Goal: Information Seeking & Learning: Find specific page/section

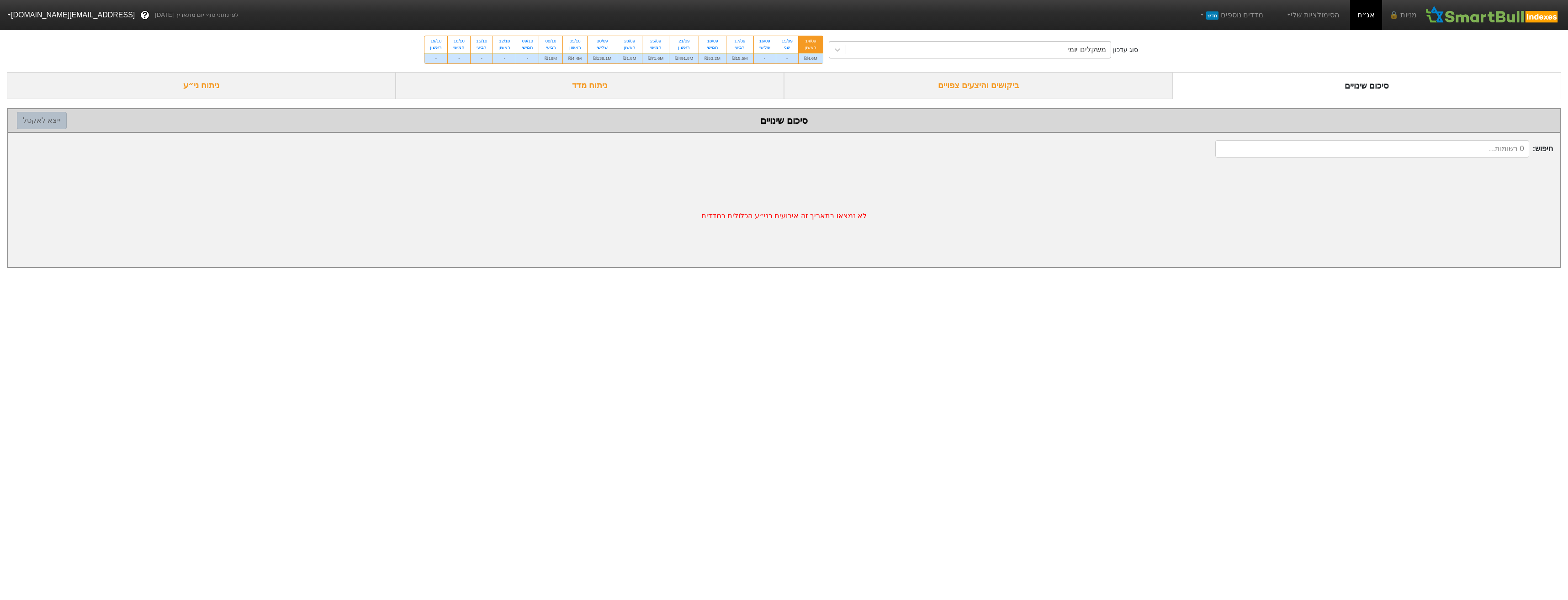
click at [1026, 51] on div "משקלים יומי" at bounding box center [978, 50] width 265 height 17
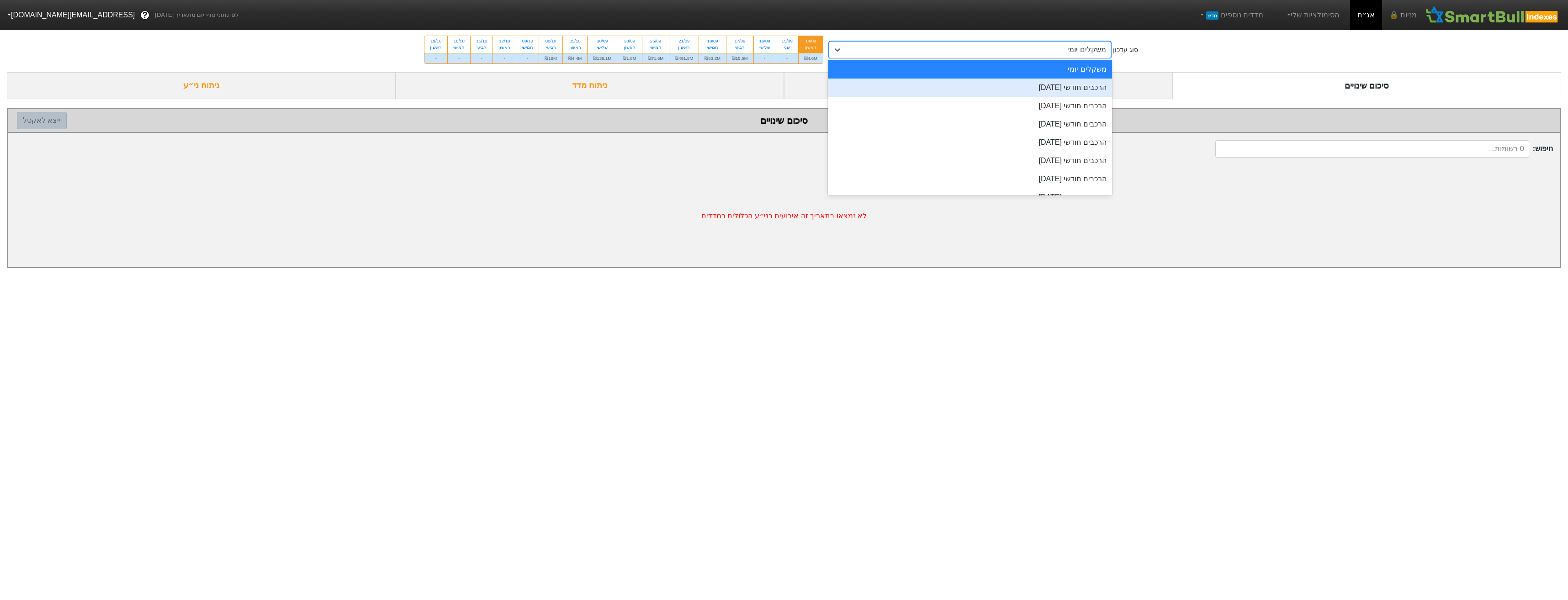
click at [1045, 79] on div "הרכבים חודשי [DATE]" at bounding box center [970, 88] width 284 height 18
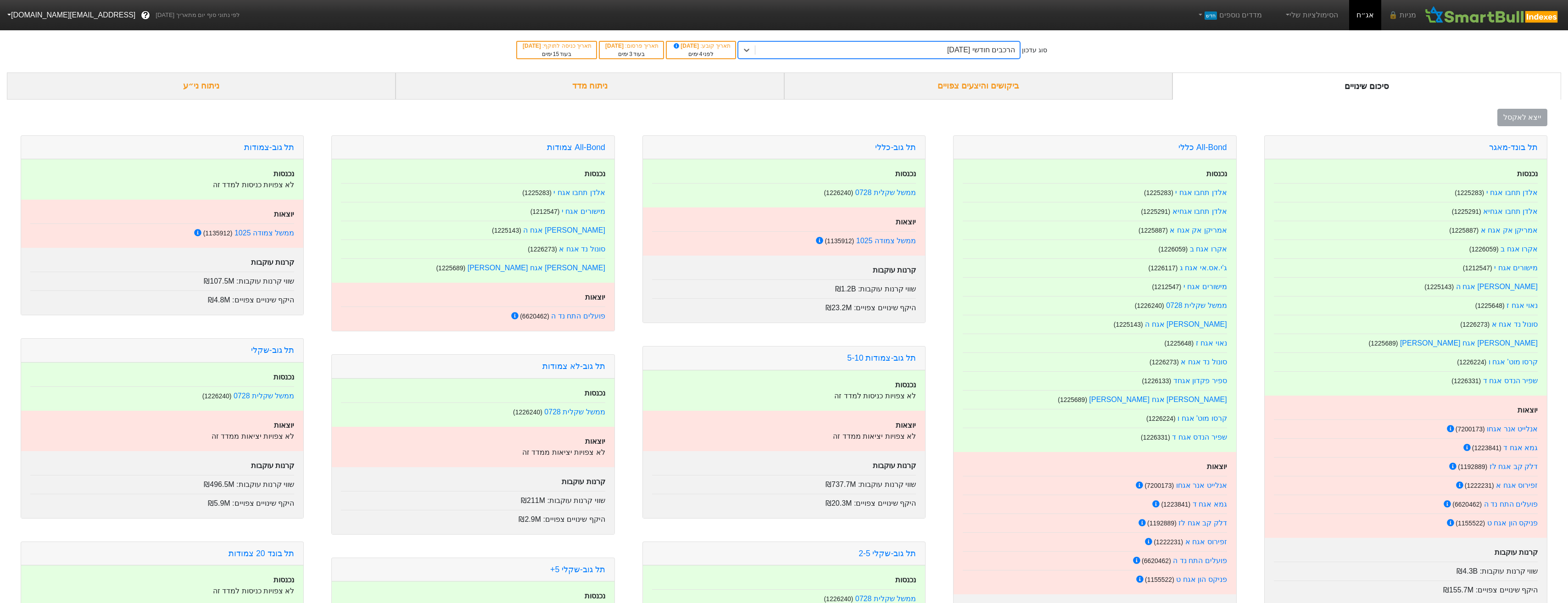
click at [922, 95] on div "ביקושים והיצעים צפויים" at bounding box center [978, 86] width 389 height 27
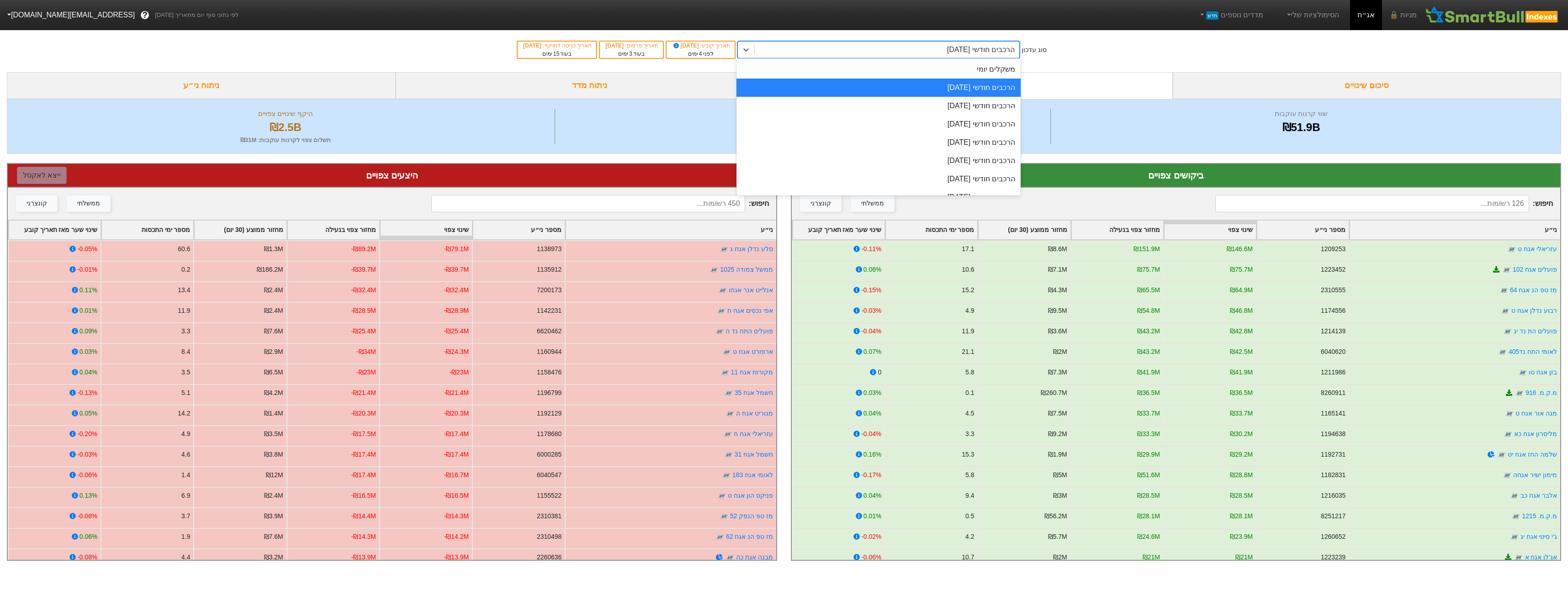
click at [899, 44] on div "הרכבים חודשי [DATE]" at bounding box center [887, 50] width 265 height 17
click at [903, 82] on div "הרכבים חודשי [DATE]" at bounding box center [878, 88] width 284 height 18
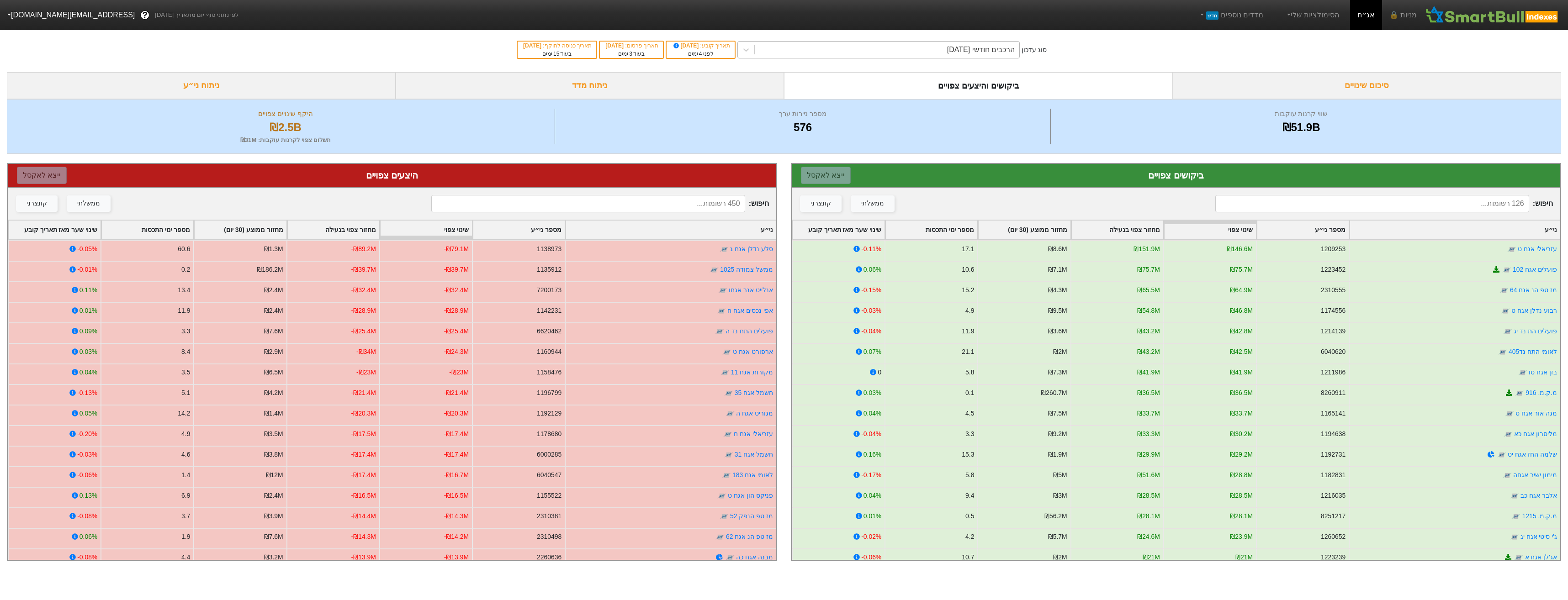
click at [890, 49] on div "הרכבים חודשי [DATE]" at bounding box center [887, 50] width 265 height 17
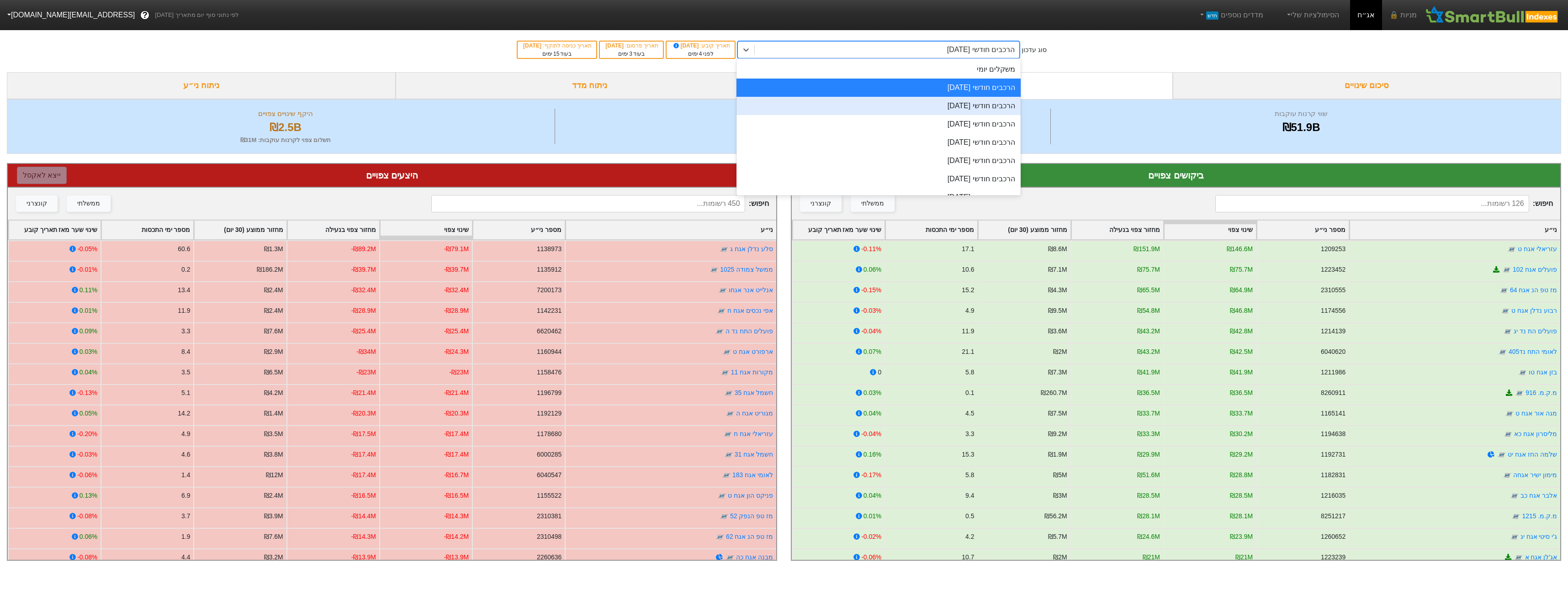
click at [950, 106] on div "הרכבים חודשי [DATE]" at bounding box center [878, 106] width 284 height 18
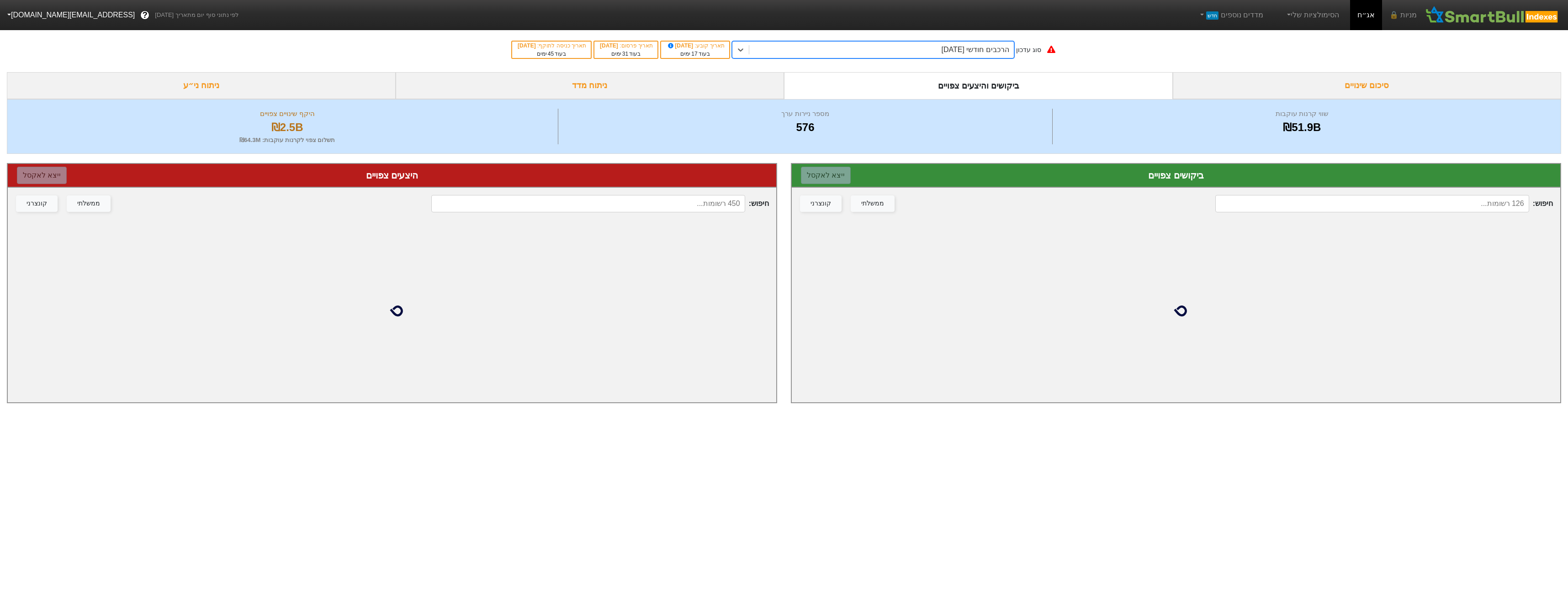
click at [936, 52] on div "הרכבים חודשי [DATE]" at bounding box center [882, 50] width 265 height 17
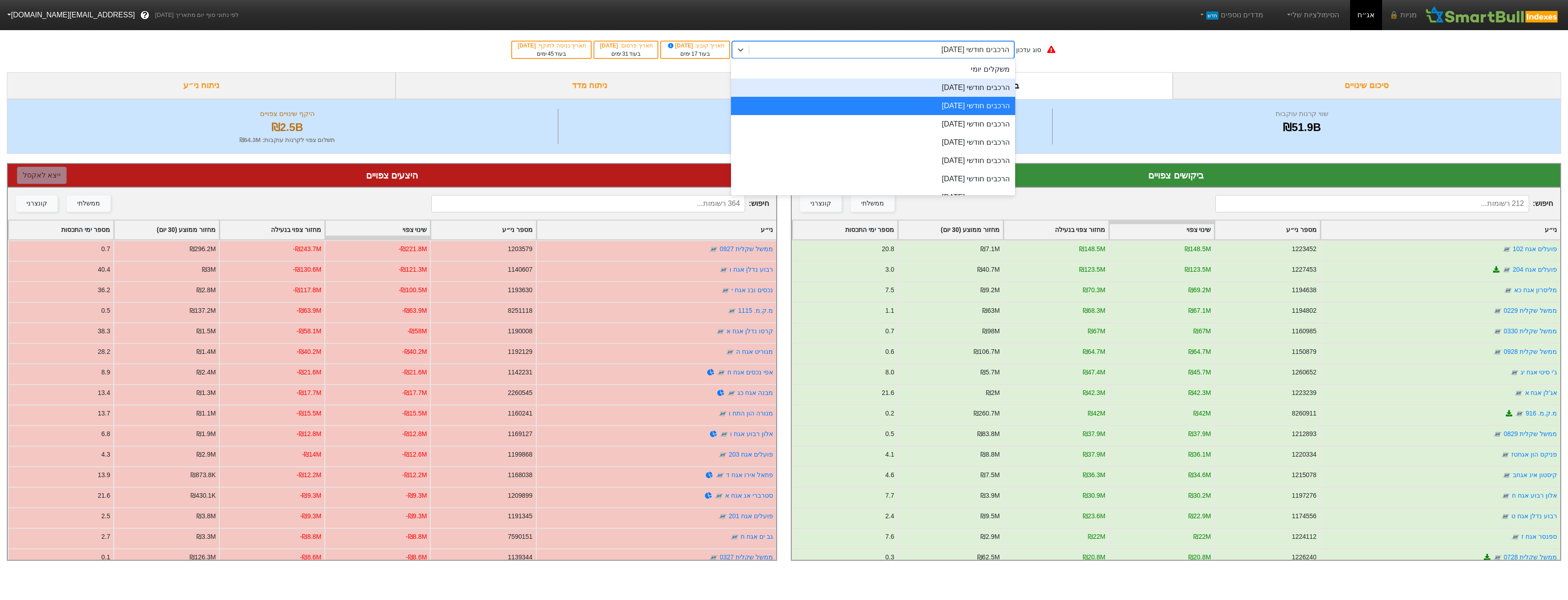
click at [947, 87] on div "הרכבים חודשי [DATE]" at bounding box center [873, 88] width 284 height 18
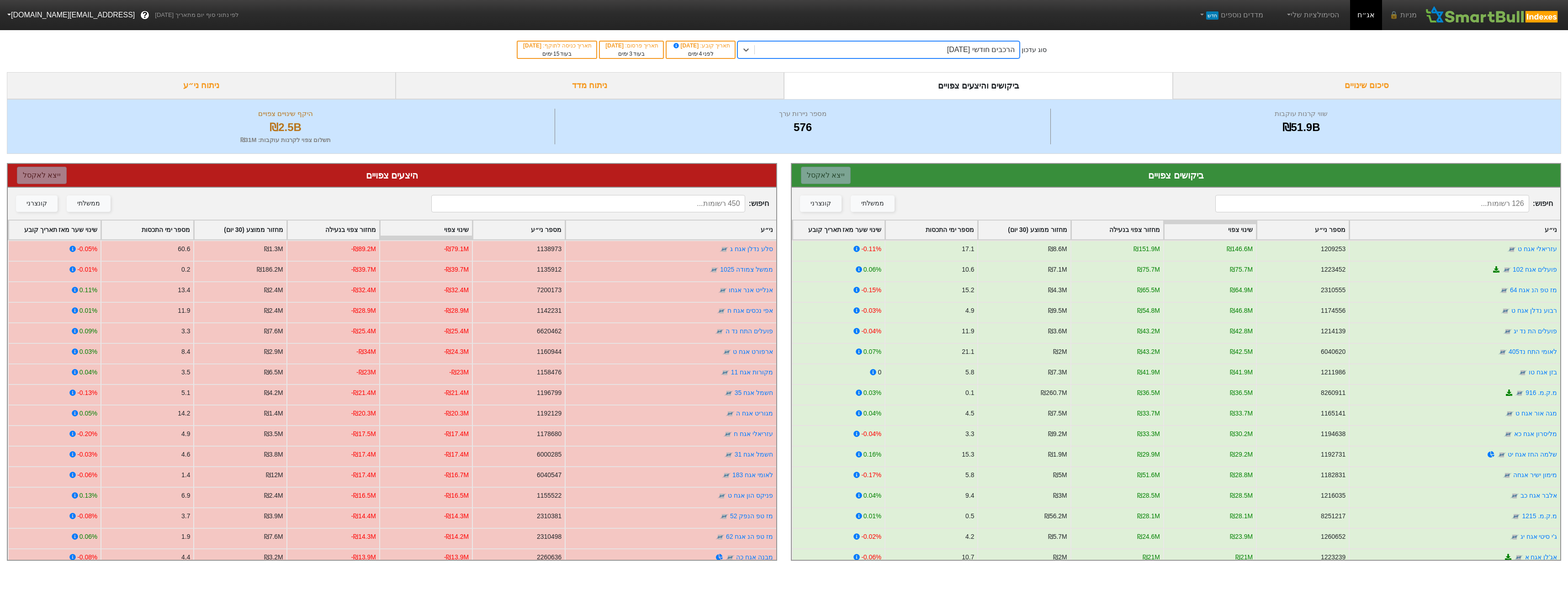
click at [1016, 58] on div "הרכבים חודשי [DATE]" at bounding box center [887, 50] width 265 height 17
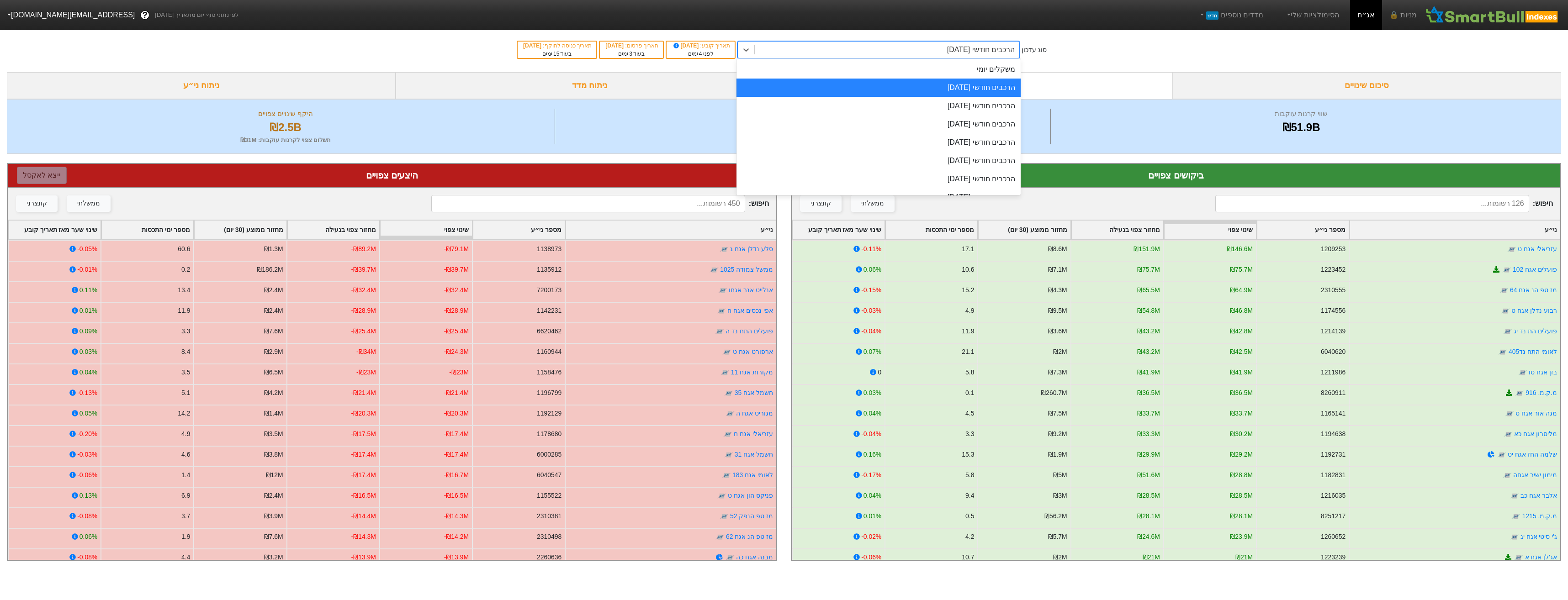
click at [970, 82] on div "הרכבים חודשי [DATE]" at bounding box center [878, 88] width 284 height 18
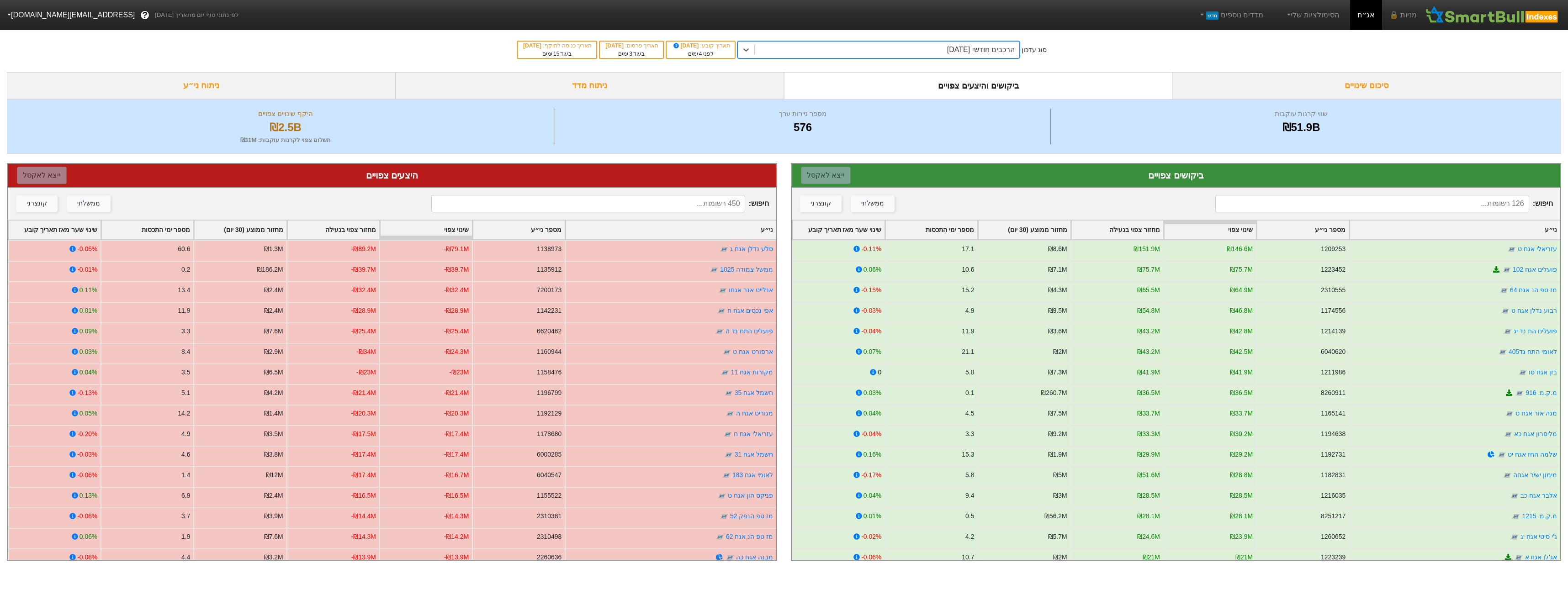
click at [969, 72] on div "סוג עדכון option הרכבים חודשי 29/09/2025, selected. 0 results available. Select…" at bounding box center [784, 50] width 1568 height 45
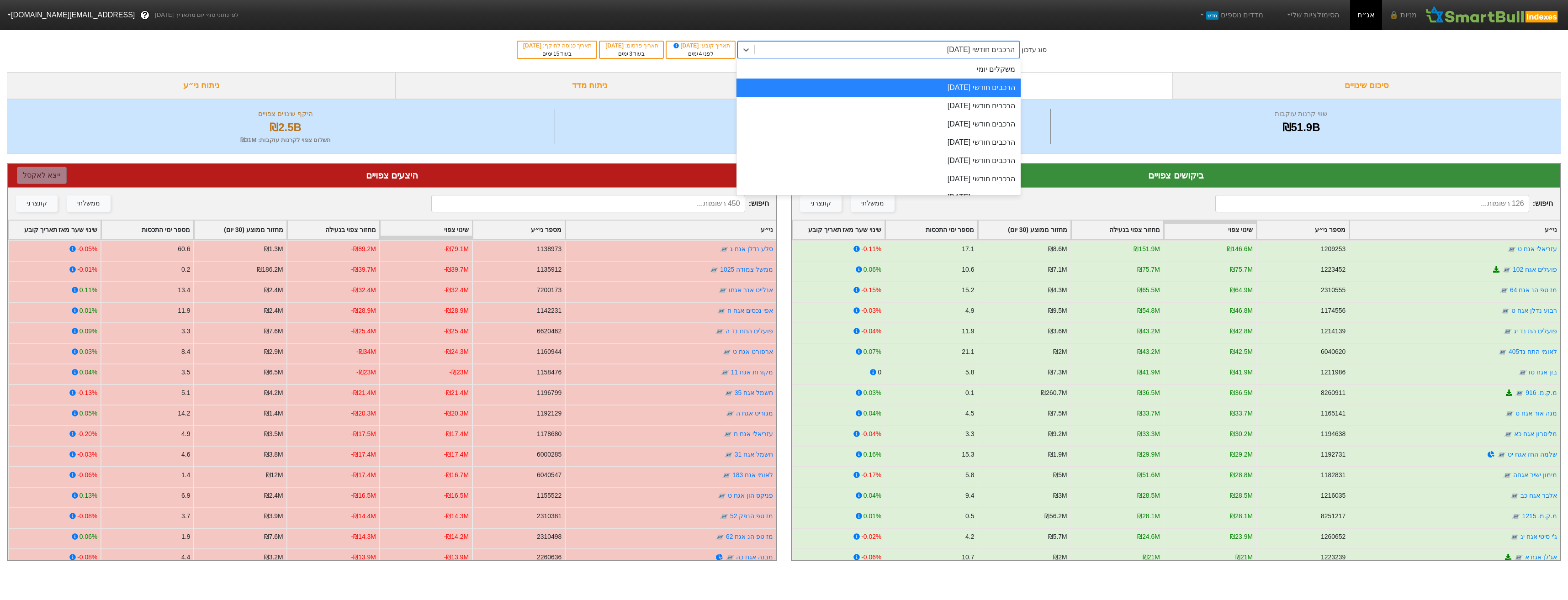
click at [970, 46] on div "הרכבים חודשי [DATE]" at bounding box center [981, 50] width 68 height 11
click at [979, 71] on div "משקלים יומי" at bounding box center [878, 70] width 284 height 18
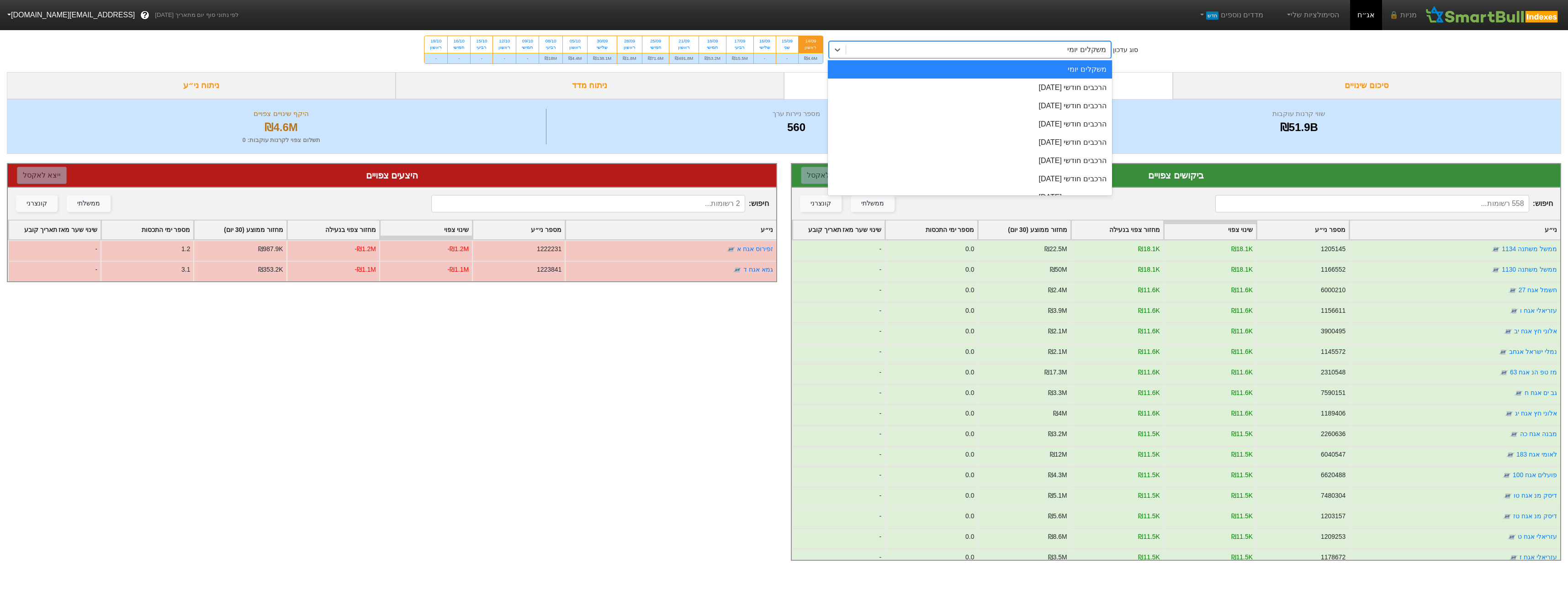
click at [925, 52] on div "משקלים יומי" at bounding box center [978, 50] width 265 height 17
click at [930, 90] on div "הרכבים חודשי [DATE]" at bounding box center [970, 88] width 284 height 18
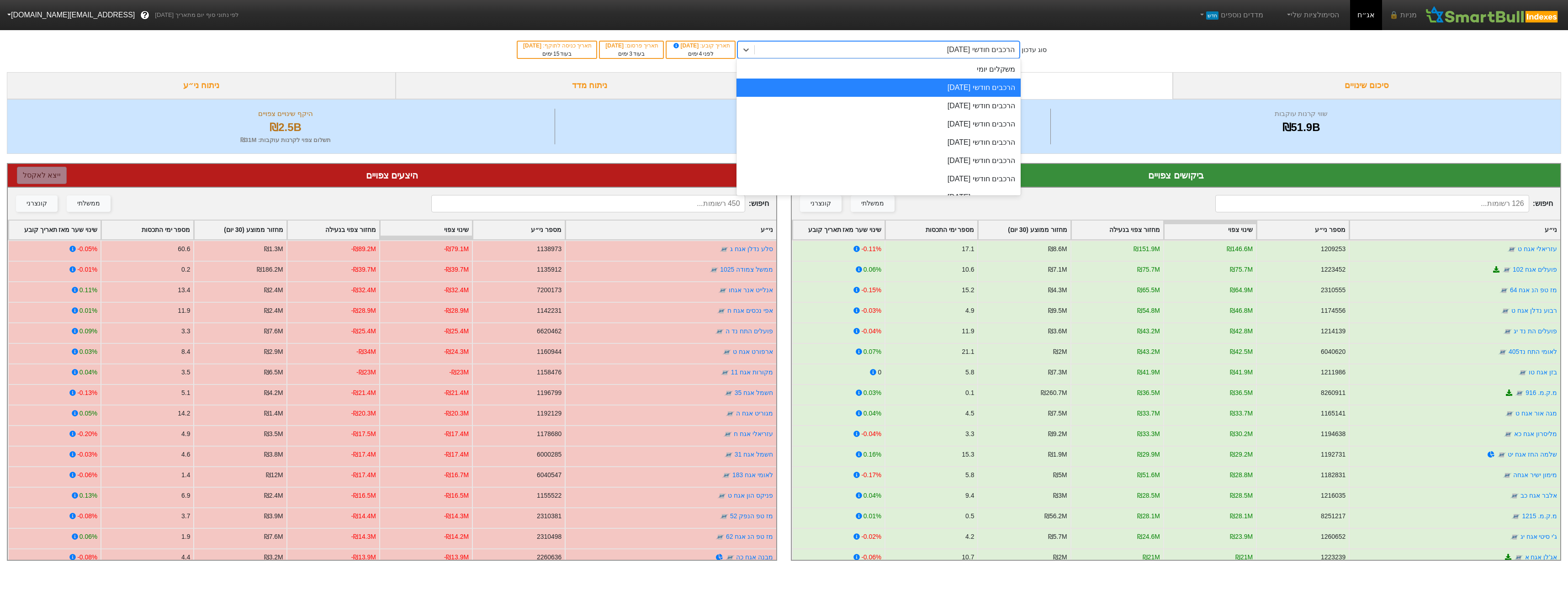
drag, startPoint x: 833, startPoint y: 50, endPoint x: 892, endPoint y: 77, distance: 64.9
click at [834, 50] on div "הרכבים חודשי [DATE]" at bounding box center [887, 50] width 265 height 17
click at [911, 79] on div "הרכבים חודשי [DATE]" at bounding box center [878, 88] width 284 height 18
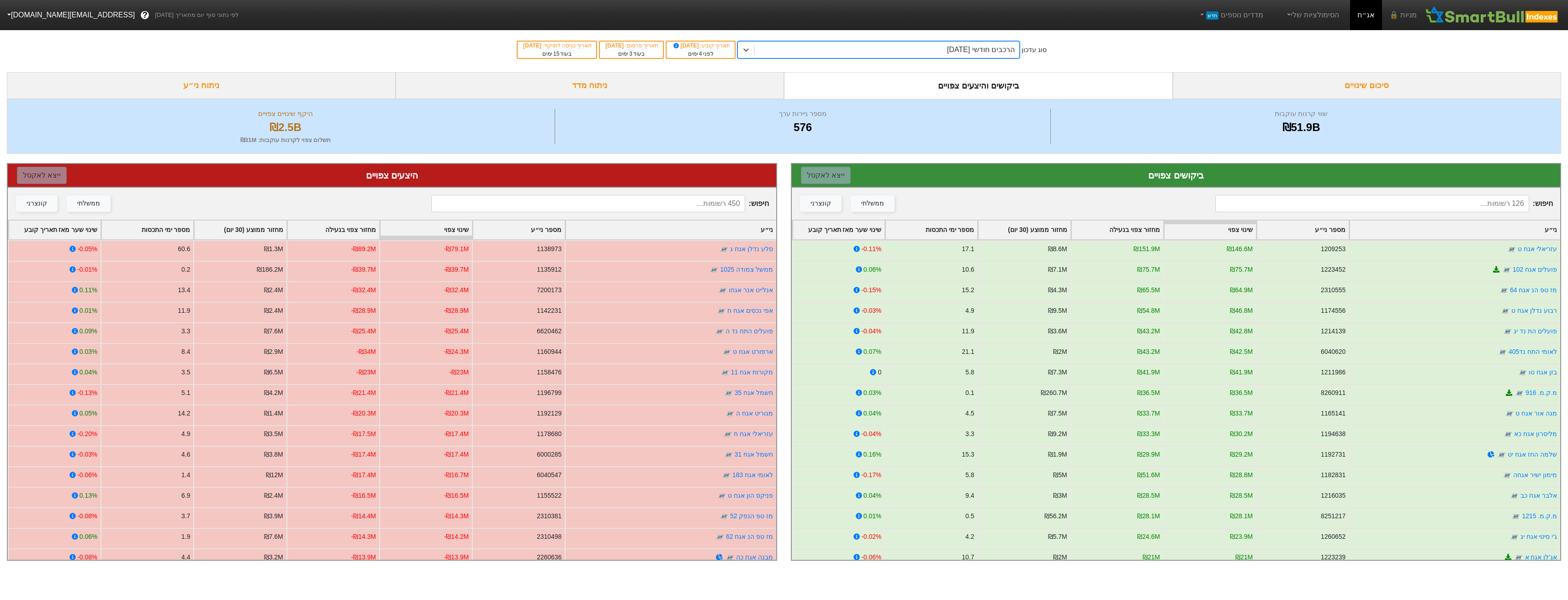
click at [911, 74] on div "ביקושים והיצעים צפויים" at bounding box center [979, 86] width 389 height 27
click at [910, 63] on div "סוג עדכון הרכבים חודשי 29/09/2025 תאריך קובע : 10/09/2025 לפני 4 ימים תאריך פרס…" at bounding box center [784, 50] width 1568 height 45
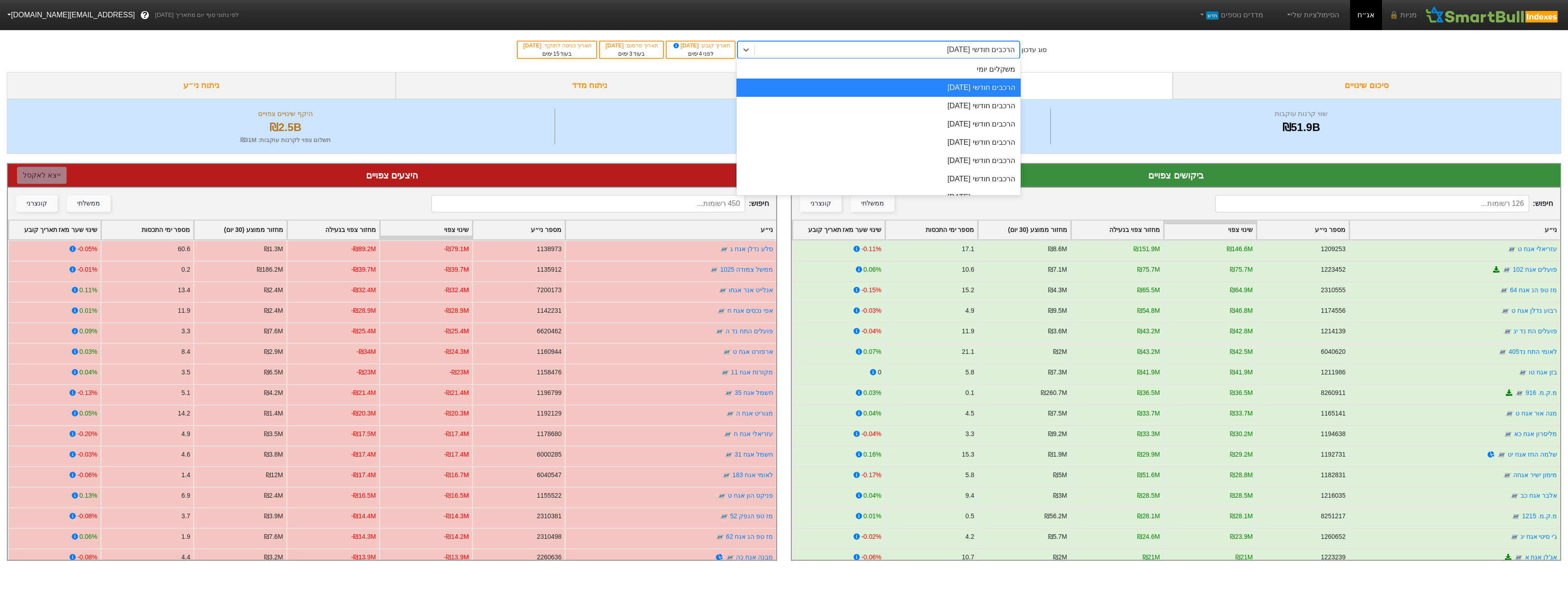
click at [908, 47] on div "הרכבים חודשי [DATE]" at bounding box center [887, 50] width 265 height 17
click at [911, 105] on div "הרכבים חודשי [DATE]" at bounding box center [878, 106] width 284 height 18
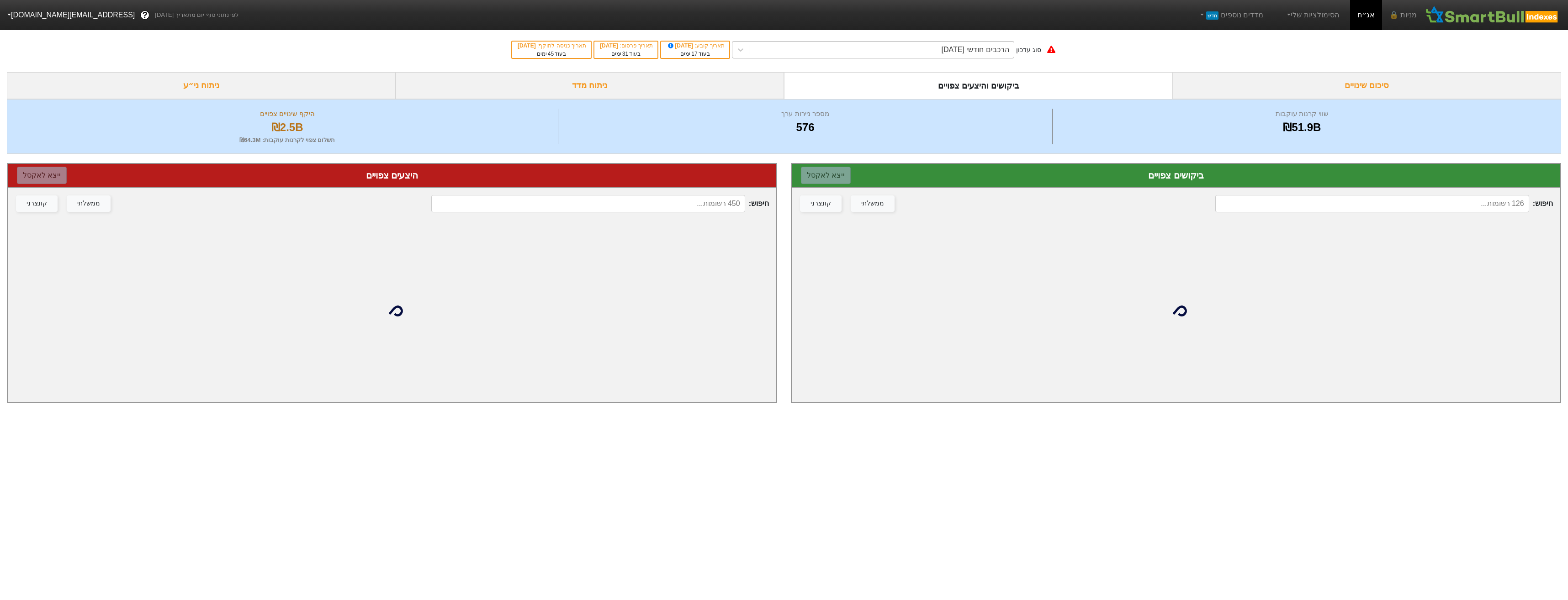
click at [867, 57] on div "הרכבים חודשי [DATE]" at bounding box center [882, 50] width 265 height 17
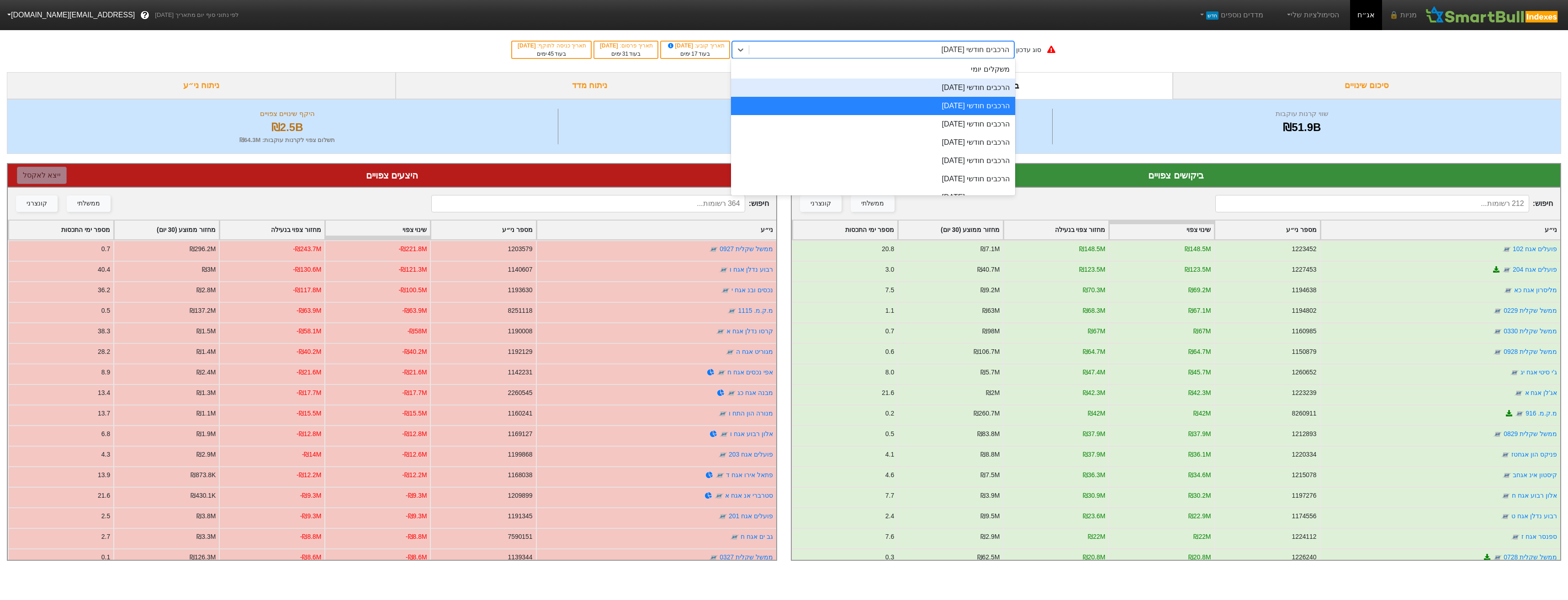
click at [874, 81] on div "הרכבים חודשי [DATE]" at bounding box center [873, 88] width 284 height 18
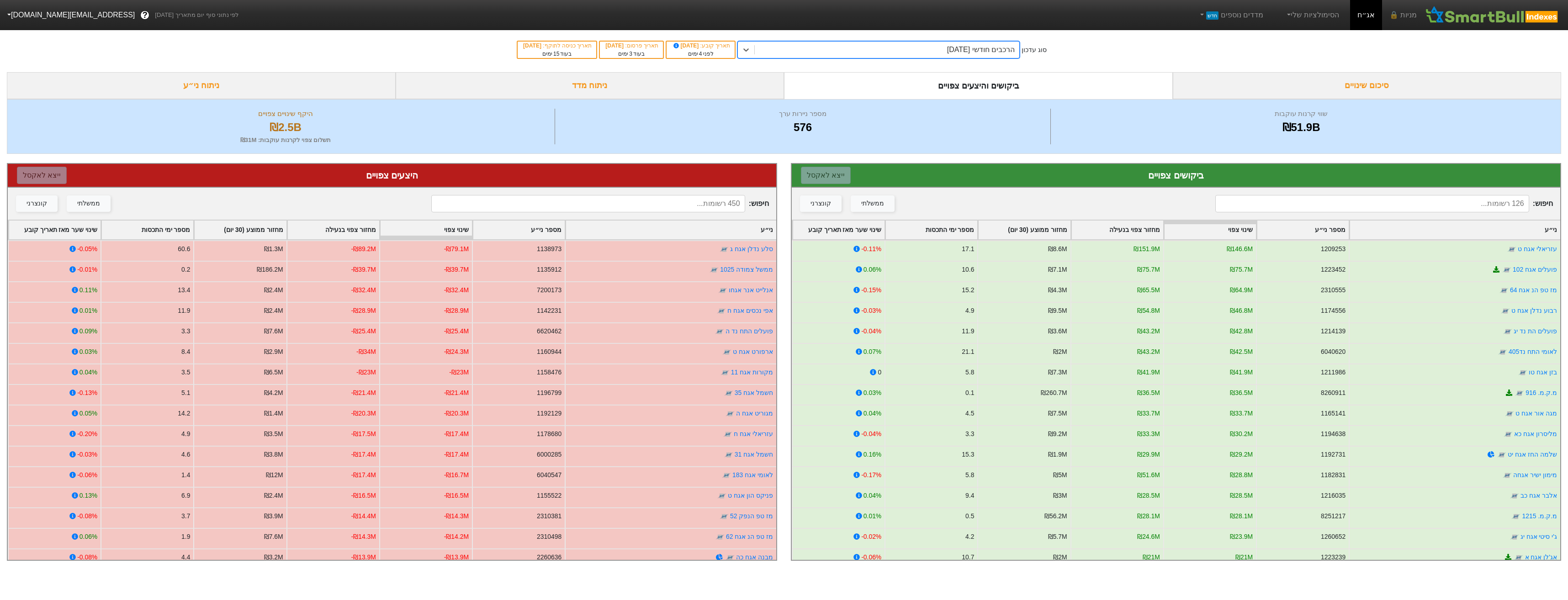
click at [834, 51] on div "הרכבים חודשי [DATE]" at bounding box center [887, 50] width 265 height 17
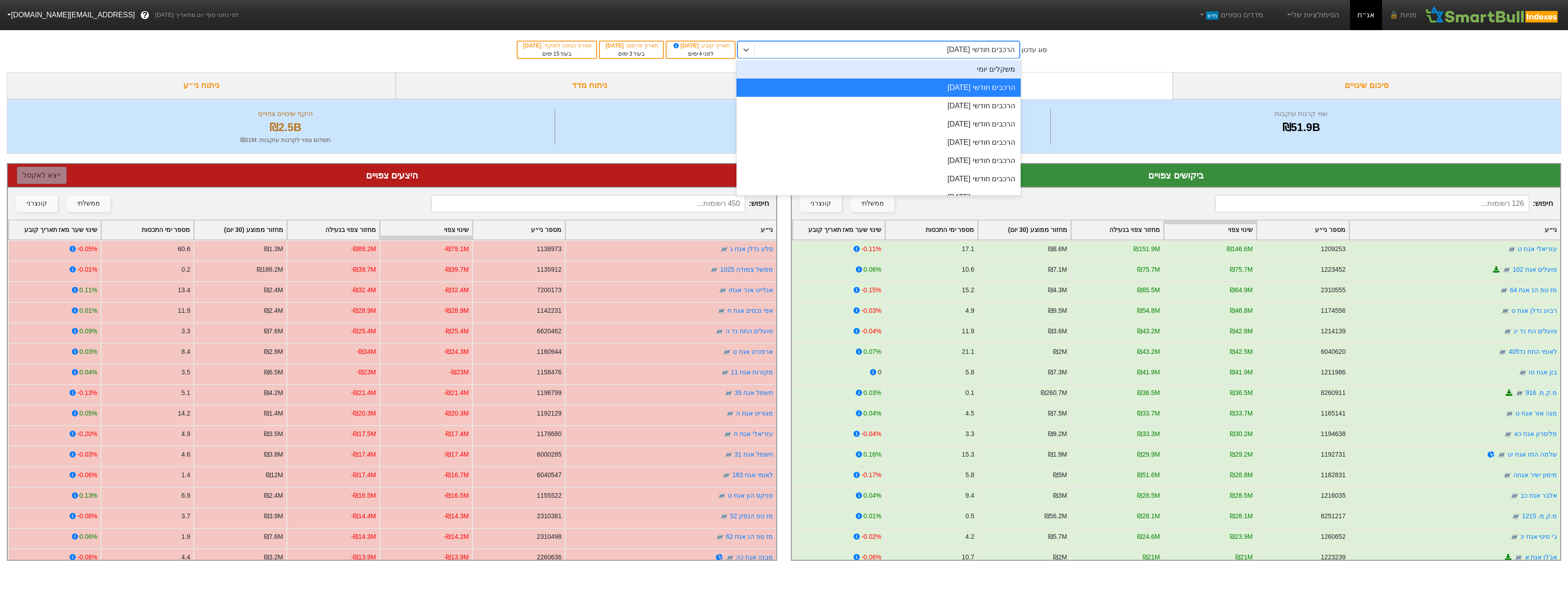
click at [876, 74] on div "משקלים יומי" at bounding box center [878, 70] width 284 height 18
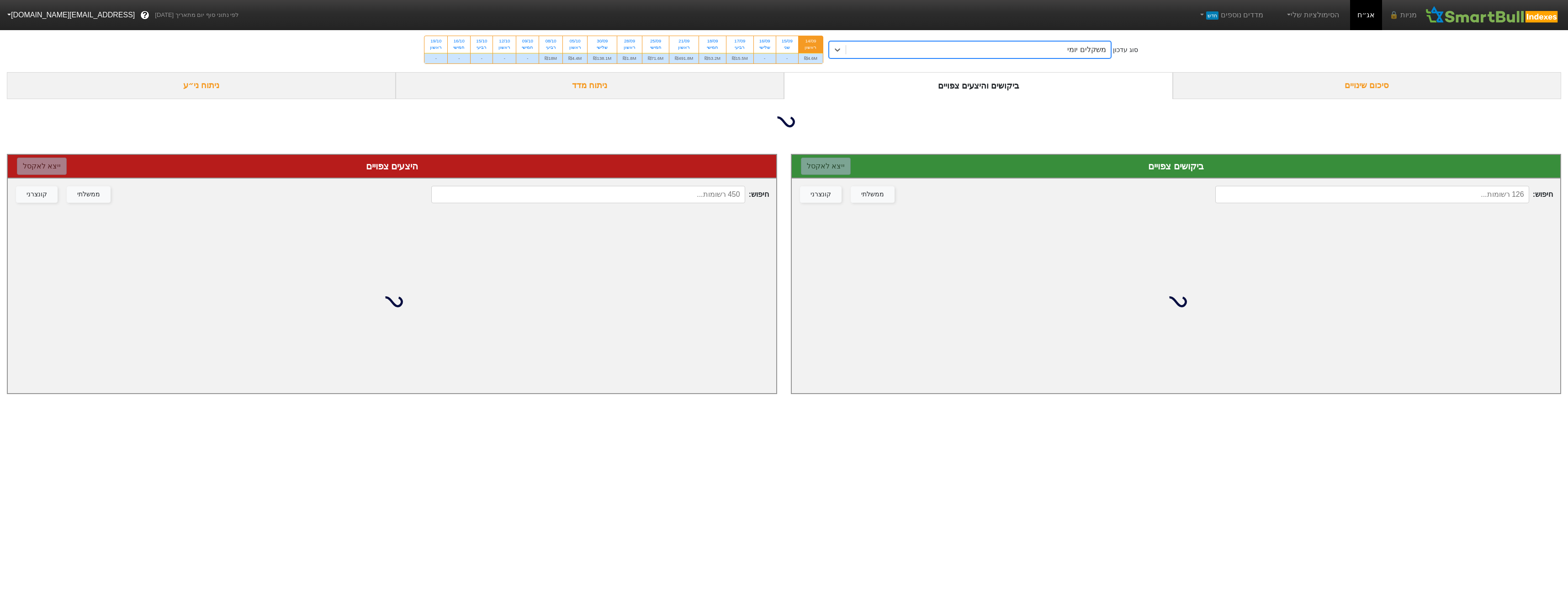
click at [874, 53] on div "משקלים יומי" at bounding box center [978, 50] width 265 height 17
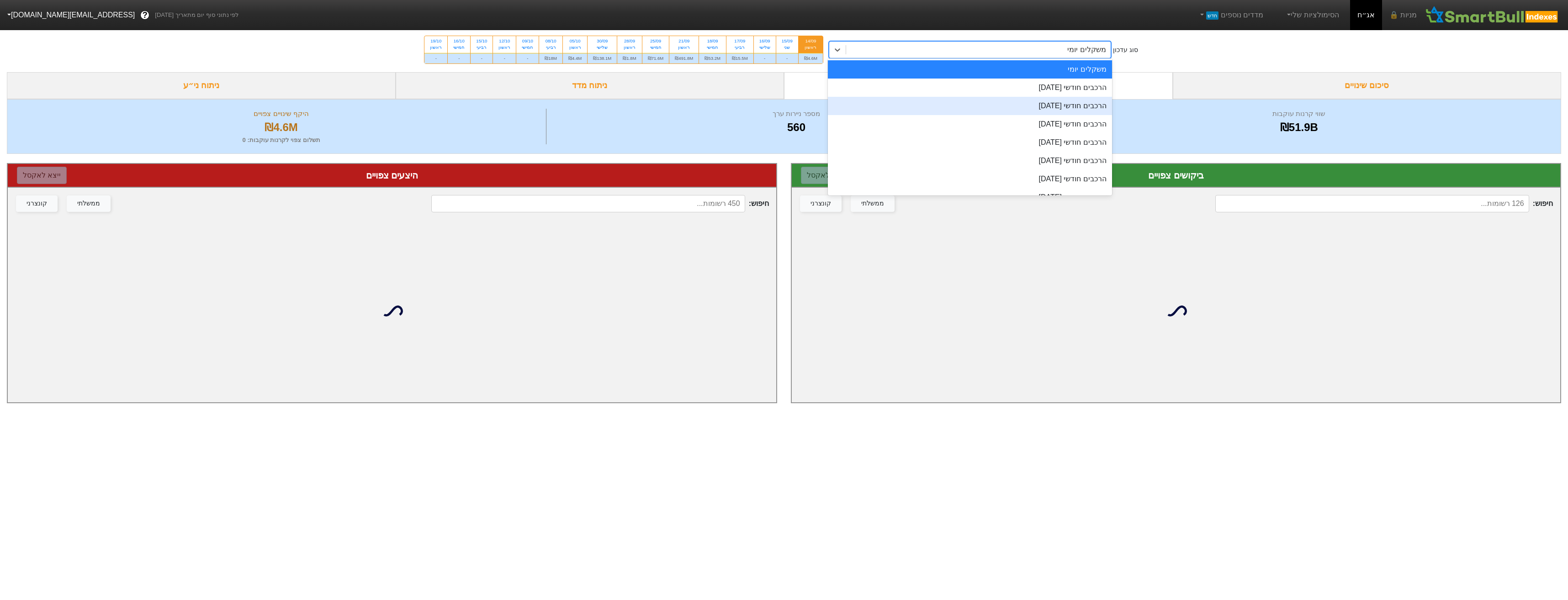
click at [882, 98] on div "הרכבים חודשי [DATE]" at bounding box center [970, 106] width 284 height 18
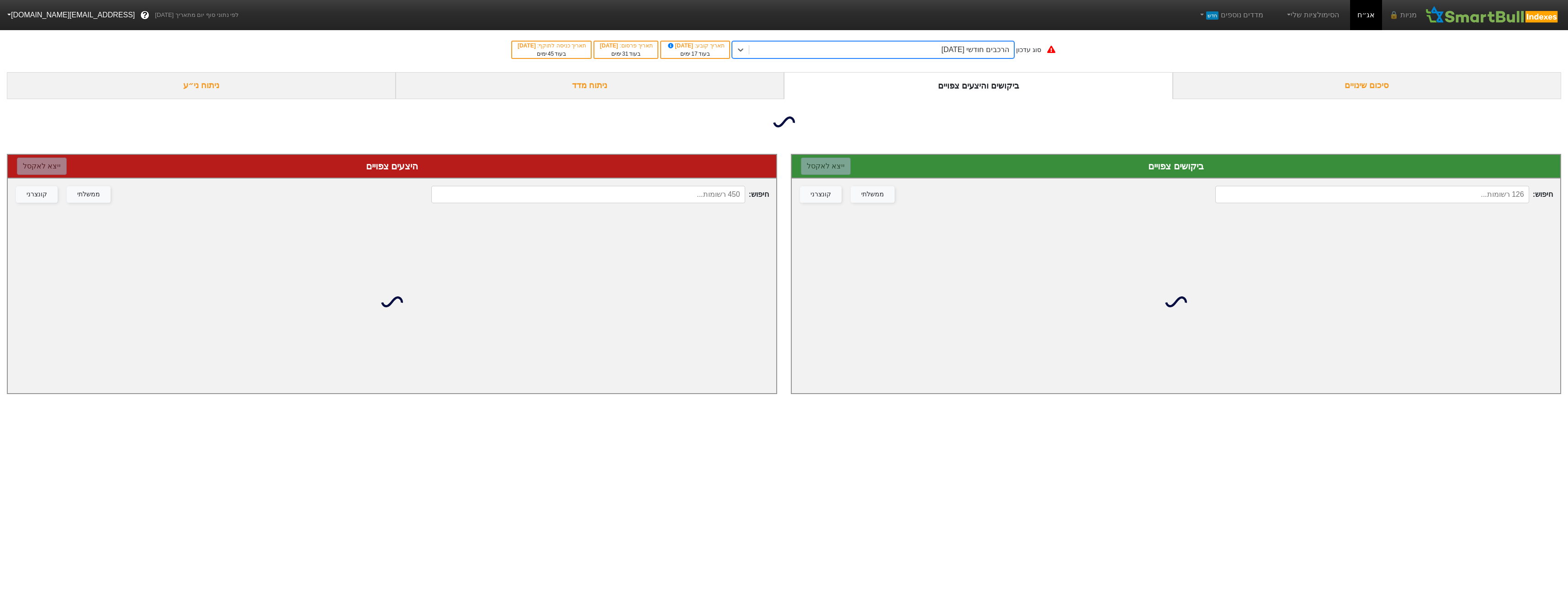
click at [883, 39] on div "סוג עדכון option הרכבים חודשי 29/10/2025, selected. 0 results available. Select…" at bounding box center [784, 50] width 1568 height 45
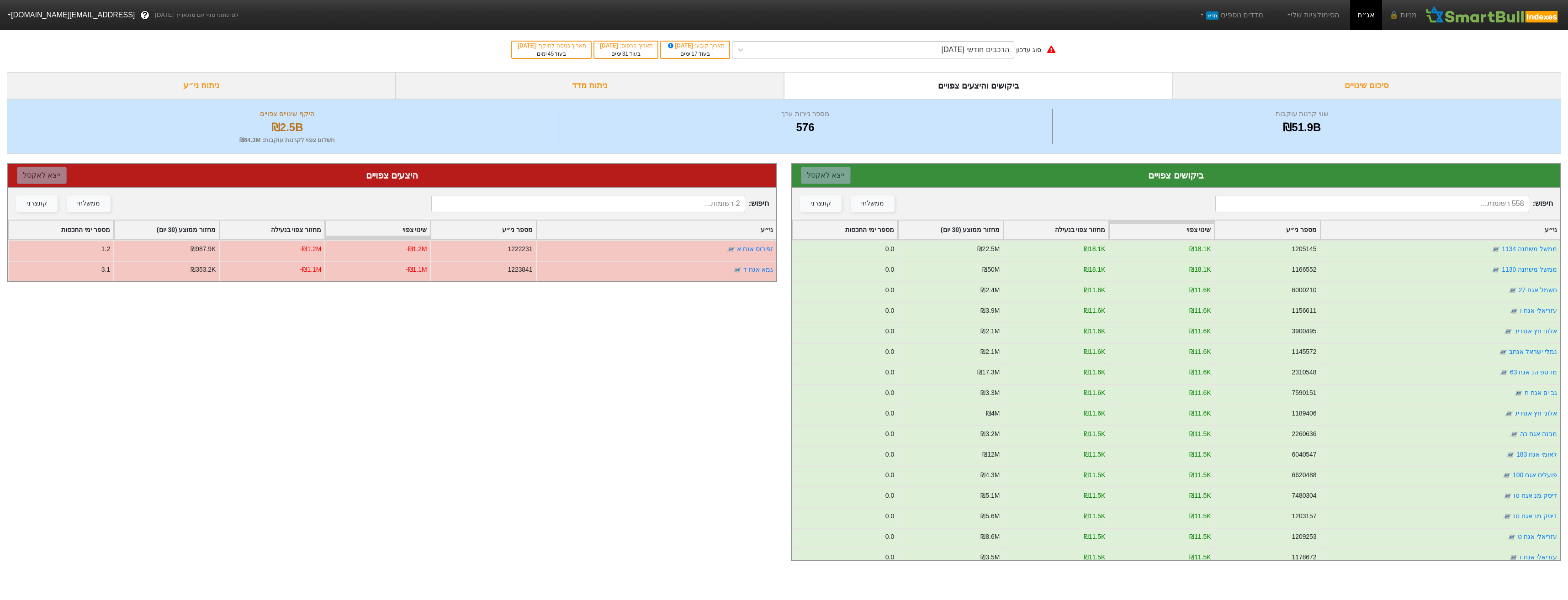
click at [883, 53] on div "הרכבים חודשי [DATE]" at bounding box center [882, 50] width 265 height 17
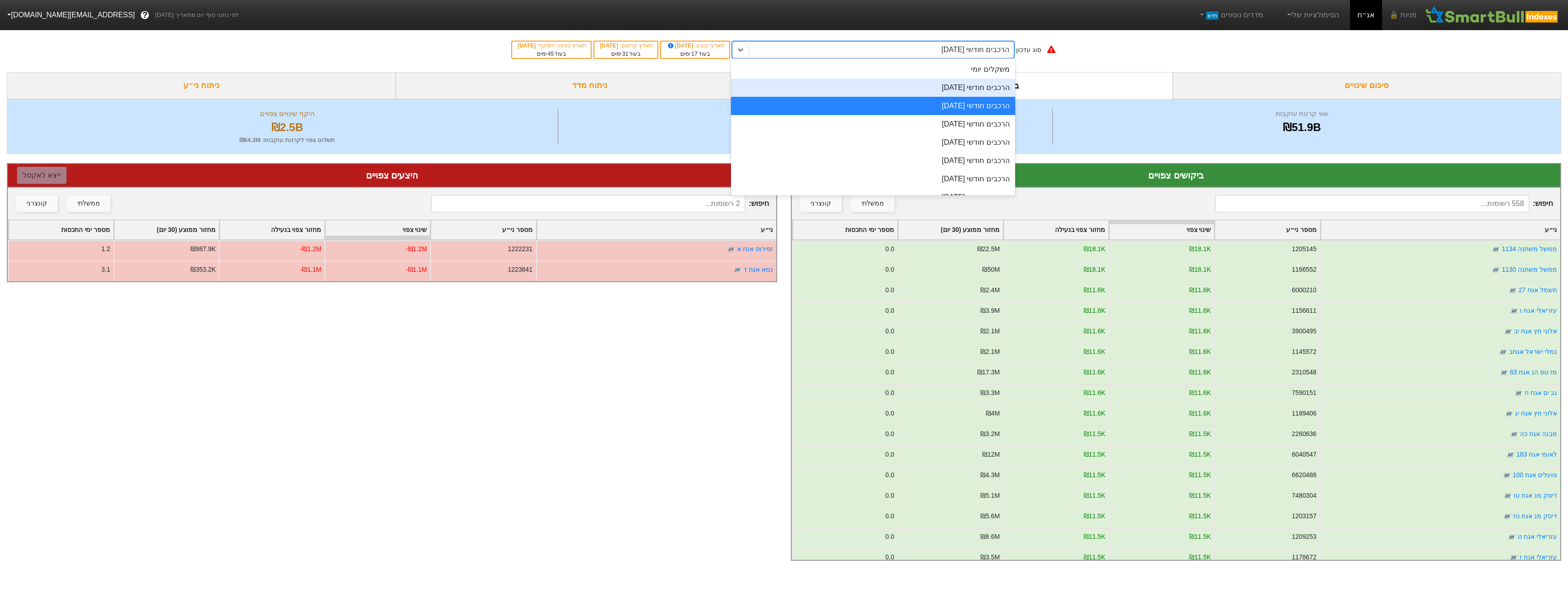
drag, startPoint x: 912, startPoint y: 87, endPoint x: 904, endPoint y: 88, distance: 8.1
click at [912, 87] on div "הרכבים חודשי [DATE]" at bounding box center [873, 88] width 284 height 18
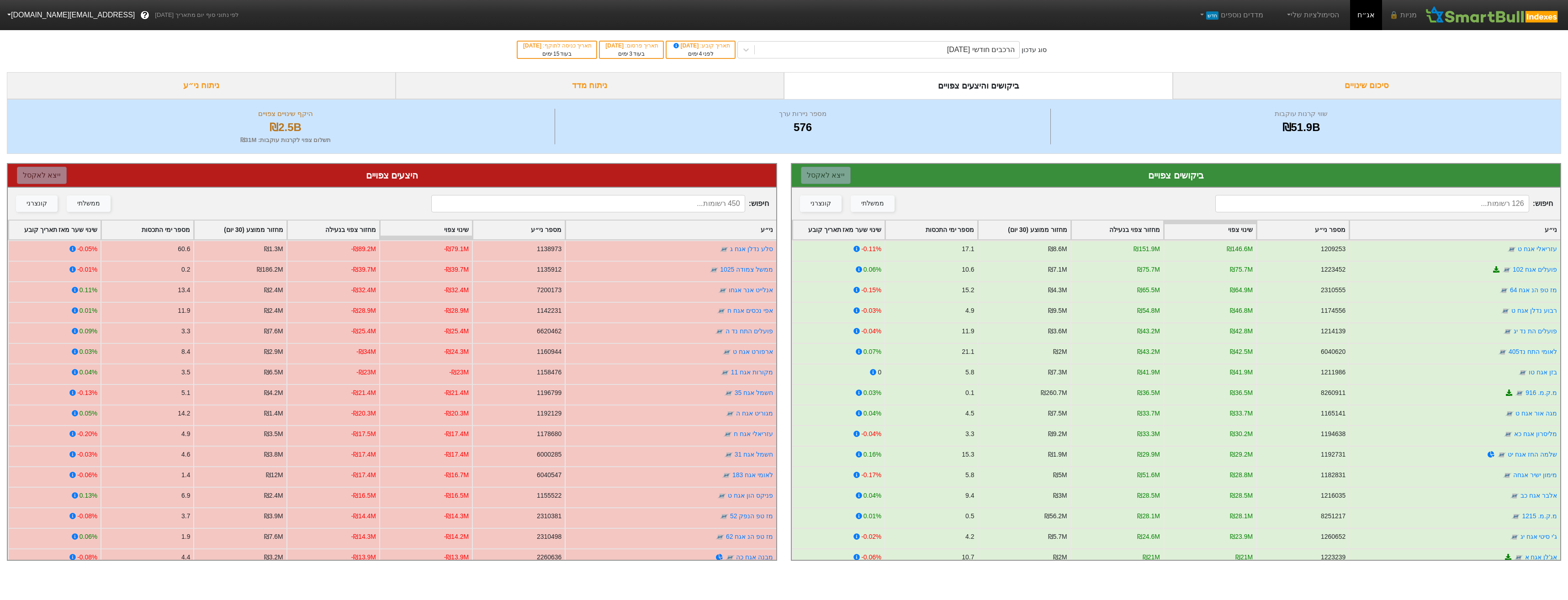
click at [505, 194] on div "חיפוש : ממשלתי קונצרני" at bounding box center [392, 204] width 768 height 32
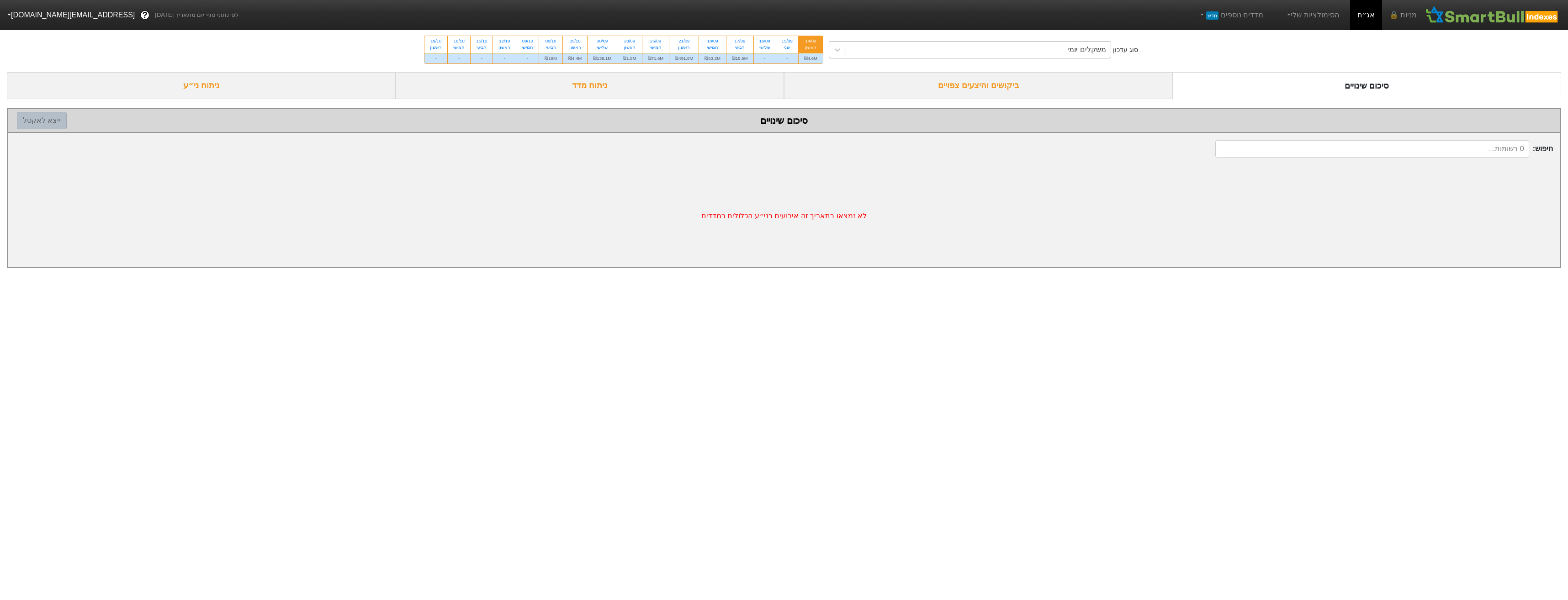
click at [984, 50] on div "משקלים יומי" at bounding box center [978, 50] width 265 height 17
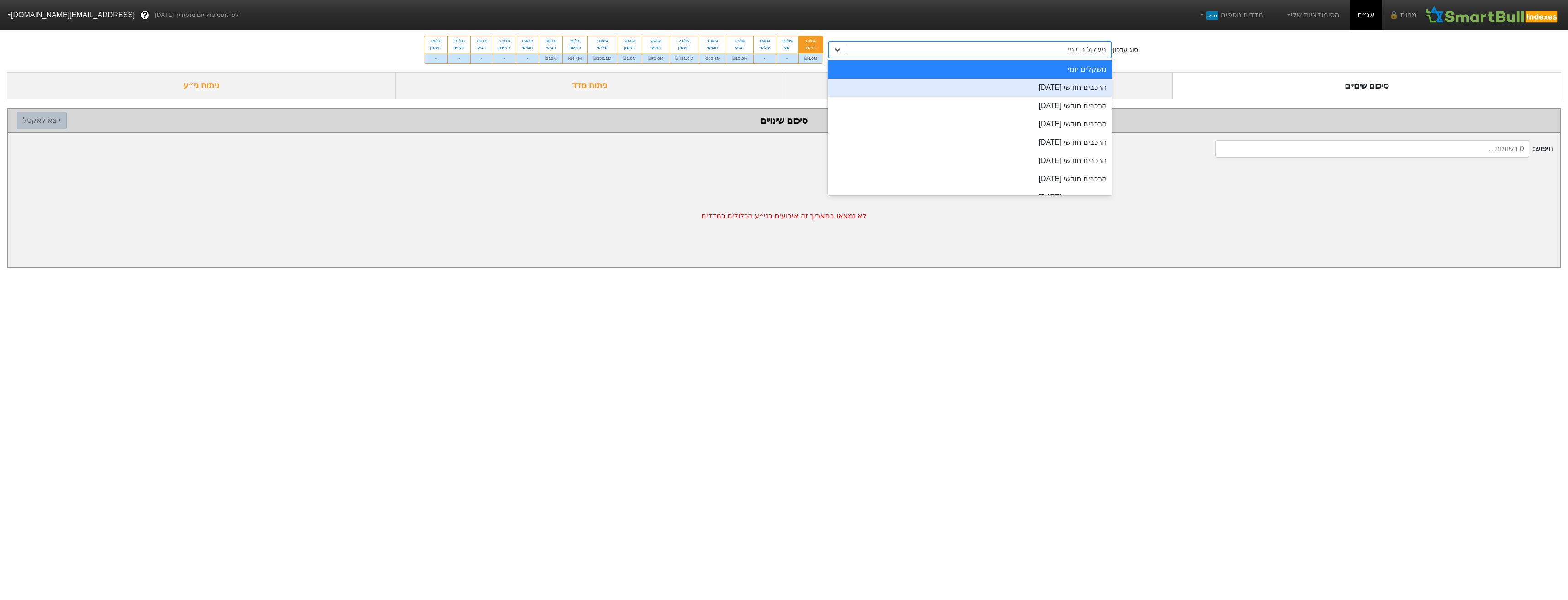
click at [1000, 81] on div "הרכבים חודשי [DATE]" at bounding box center [970, 88] width 284 height 18
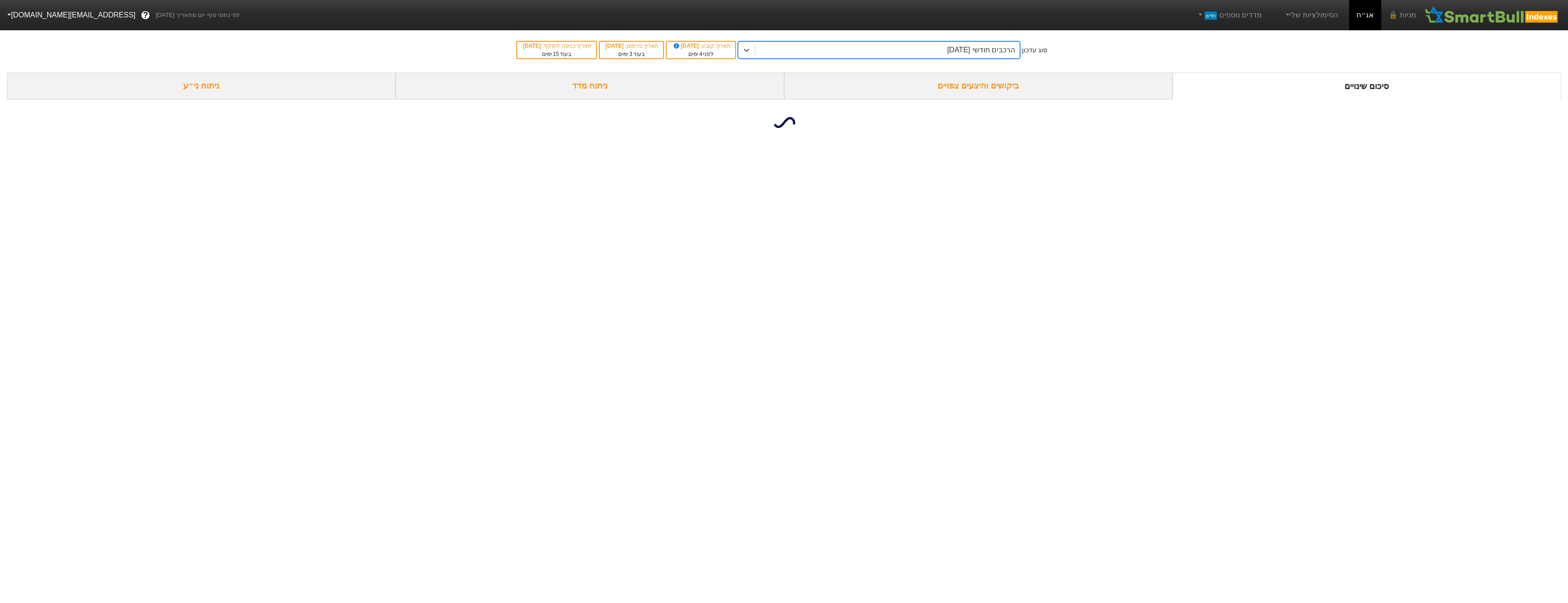
click at [1005, 87] on div "ביקושים והיצעים צפויים" at bounding box center [978, 86] width 389 height 27
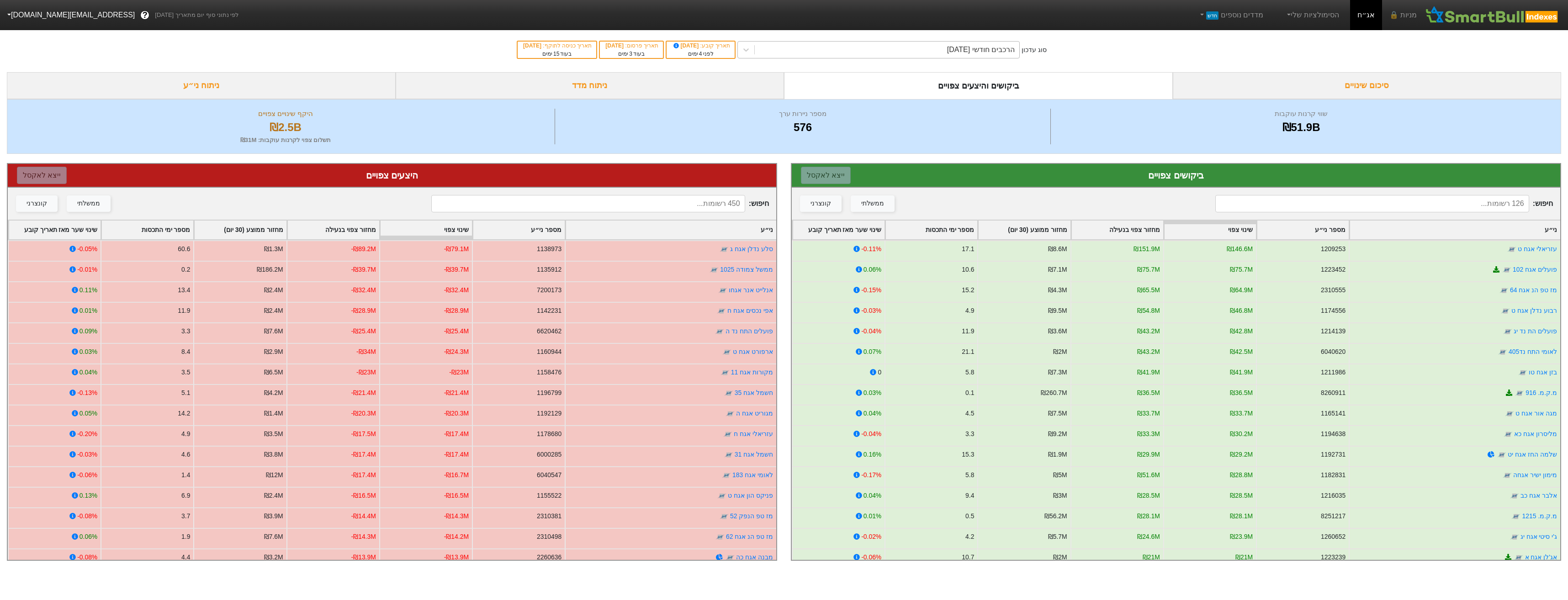
click at [823, 51] on div "הרכבים חודשי [DATE]" at bounding box center [887, 50] width 265 height 17
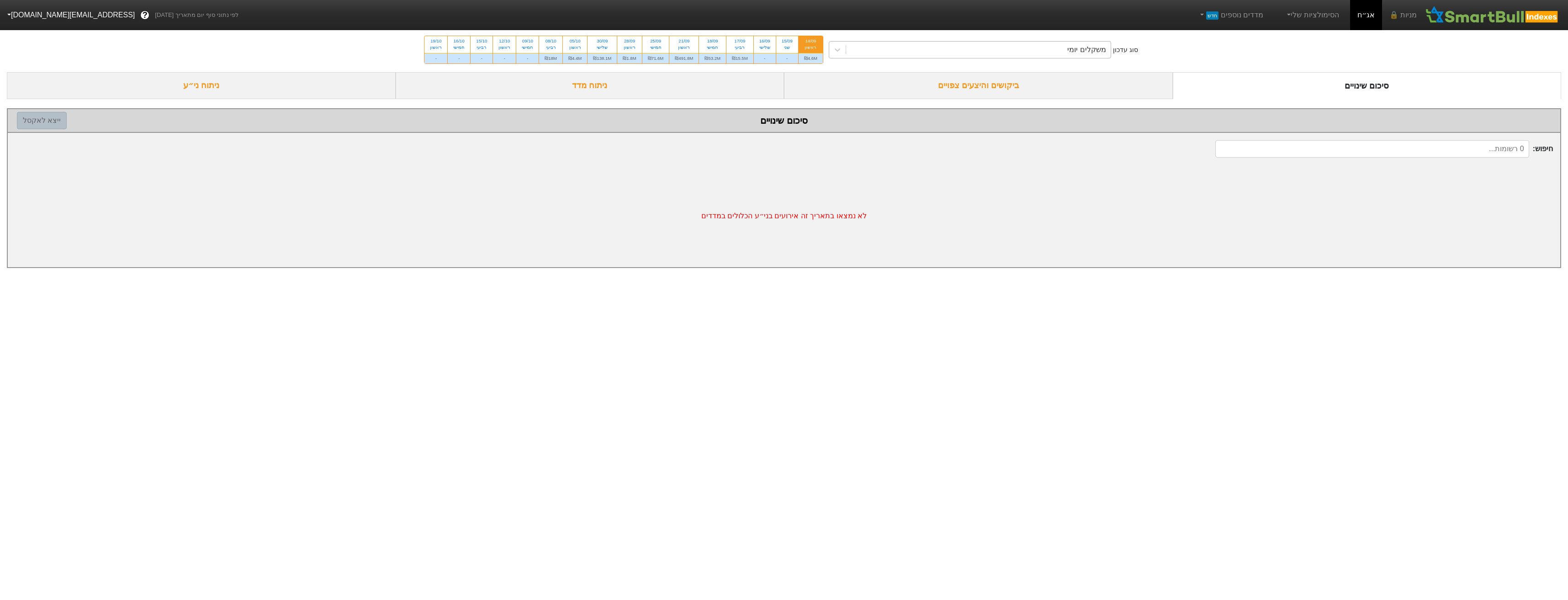
click at [1043, 54] on div "משקלים יומי" at bounding box center [978, 50] width 265 height 17
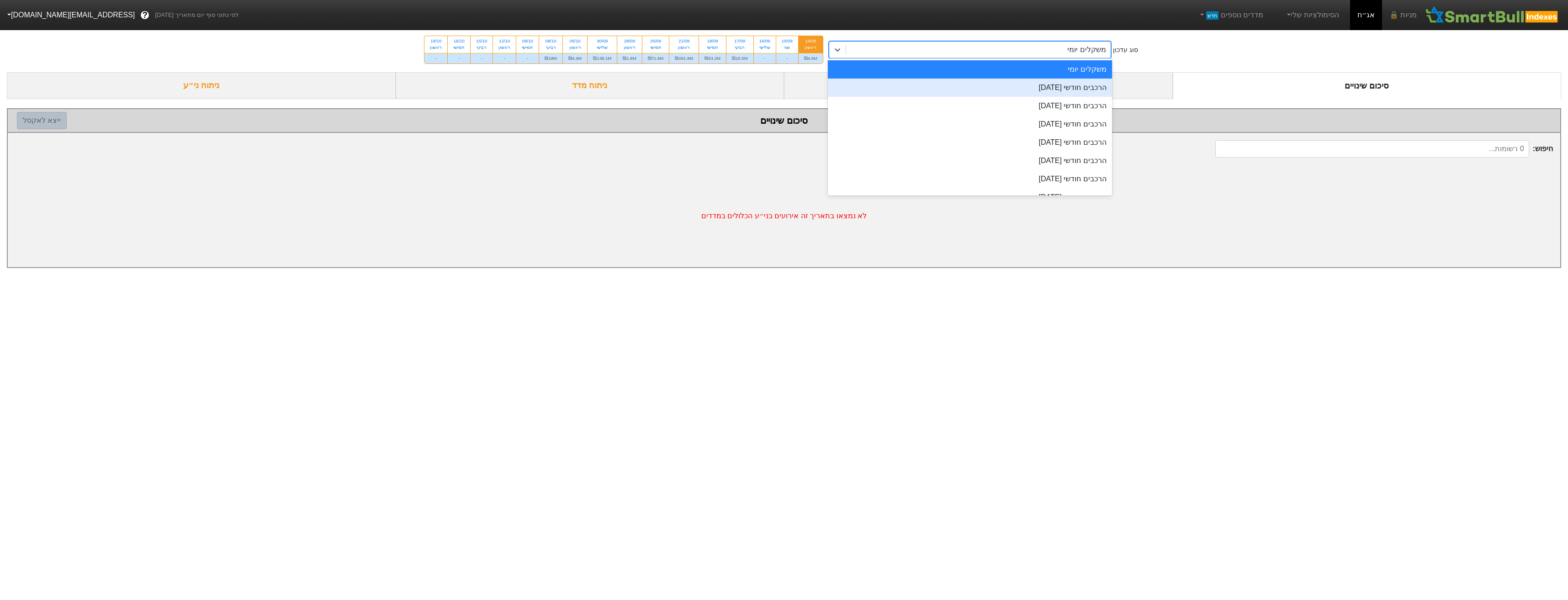
click at [1043, 81] on div "הרכבים חודשי [DATE]" at bounding box center [970, 88] width 284 height 18
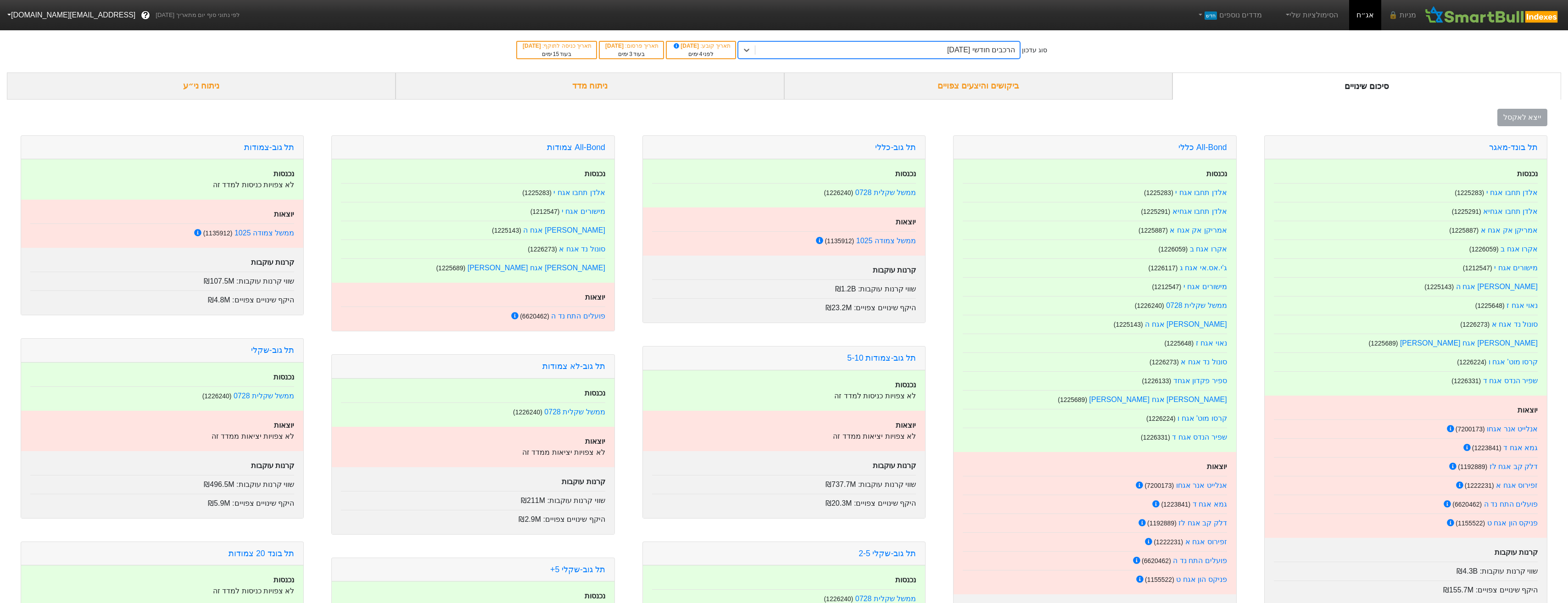
click at [942, 77] on div "ביקושים והיצעים צפויים" at bounding box center [978, 86] width 389 height 27
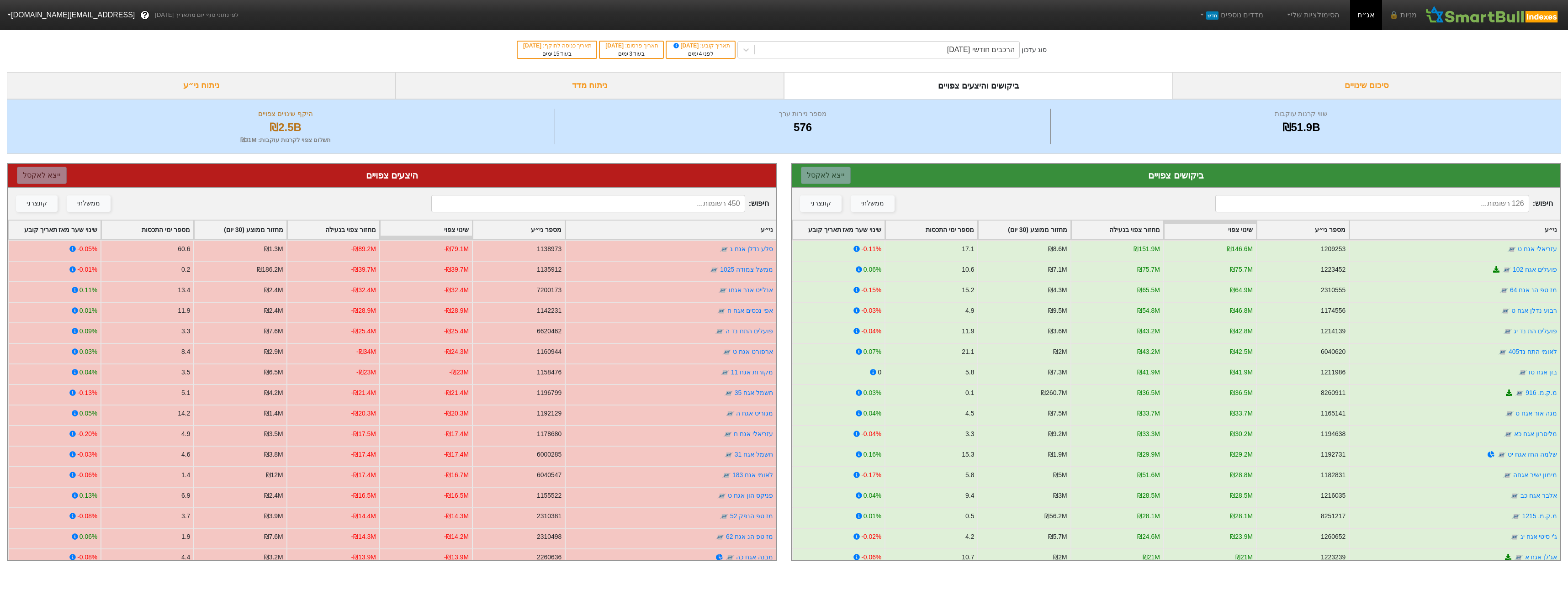
click at [1282, 209] on input at bounding box center [1372, 204] width 313 height 17
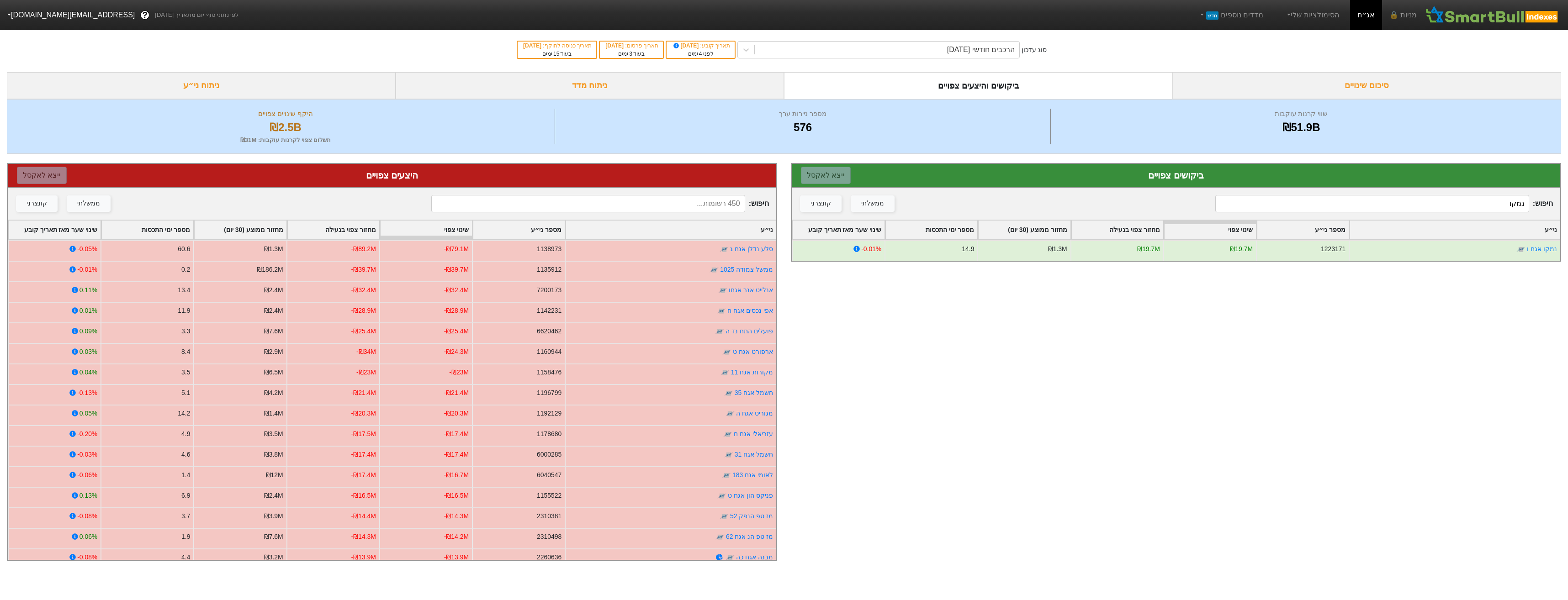
type input "נמקו"
click at [675, 207] on input at bounding box center [588, 204] width 313 height 17
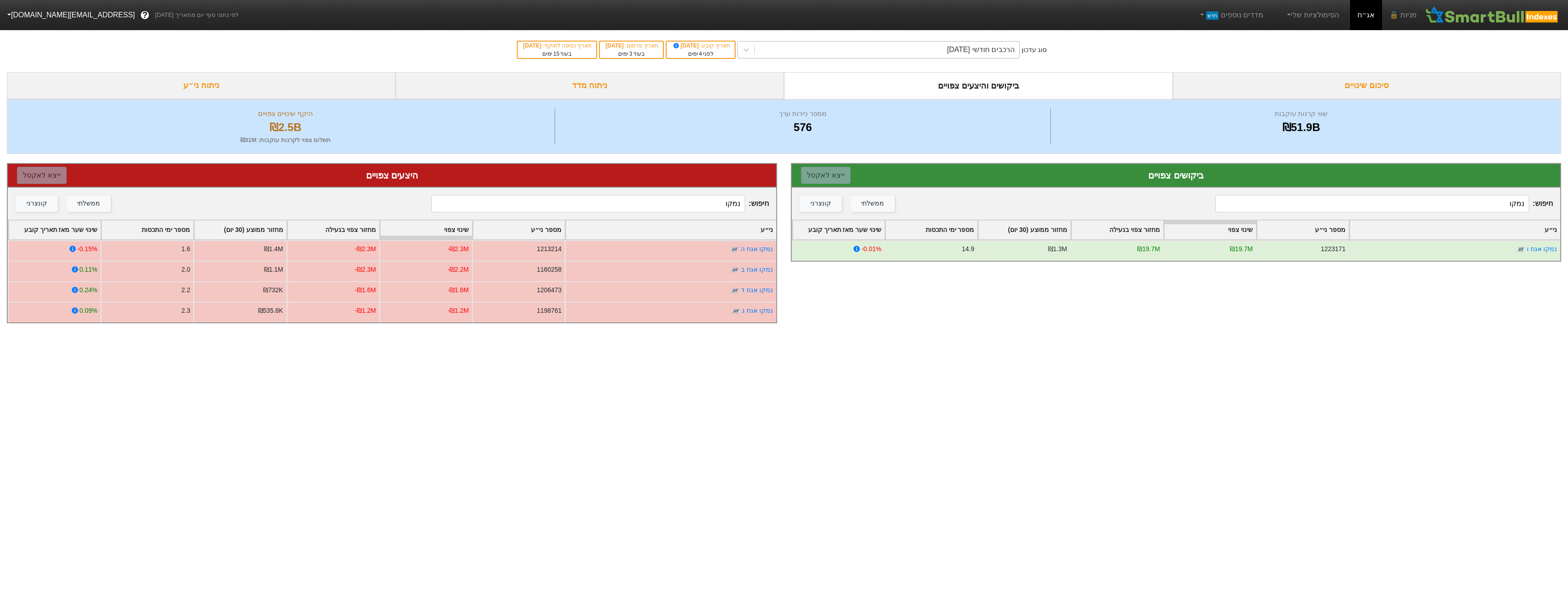
type input "נמקו"
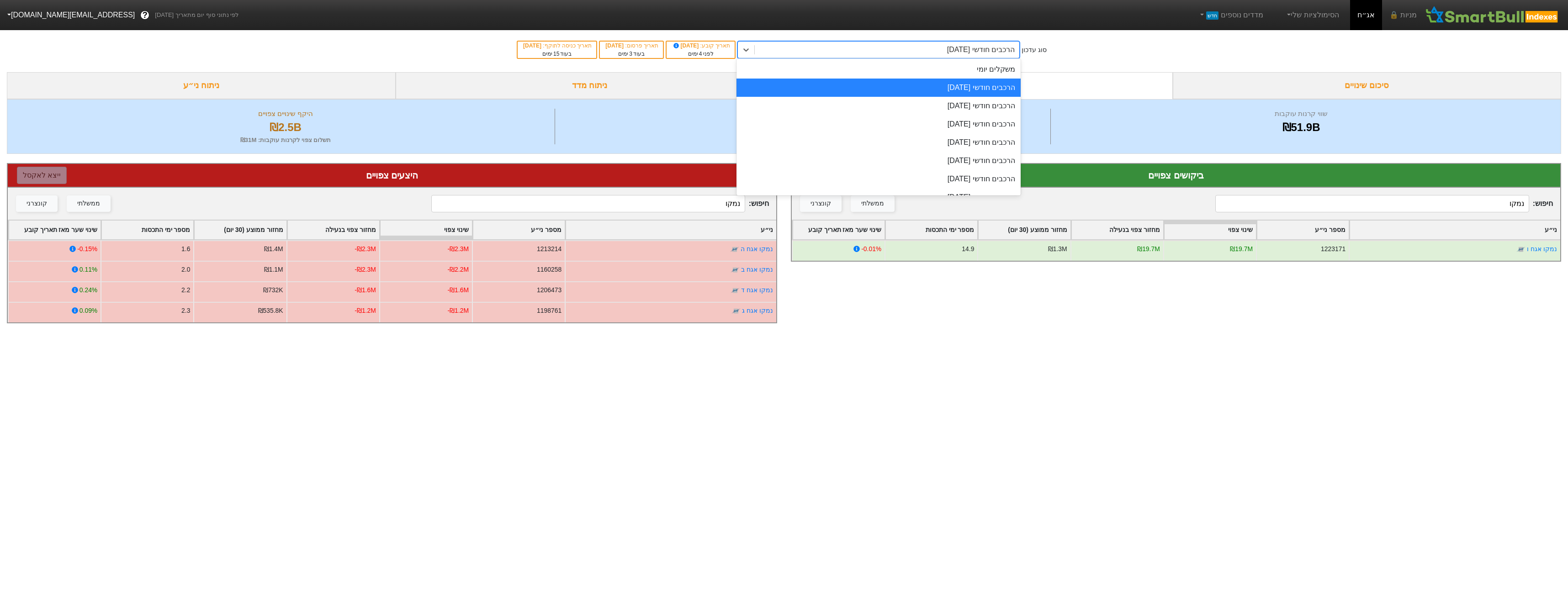
click at [945, 54] on div "הרכבים חודשי [DATE]" at bounding box center [887, 50] width 265 height 17
click at [959, 71] on div "משקלים יומי" at bounding box center [878, 70] width 284 height 18
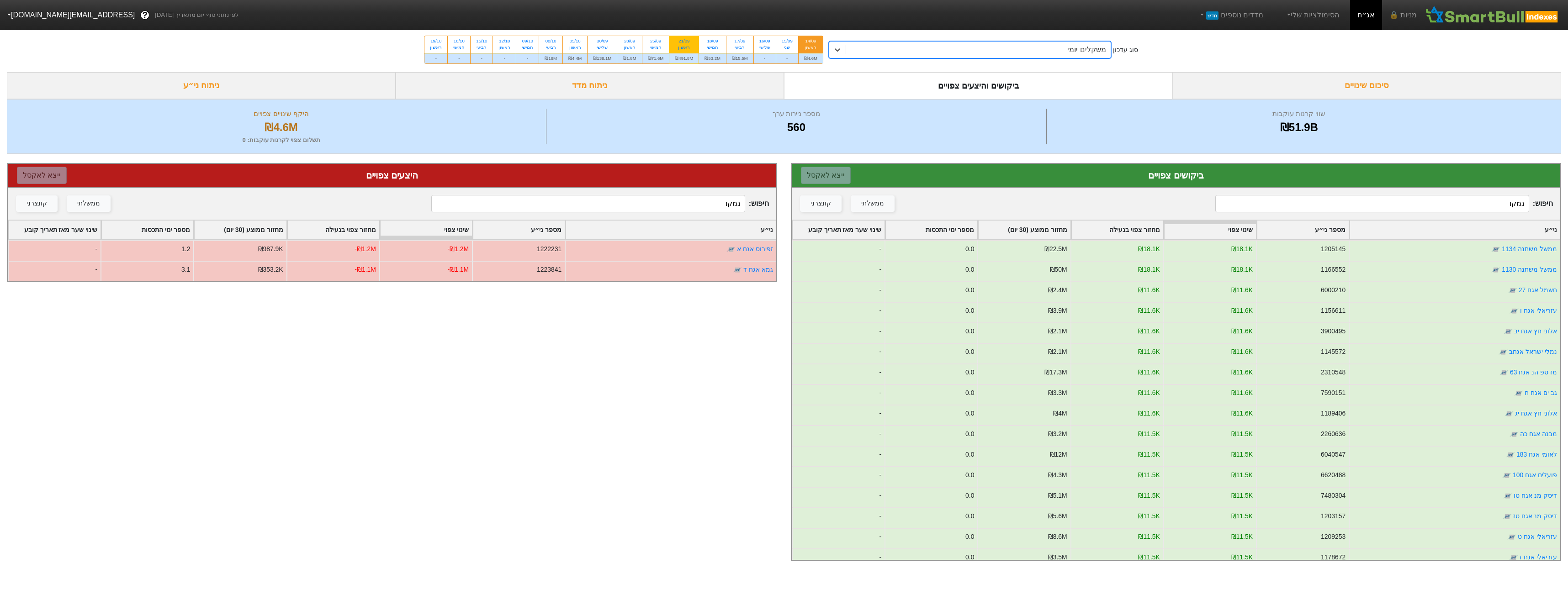
click at [696, 53] on div "₪491.8M" at bounding box center [683, 58] width 29 height 10
click at [684, 42] on input "21/09 ראשון ₪491.8M" at bounding box center [681, 39] width 6 height 6
radio input "true"
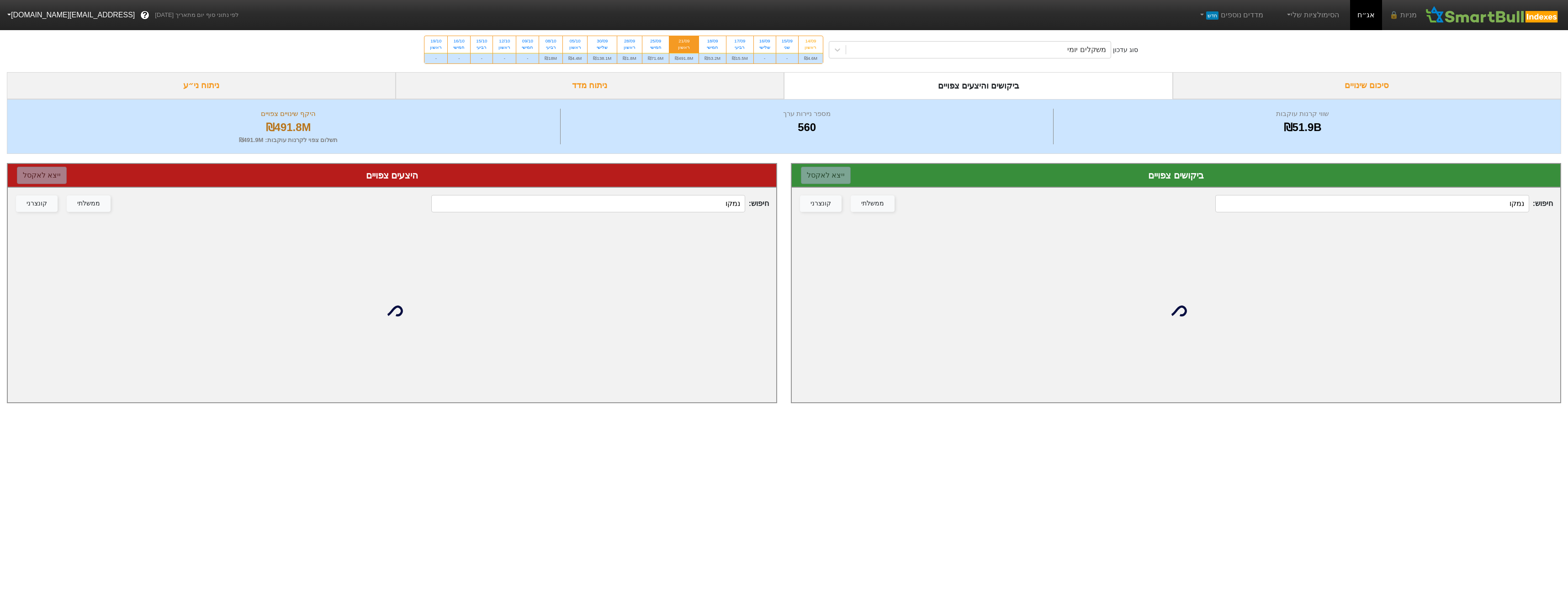
click at [1418, 199] on input "נמקו" at bounding box center [1372, 204] width 313 height 17
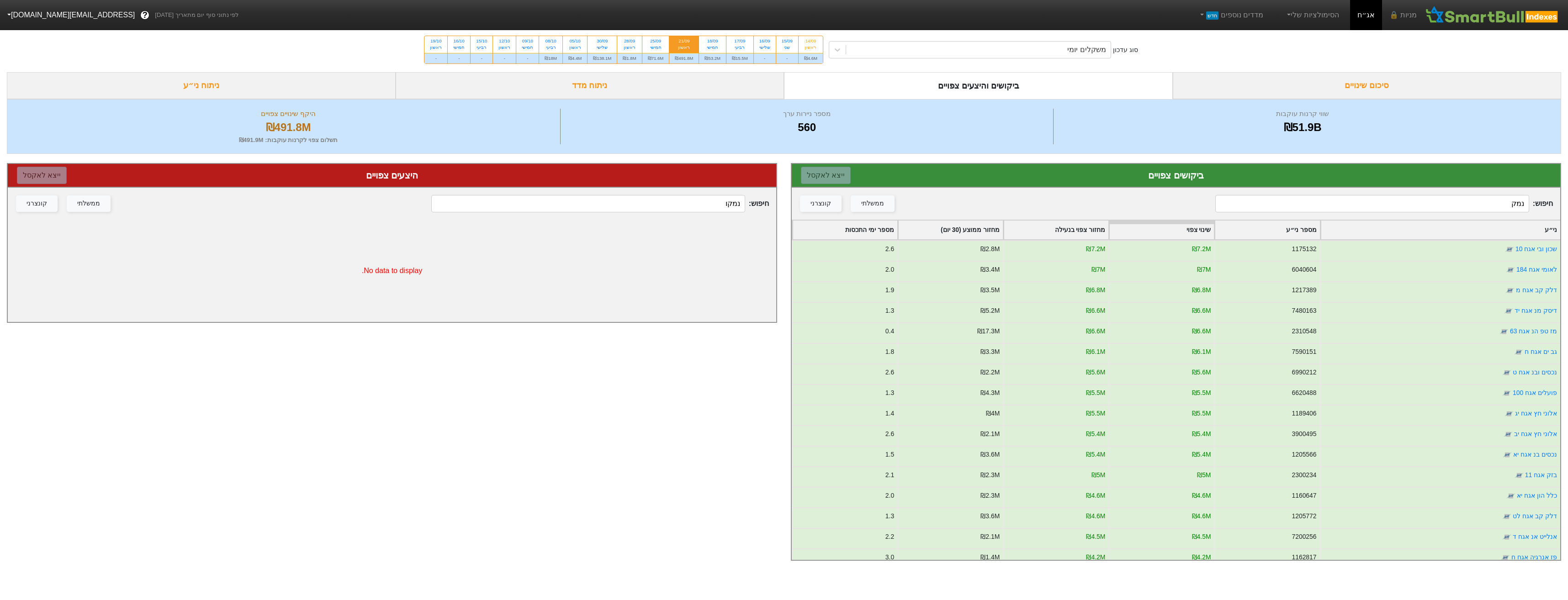
type input "נמקו"
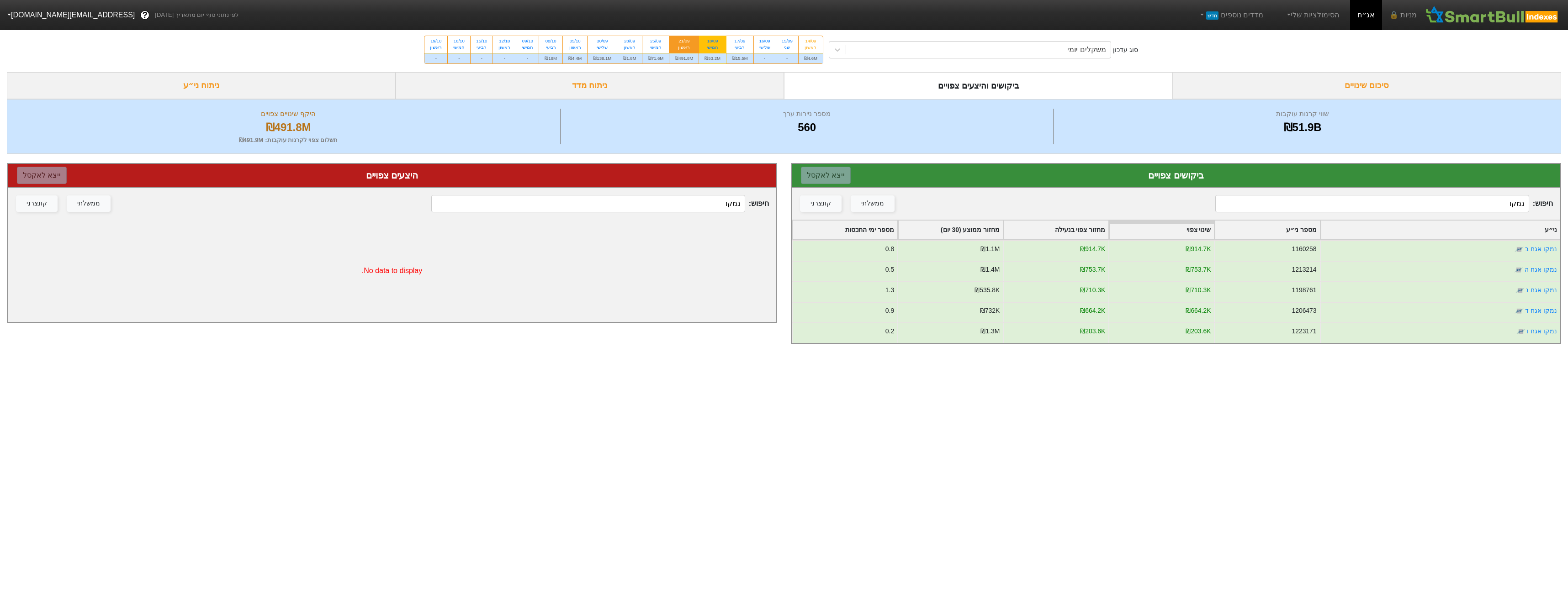
click at [714, 57] on div "₪53.2M" at bounding box center [712, 58] width 27 height 10
click at [713, 42] on input "18/09 חמישי ₪53.2M" at bounding box center [710, 39] width 6 height 6
radio input "true"
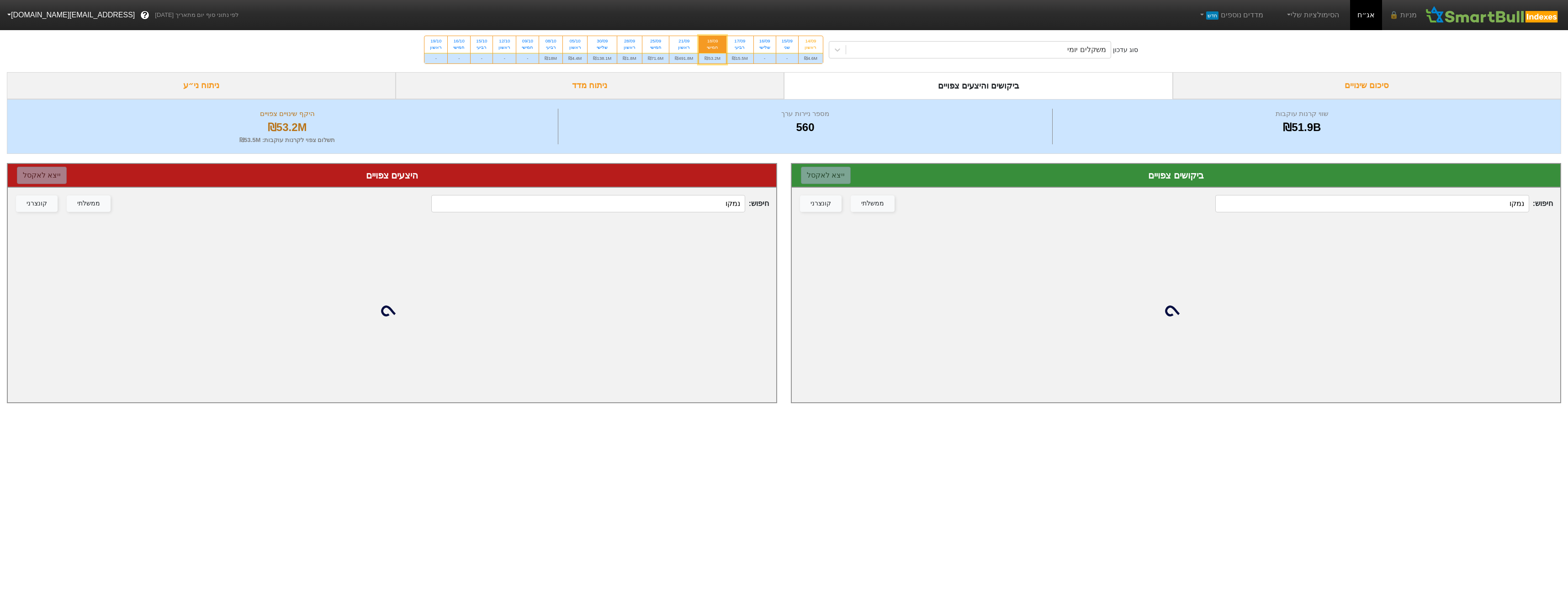
click at [1473, 192] on div "חיפוש : נמקו ממשלתי קונצרני" at bounding box center [1176, 204] width 768 height 32
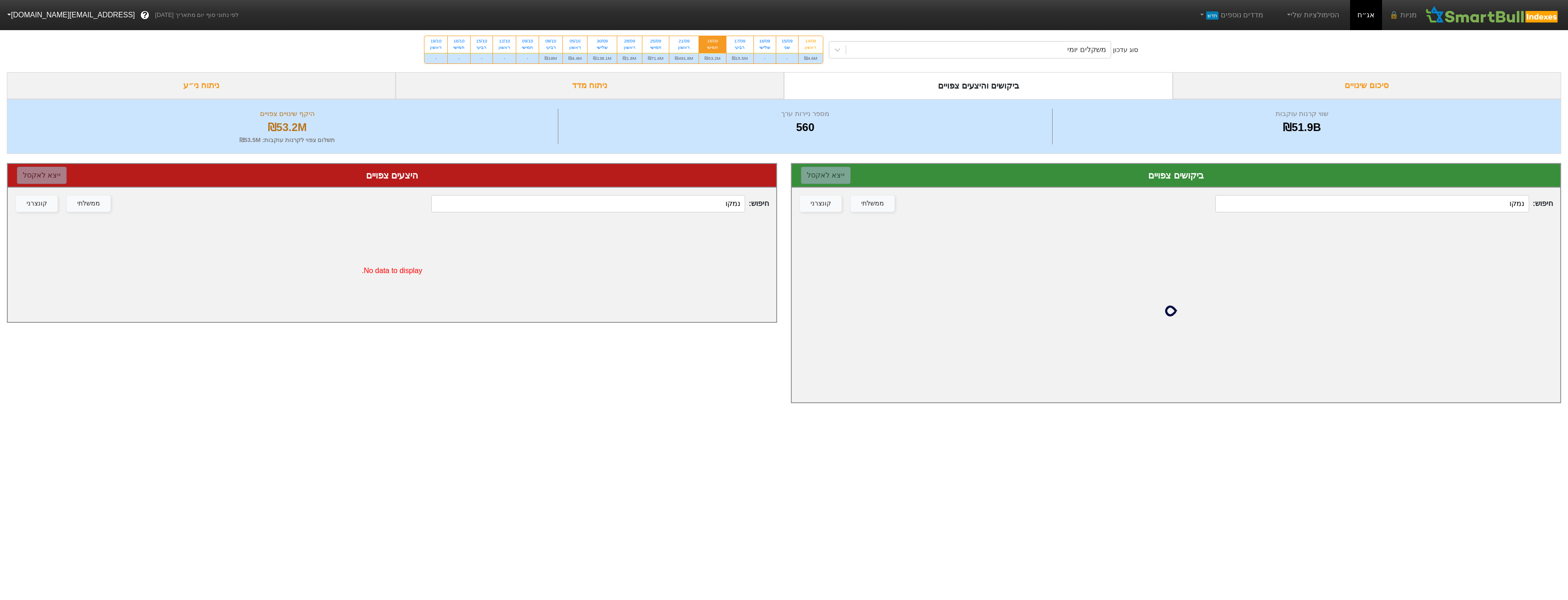
click at [1474, 196] on input "נמקו" at bounding box center [1372, 204] width 313 height 17
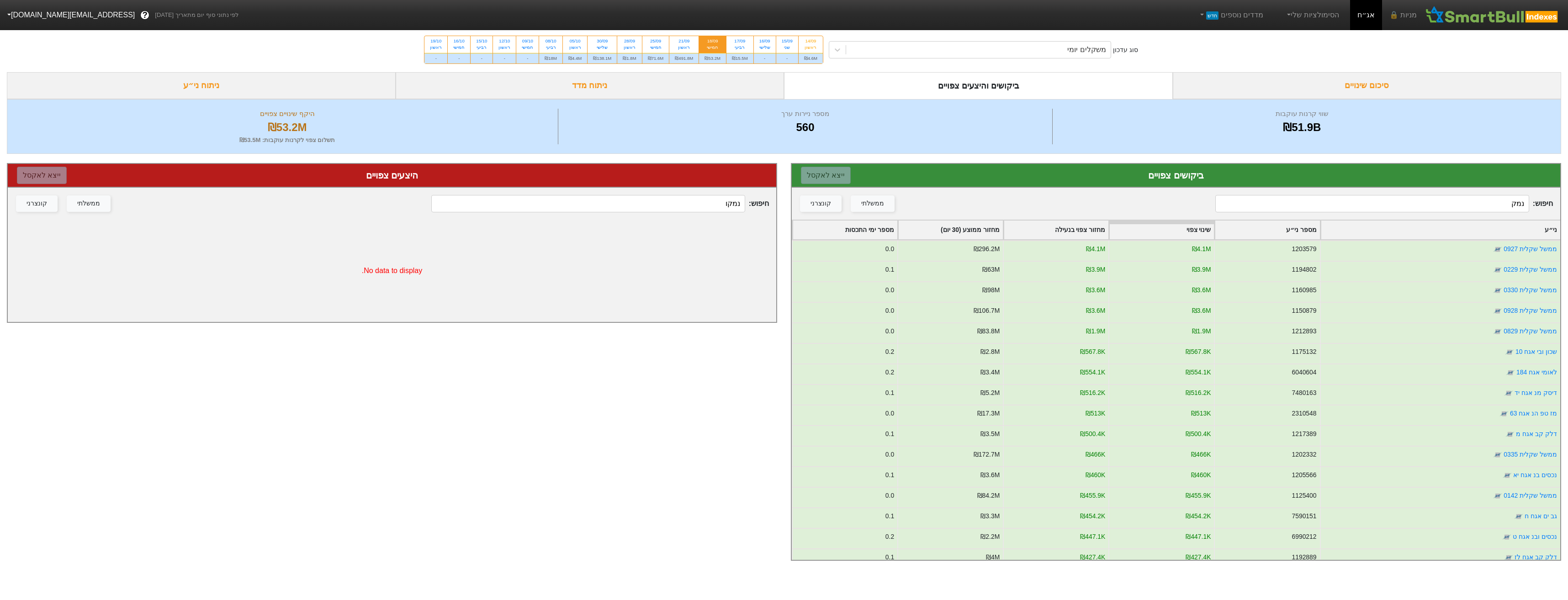
type input "נמקו"
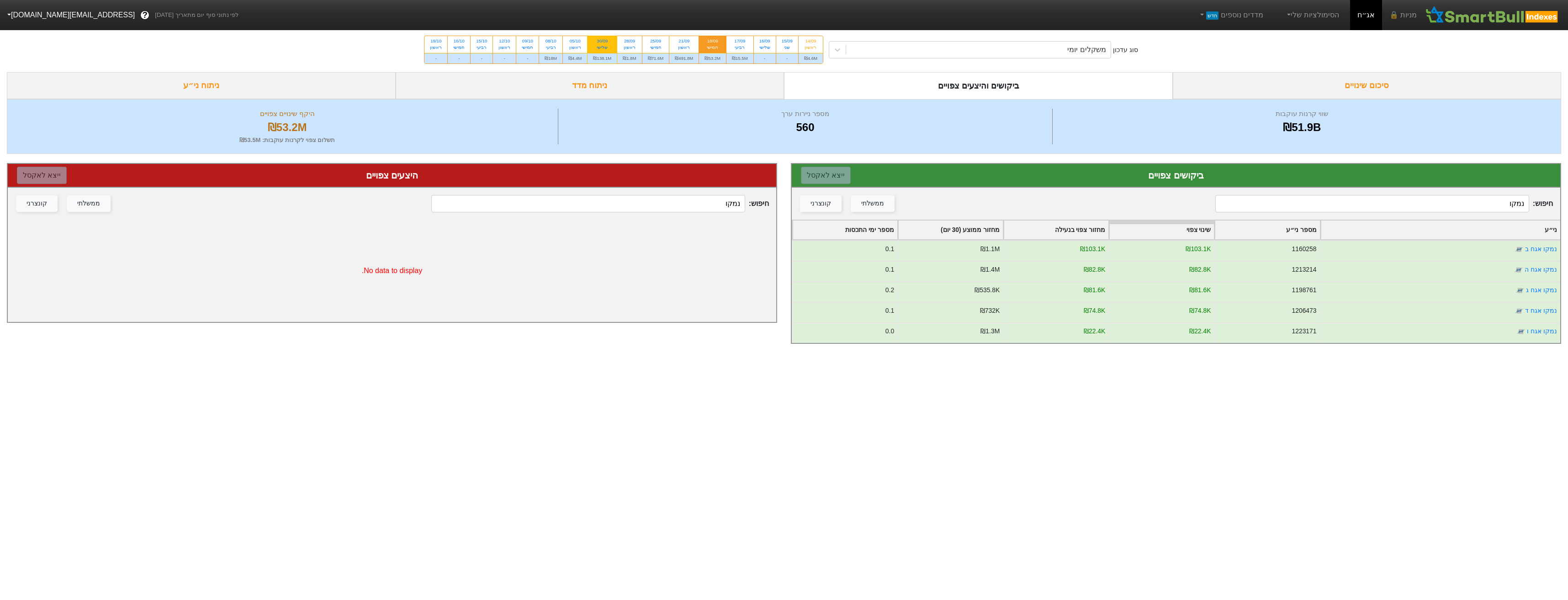
click at [605, 60] on div "₪138.1M" at bounding box center [601, 58] width 29 height 10
click at [602, 42] on input "30/09 שלישי ₪138.1M" at bounding box center [599, 39] width 6 height 6
radio input "true"
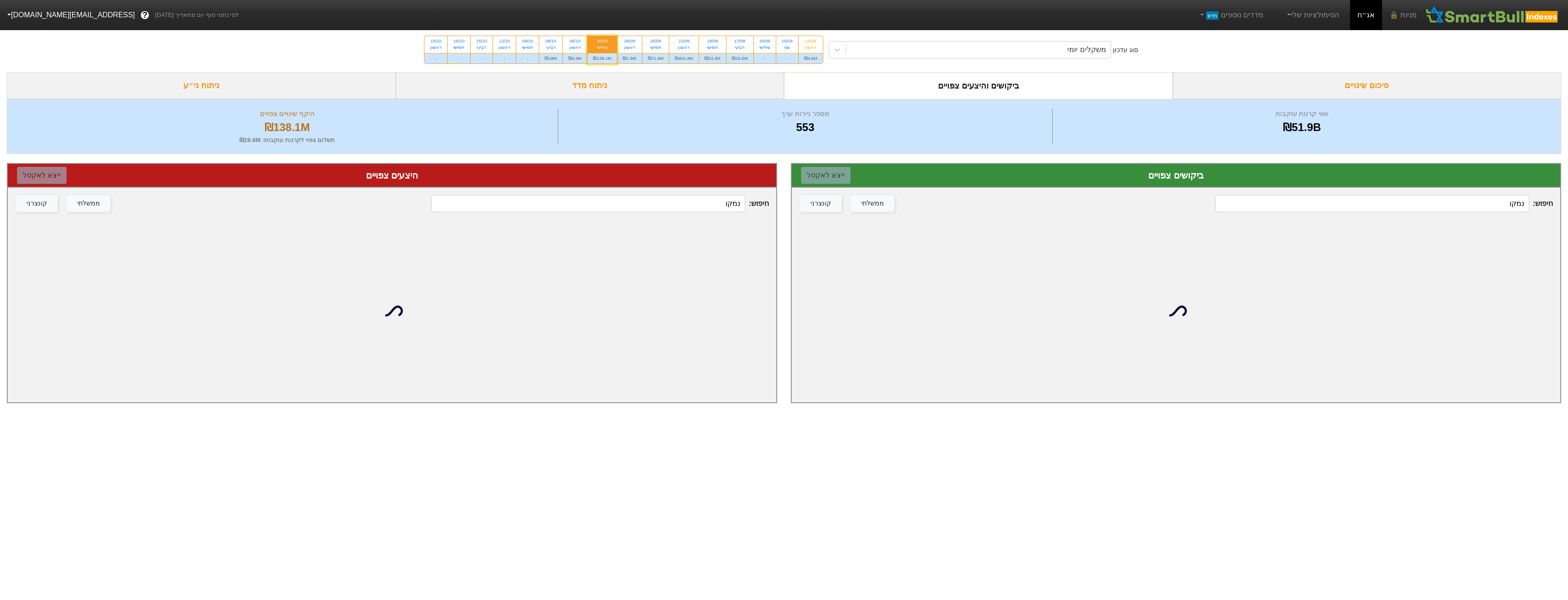
click at [1485, 206] on input "נמקו" at bounding box center [1372, 204] width 313 height 17
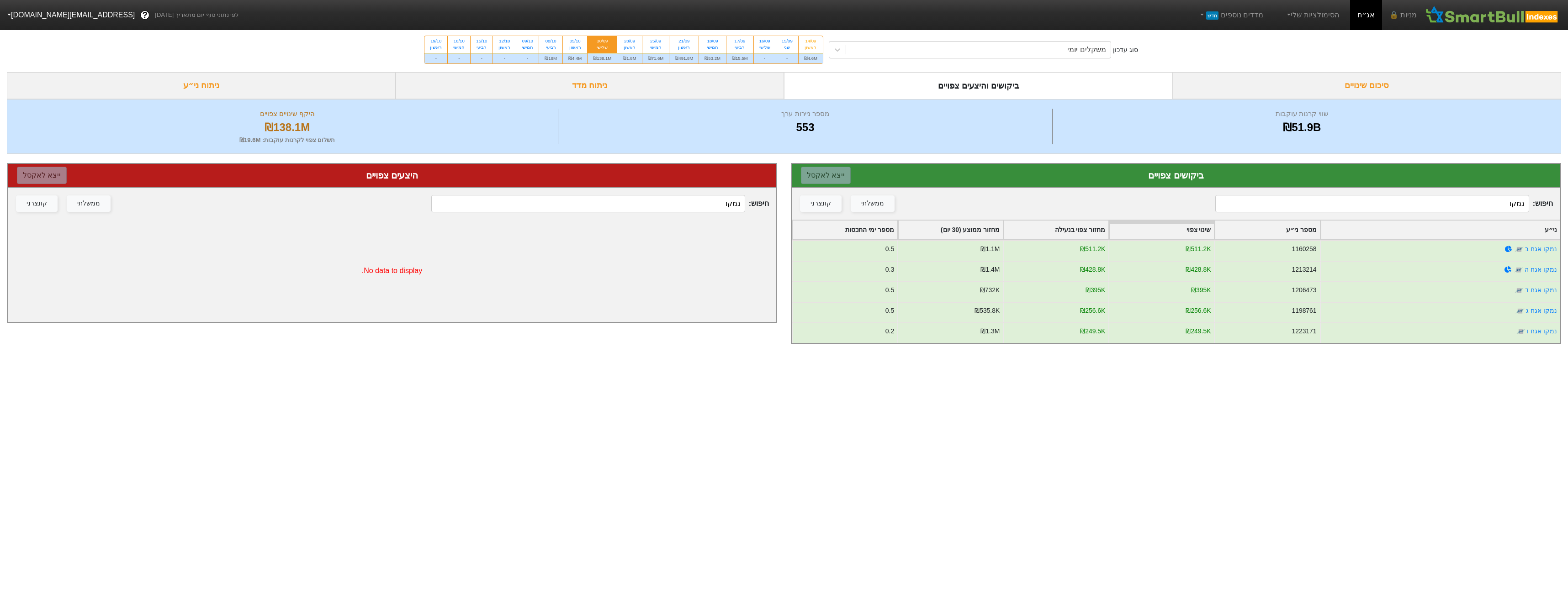
click at [1359, 196] on input "נמקו" at bounding box center [1372, 204] width 313 height 17
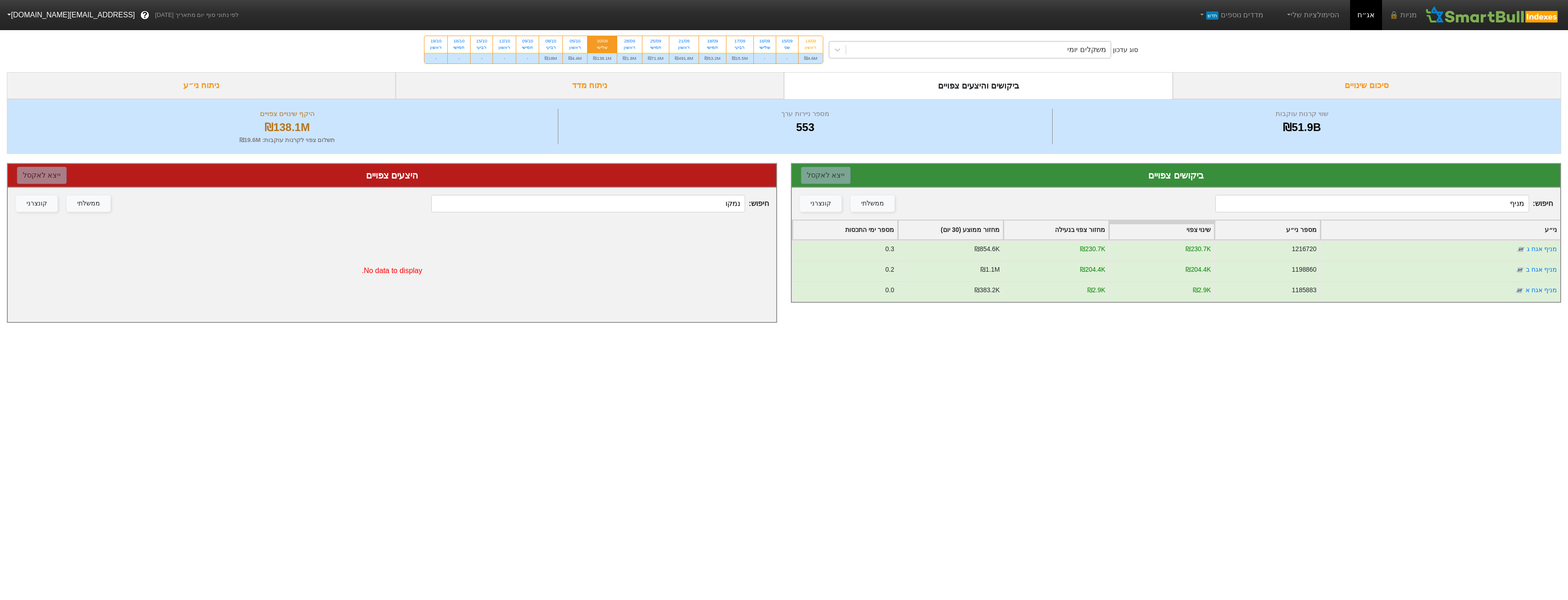
type input "מניף"
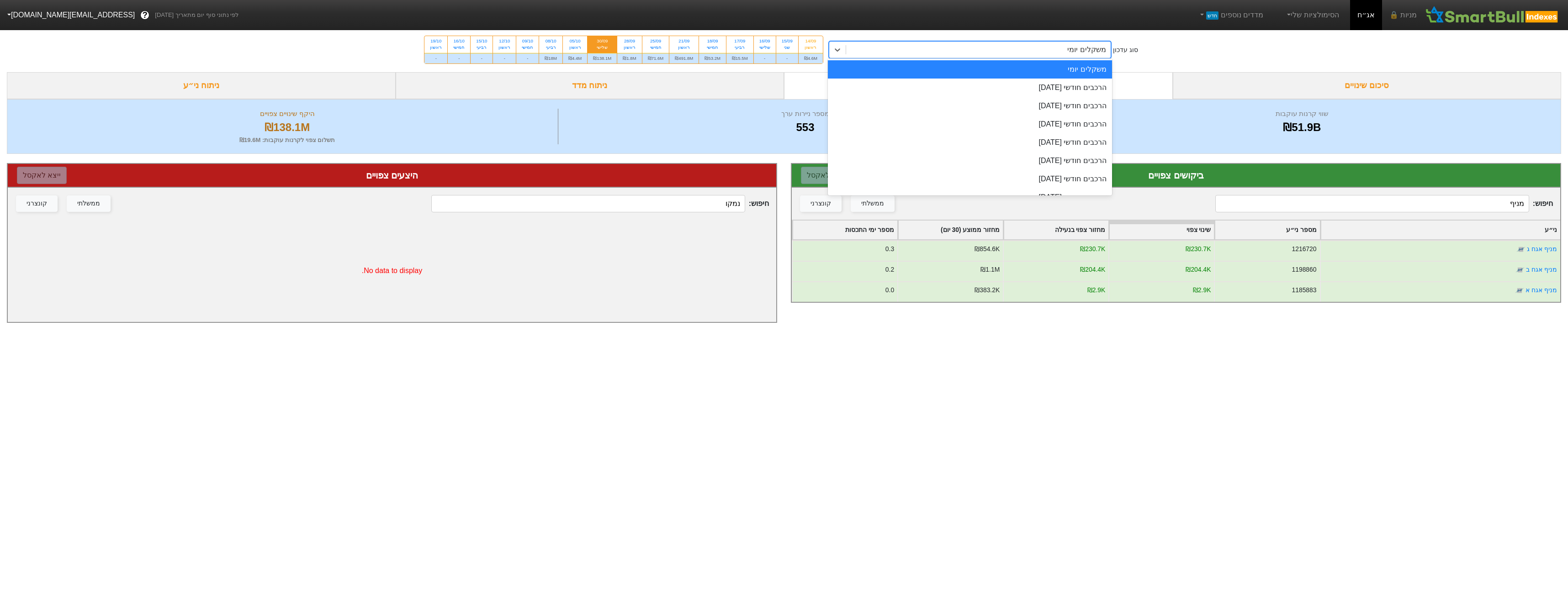
click at [1015, 55] on div "משקלים יומי" at bounding box center [978, 50] width 265 height 17
click at [683, 56] on div "₪491.8M" at bounding box center [683, 58] width 29 height 10
click at [683, 42] on input "21/09 ראשון ₪491.8M" at bounding box center [681, 39] width 6 height 6
radio input "true"
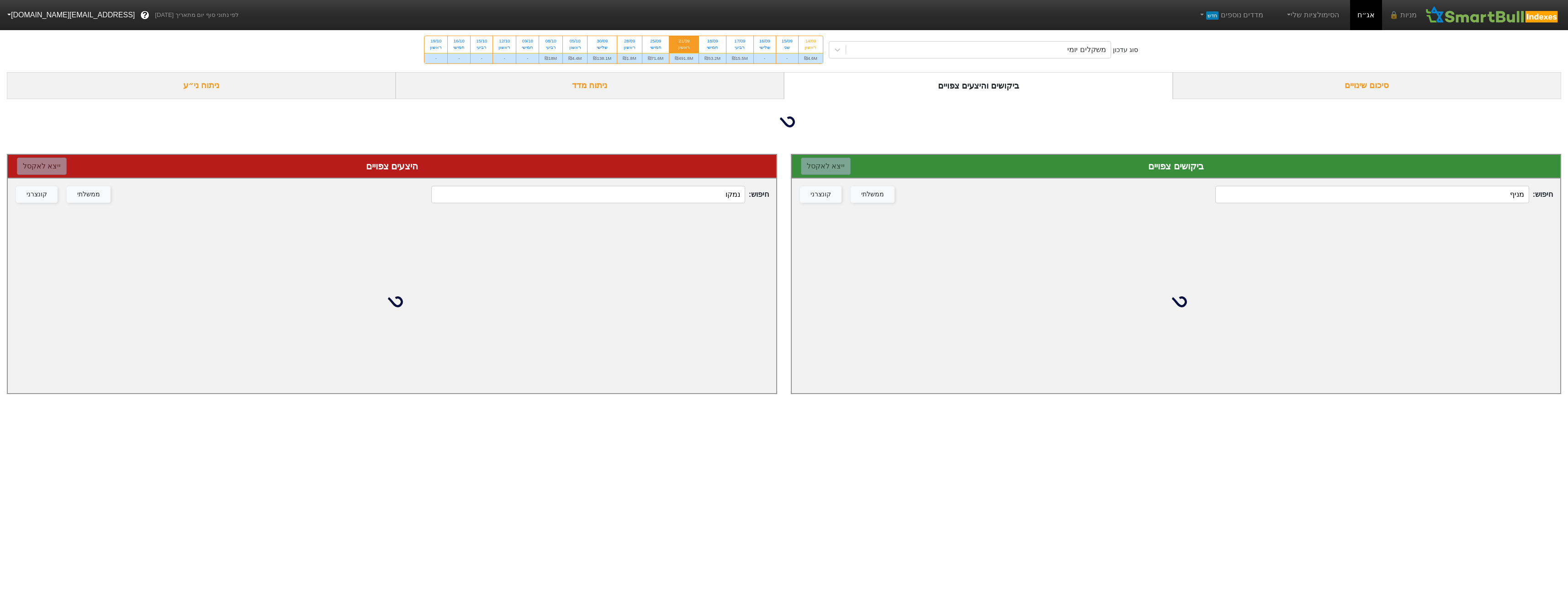
click at [1454, 191] on input "מניף" at bounding box center [1372, 194] width 313 height 17
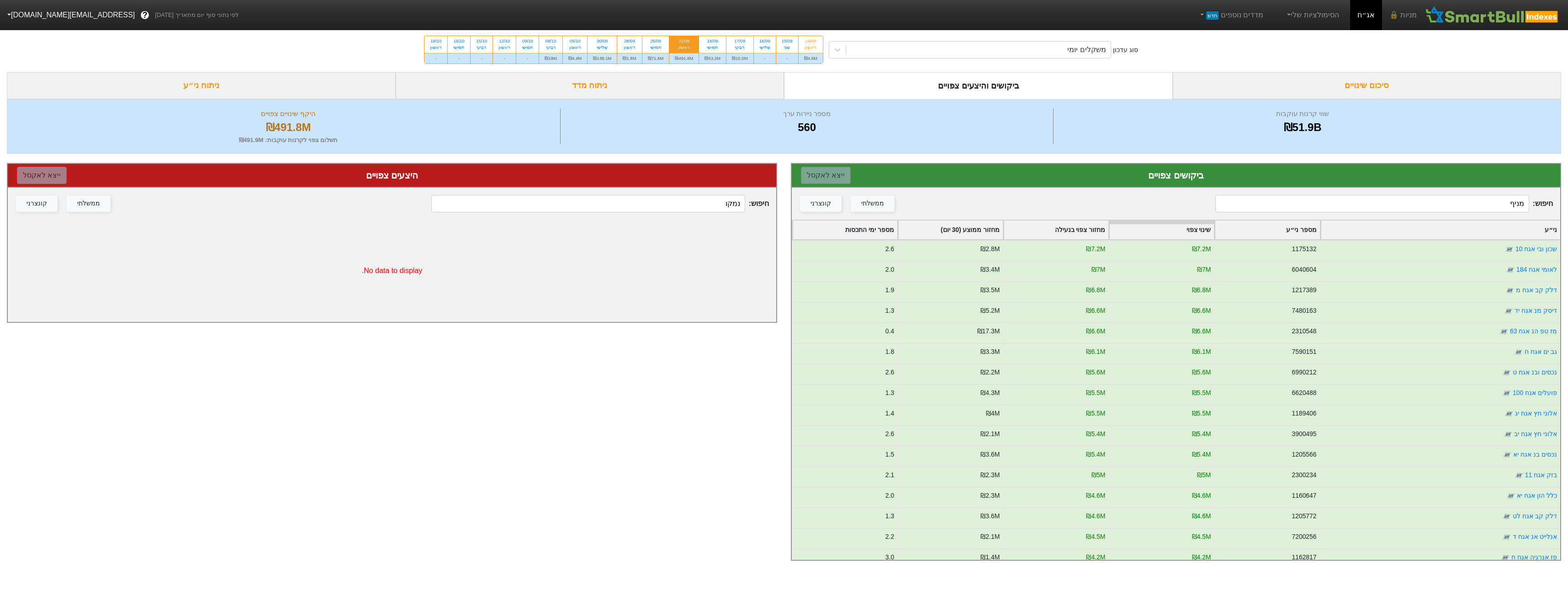
click at [1495, 197] on input "מניף" at bounding box center [1372, 204] width 313 height 17
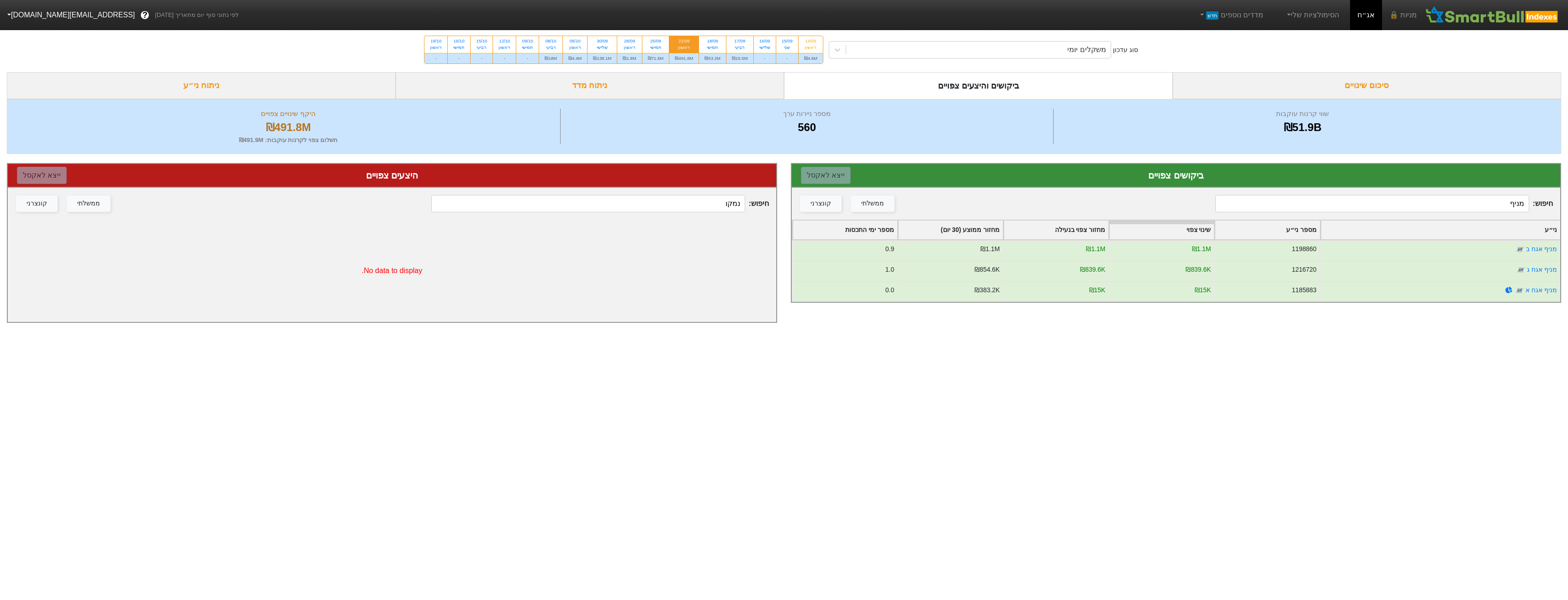
click at [1361, 204] on input "מניף" at bounding box center [1372, 204] width 313 height 17
click at [966, 52] on div "משקלים יומי" at bounding box center [978, 50] width 265 height 17
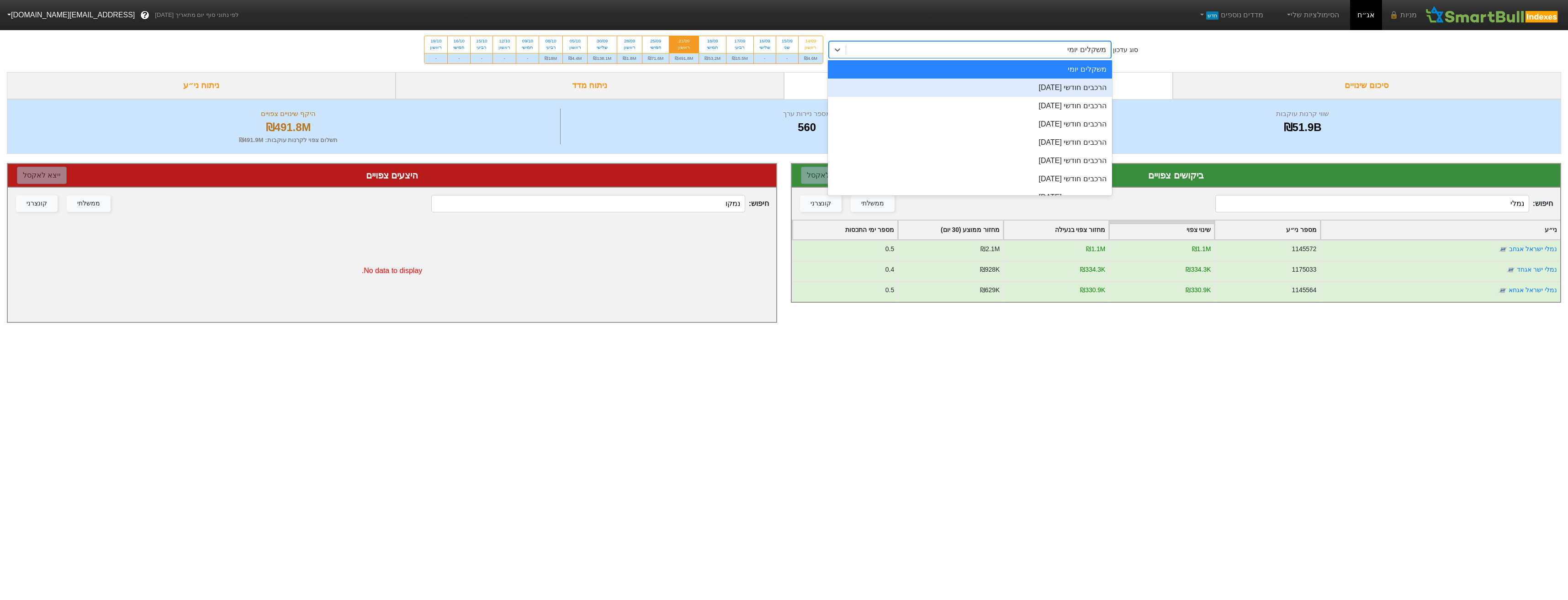
click at [1021, 92] on div "הרכבים חודשי [DATE]" at bounding box center [970, 88] width 284 height 18
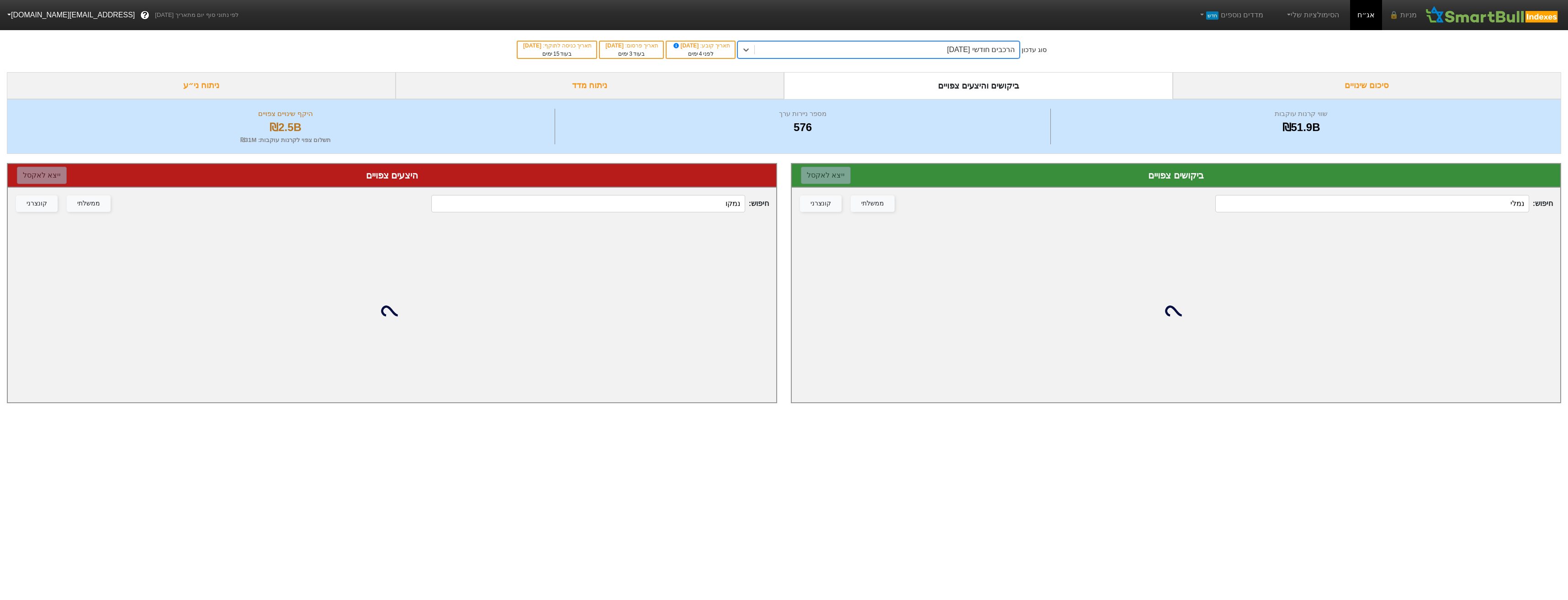
click at [1397, 204] on input "נמלי" at bounding box center [1372, 204] width 313 height 17
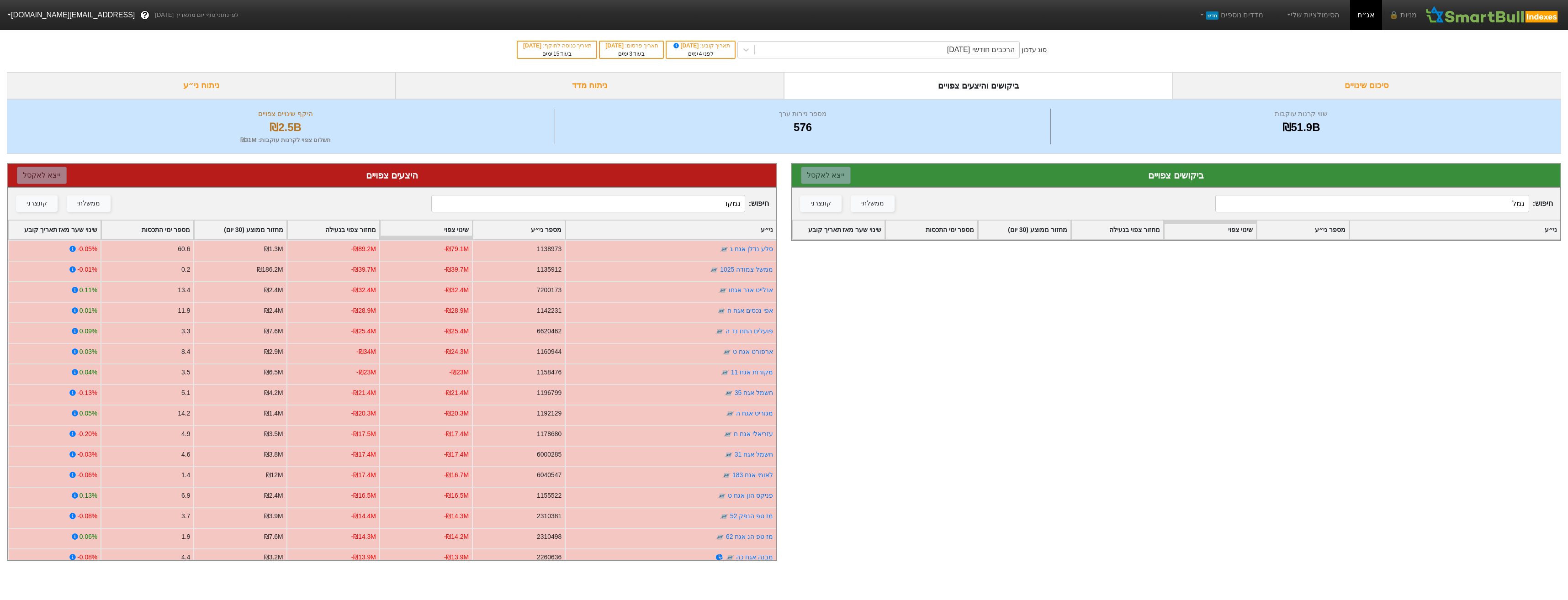
type input "נמלי"
click at [709, 210] on input "נמקו" at bounding box center [588, 204] width 313 height 17
click at [710, 210] on input "נמקו" at bounding box center [588, 204] width 313 height 17
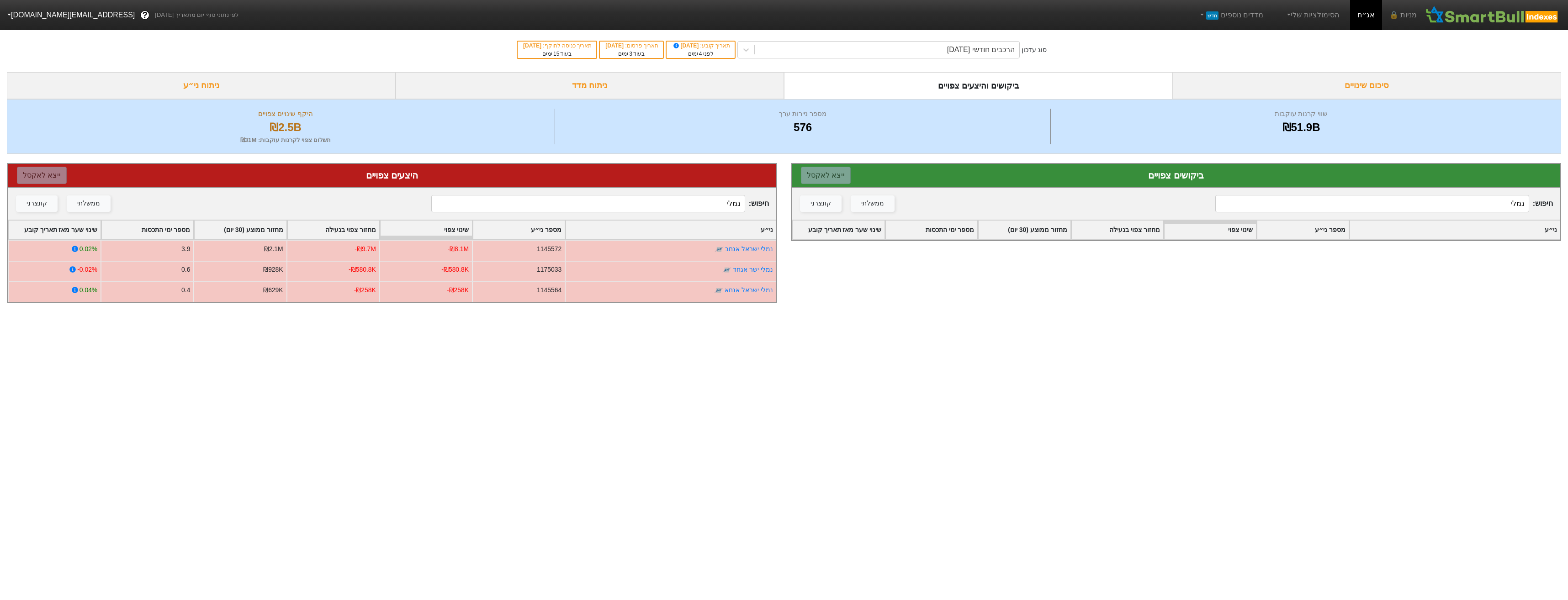
type input "נמלי"
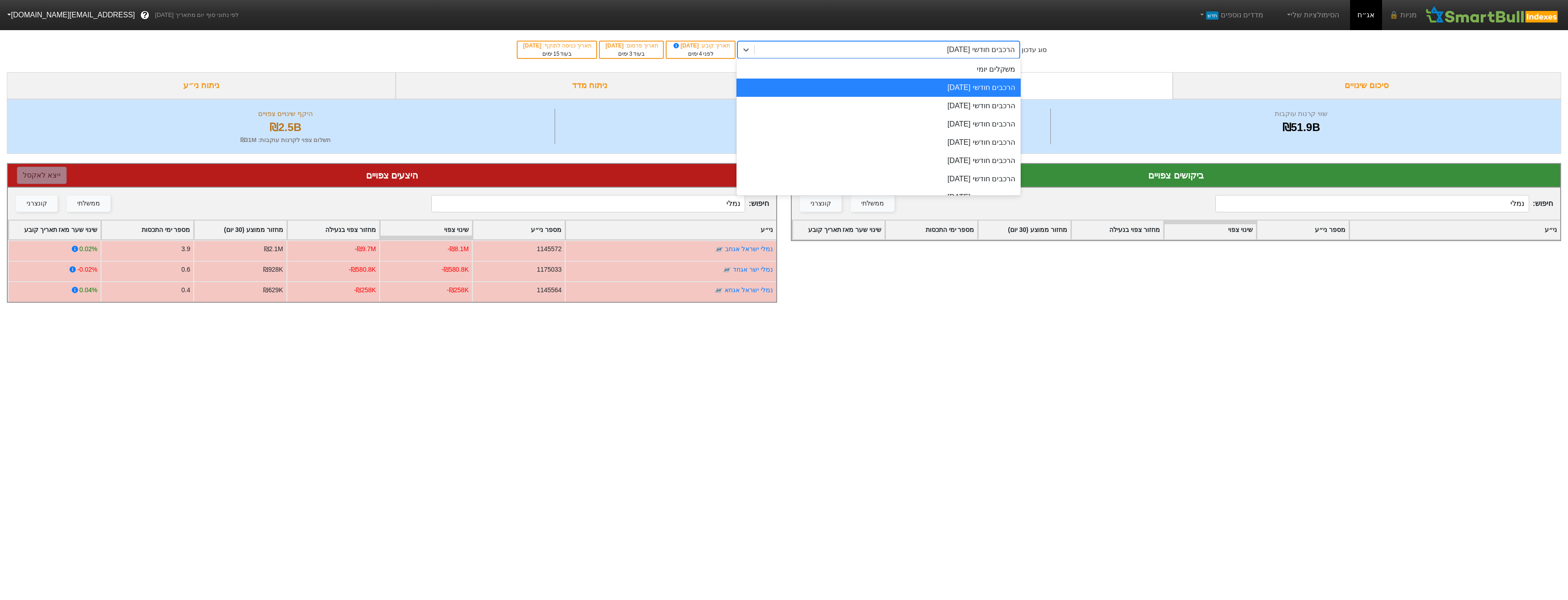
click at [986, 49] on div "הרכבים חודשי [DATE]" at bounding box center [981, 50] width 68 height 11
click at [1264, 194] on div "חיפוש : נמלי ממשלתי קונצרני" at bounding box center [1176, 204] width 768 height 32
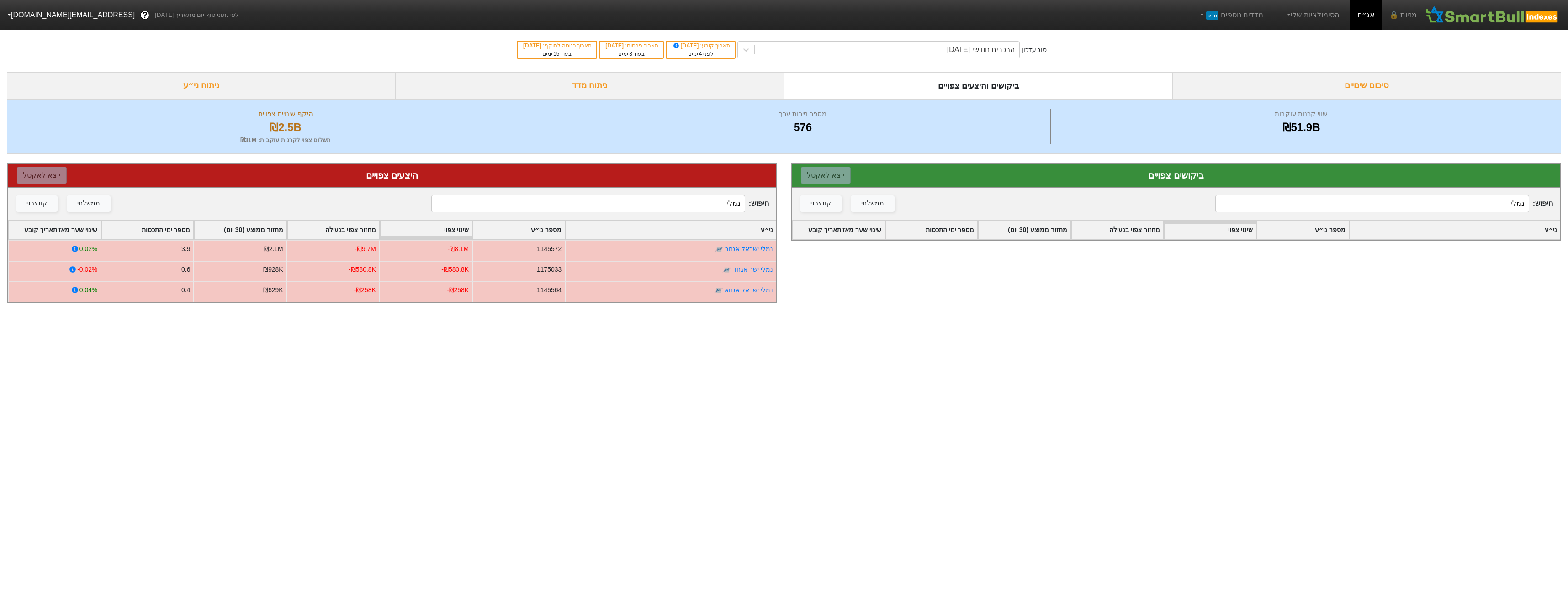
click at [1264, 194] on div "חיפוש : נמלי ממשלתי קונצרני" at bounding box center [1176, 204] width 768 height 32
click at [1269, 203] on input "נמלי" at bounding box center [1372, 204] width 313 height 17
click at [1270, 203] on input "נמלי" at bounding box center [1372, 204] width 313 height 17
type input "עמידר"
click at [717, 206] on input "נמלי" at bounding box center [588, 204] width 313 height 17
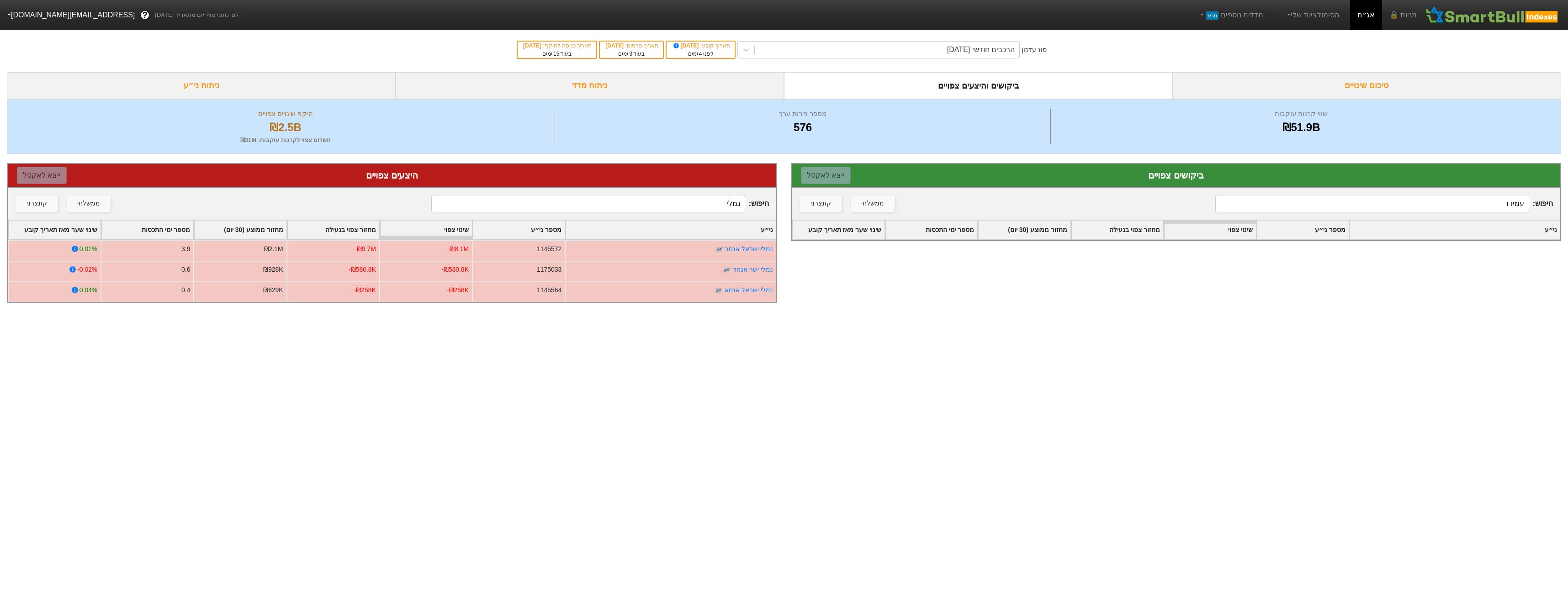
click at [716, 206] on input "נמלי" at bounding box center [588, 204] width 313 height 17
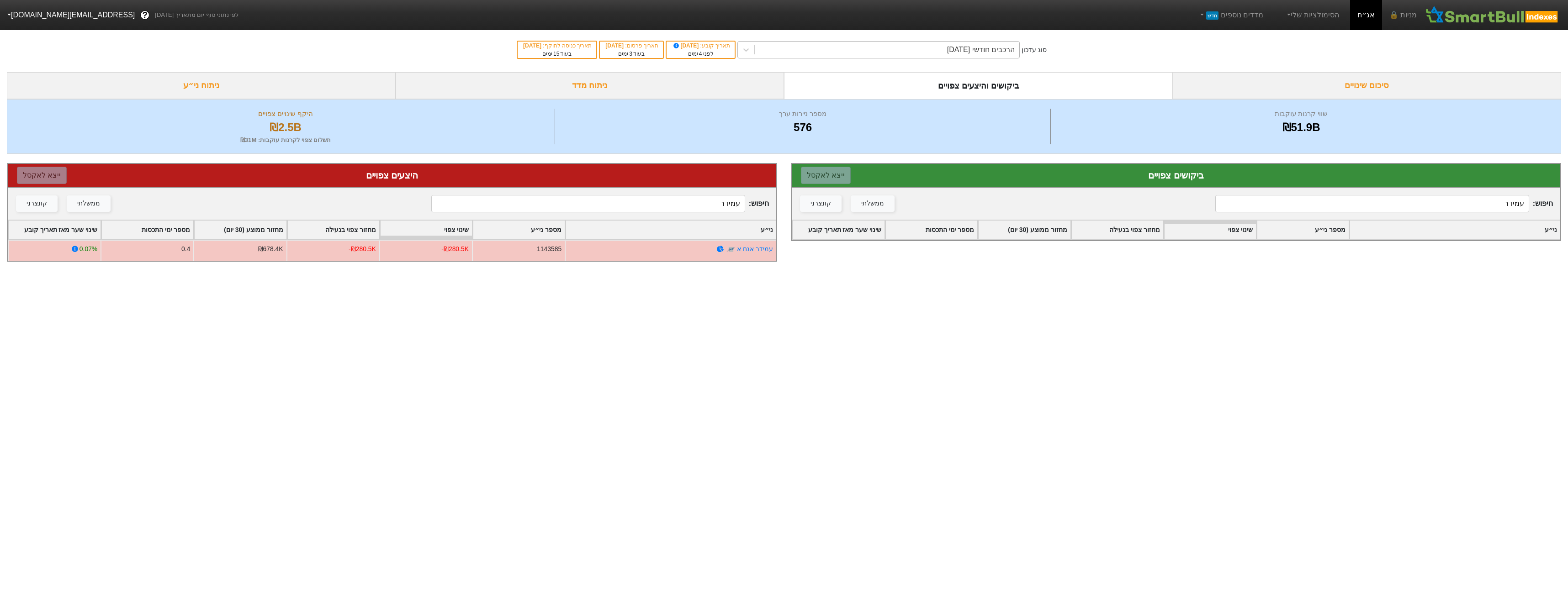
type input "עמידר"
click at [935, 44] on div "הרכבים חודשי [DATE]" at bounding box center [887, 50] width 265 height 17
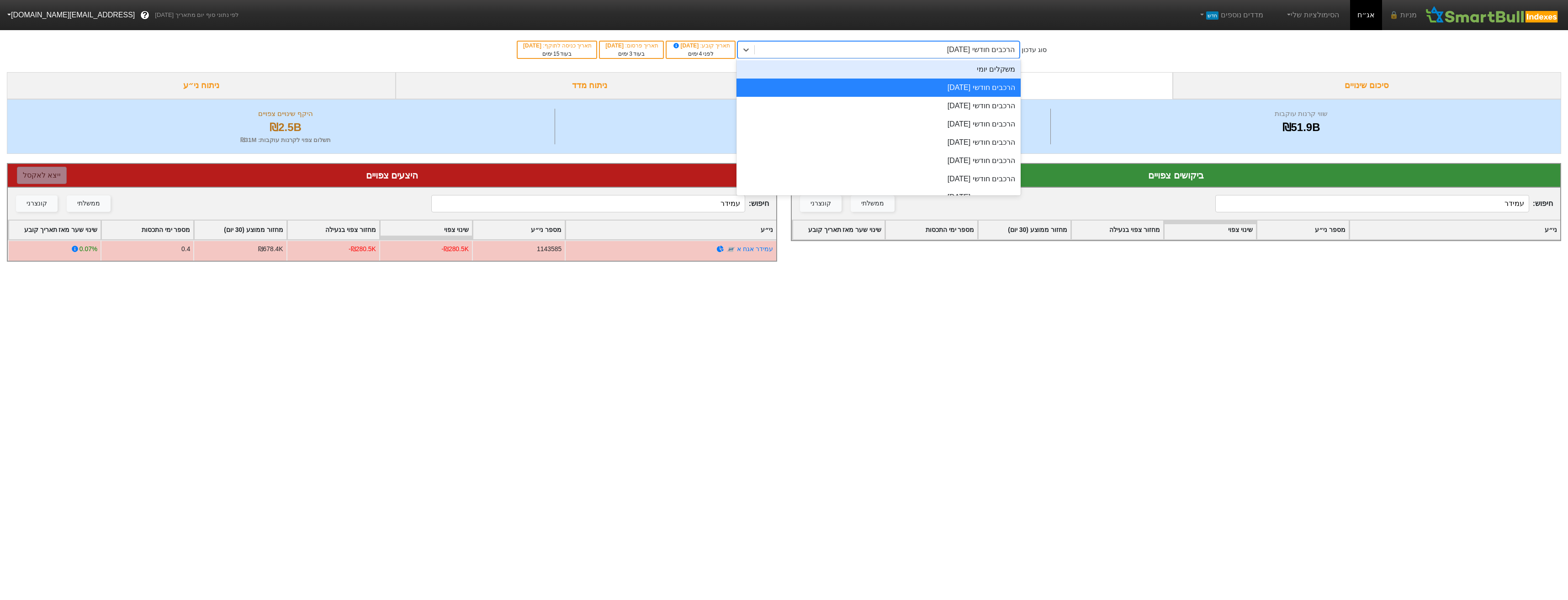
click at [943, 75] on div "משקלים יומי" at bounding box center [878, 70] width 284 height 18
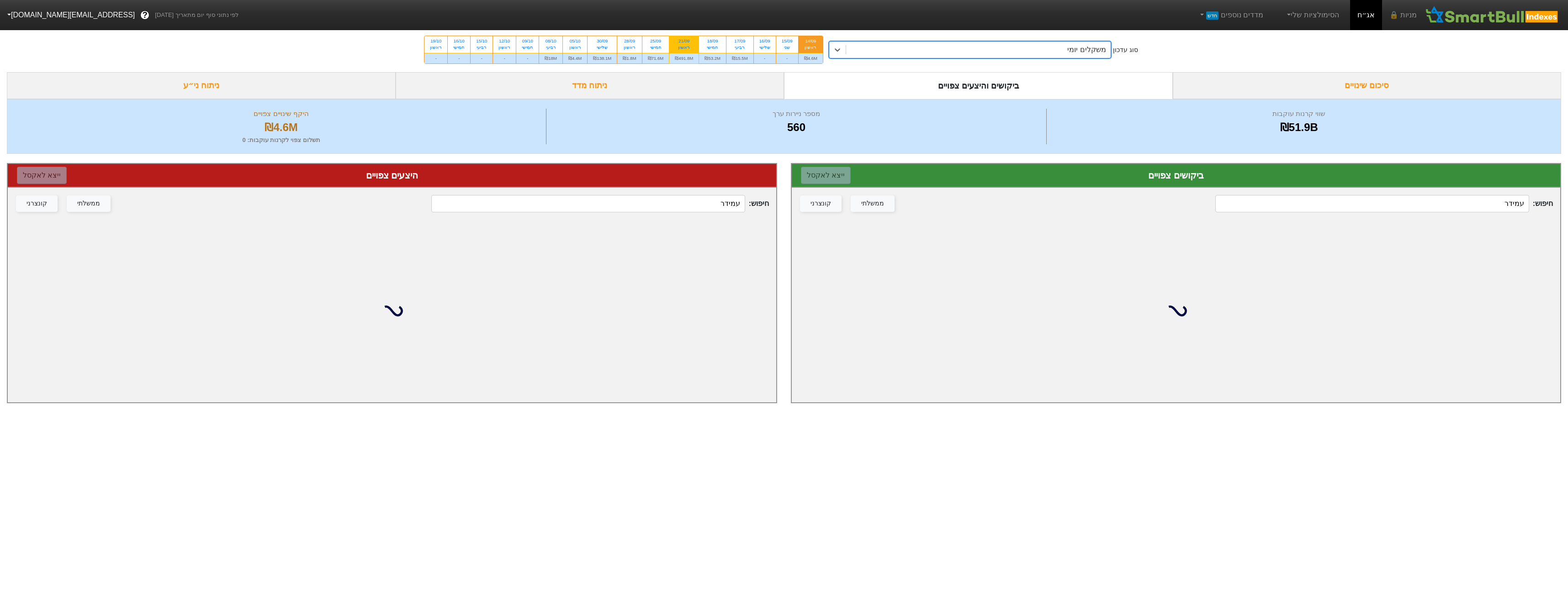
click at [678, 57] on div "₪491.8M" at bounding box center [683, 58] width 29 height 10
click at [678, 42] on input "21/09 ראשון ₪491.8M" at bounding box center [681, 39] width 6 height 6
radio input "true"
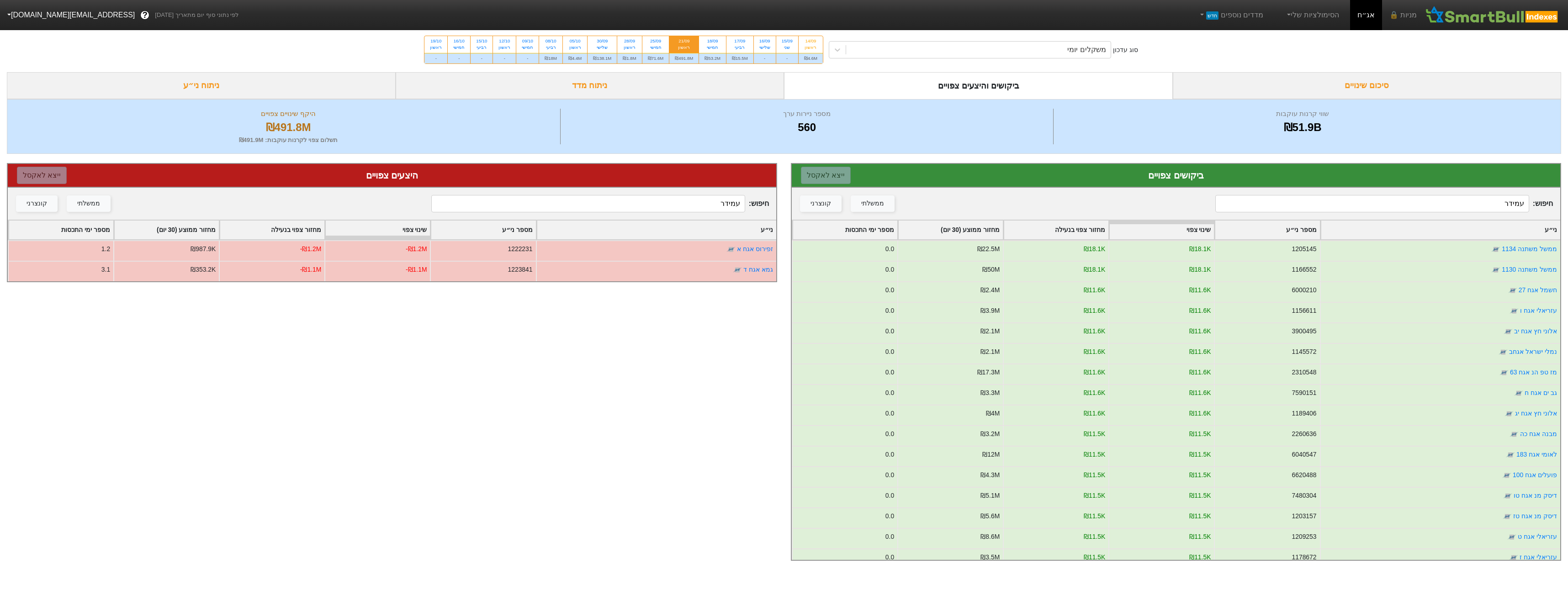
click at [1441, 201] on input "עמידר" at bounding box center [1372, 204] width 313 height 17
type input "עמידר"
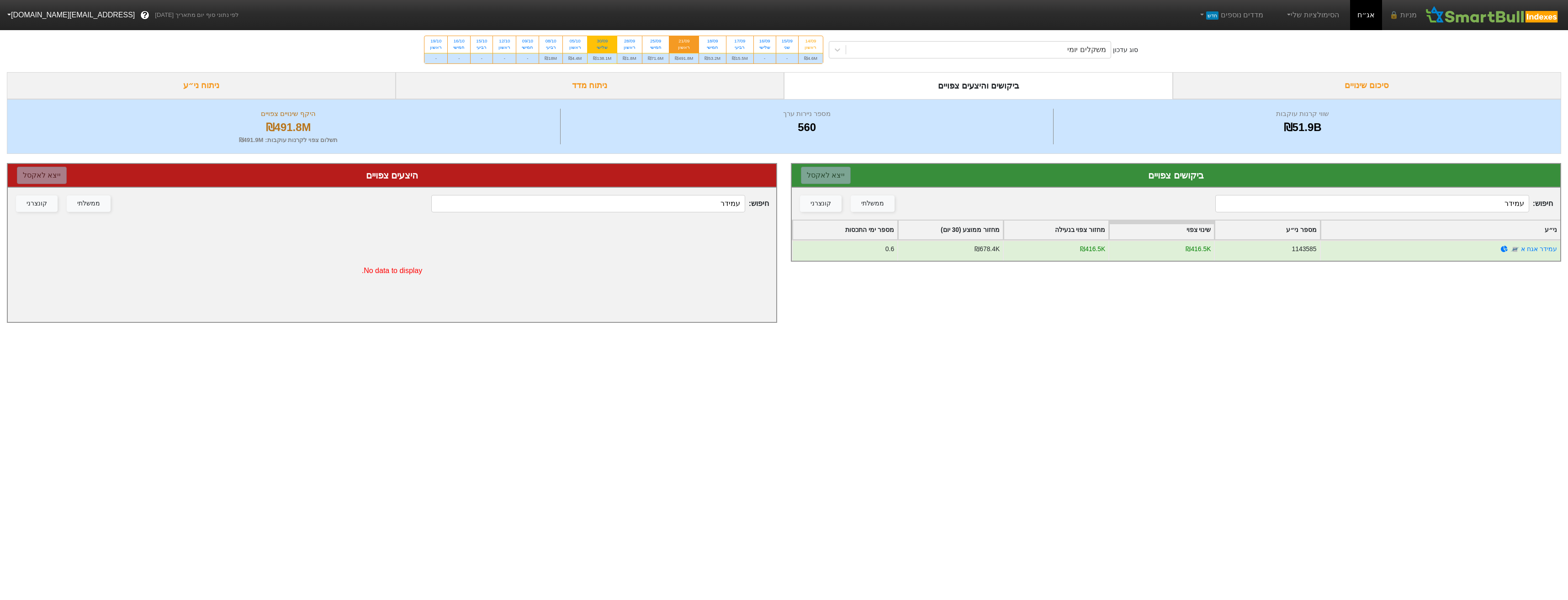
click at [597, 55] on div "₪138.1M" at bounding box center [601, 58] width 29 height 10
click at [597, 42] on input "30/09 שלישי ₪138.1M" at bounding box center [599, 39] width 6 height 6
radio input "true"
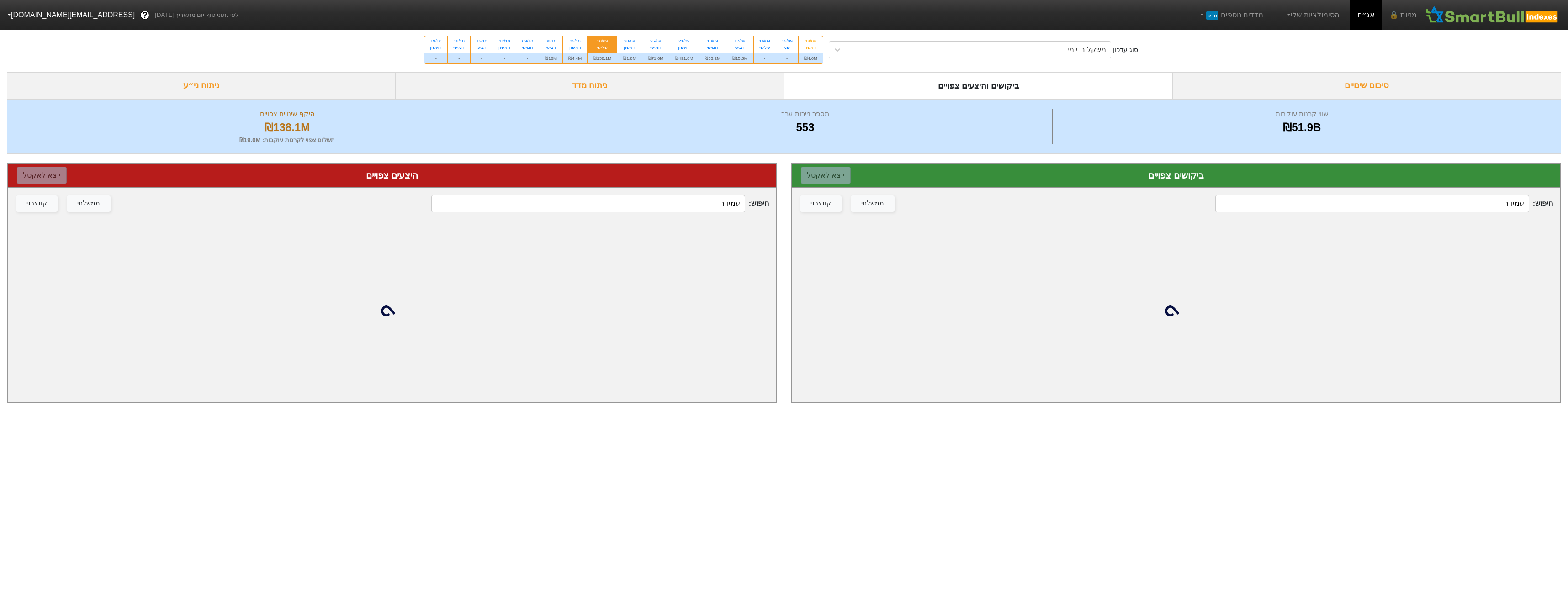
click at [1477, 206] on input "עמידר" at bounding box center [1372, 204] width 313 height 17
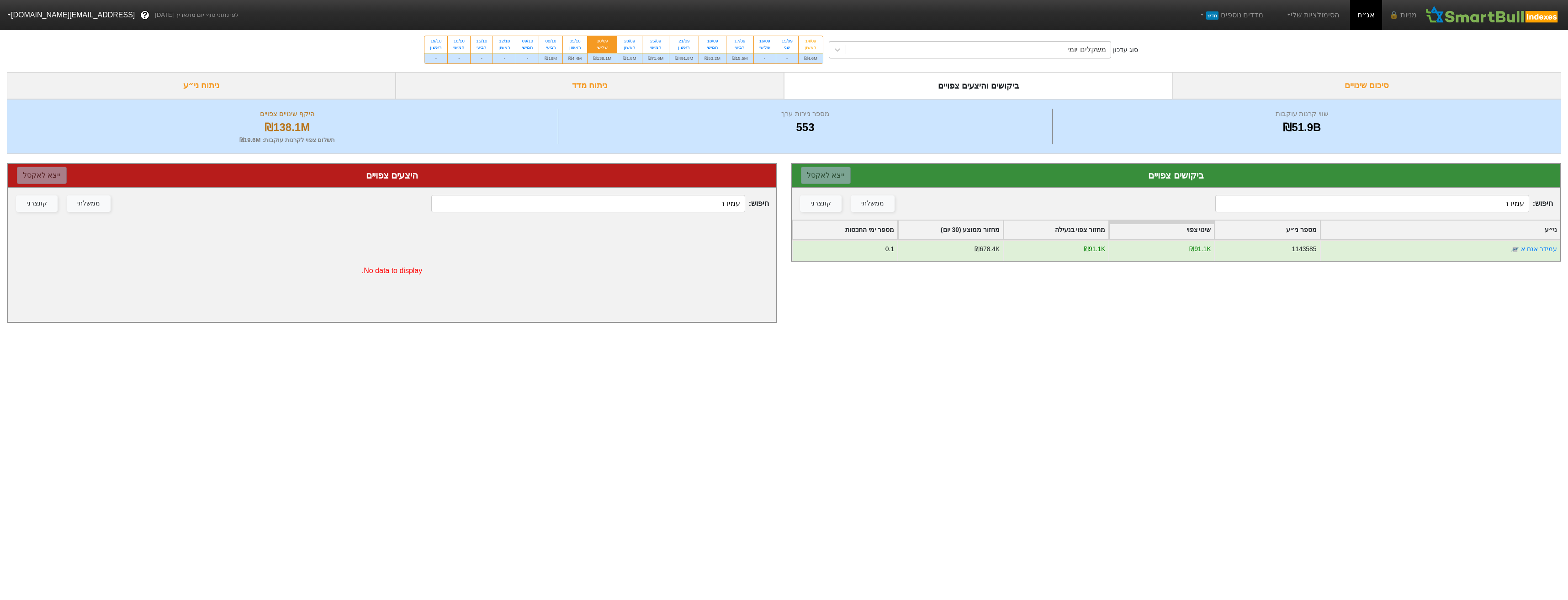
click at [952, 50] on div "משקלים יומי" at bounding box center [978, 50] width 265 height 17
click at [1457, 212] on input "עמידר" at bounding box center [1372, 204] width 313 height 17
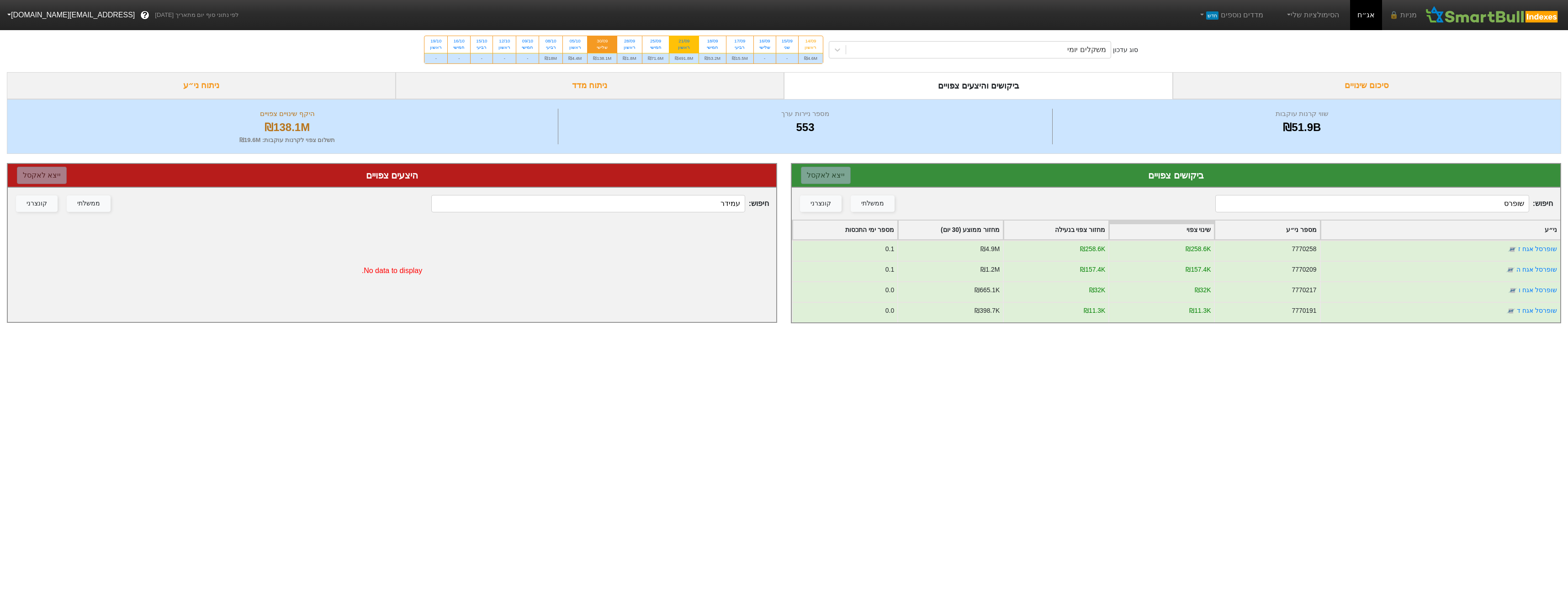
type input "שופרס"
click at [690, 57] on div "₪491.8M" at bounding box center [683, 58] width 29 height 10
click at [684, 42] on input "21/09 ראשון ₪491.8M" at bounding box center [681, 39] width 6 height 6
radio input "true"
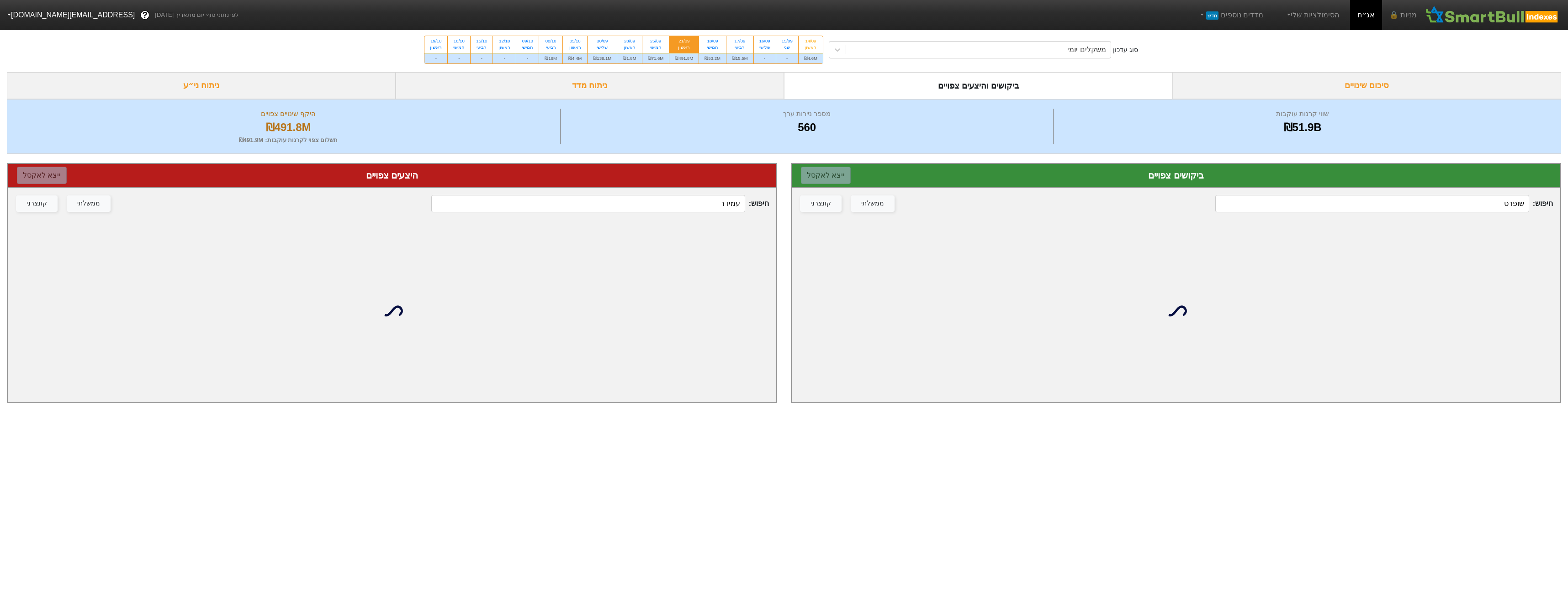
click at [1458, 192] on div "חיפוש : [PERSON_NAME] ממשלתי קונצרני" at bounding box center [1176, 204] width 768 height 32
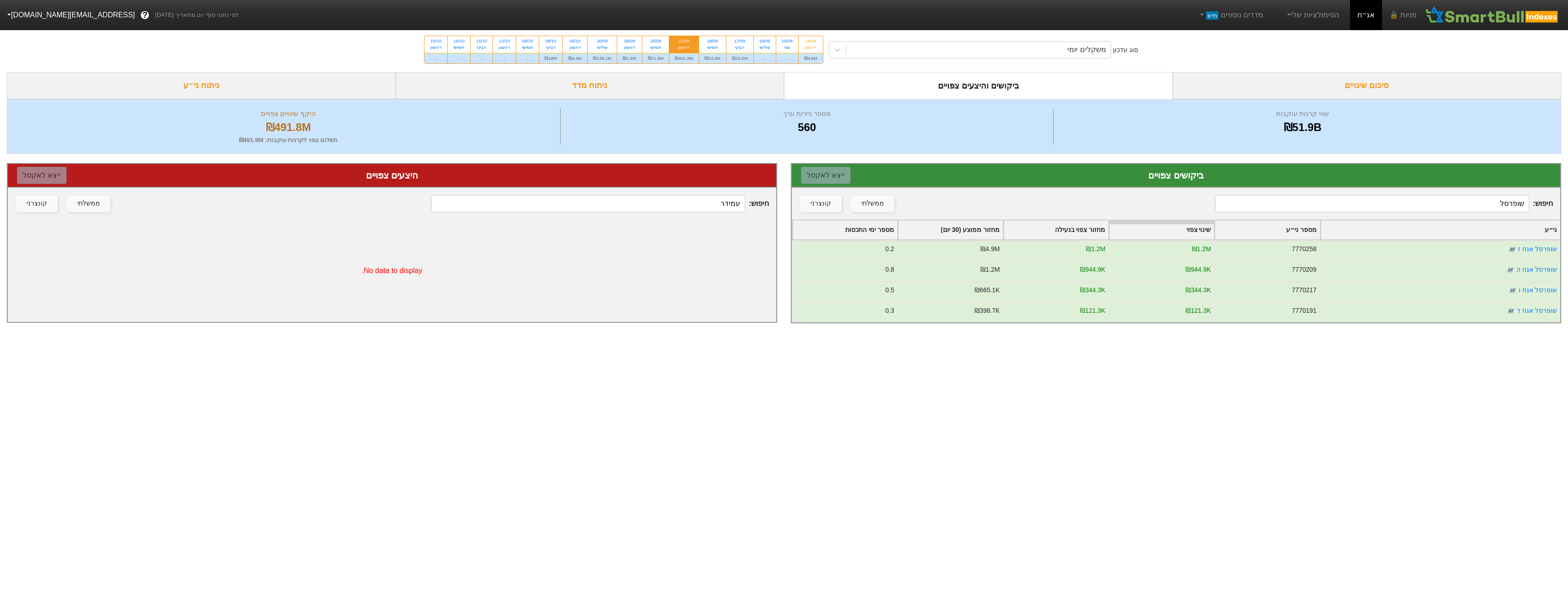
type input "שופרסל"
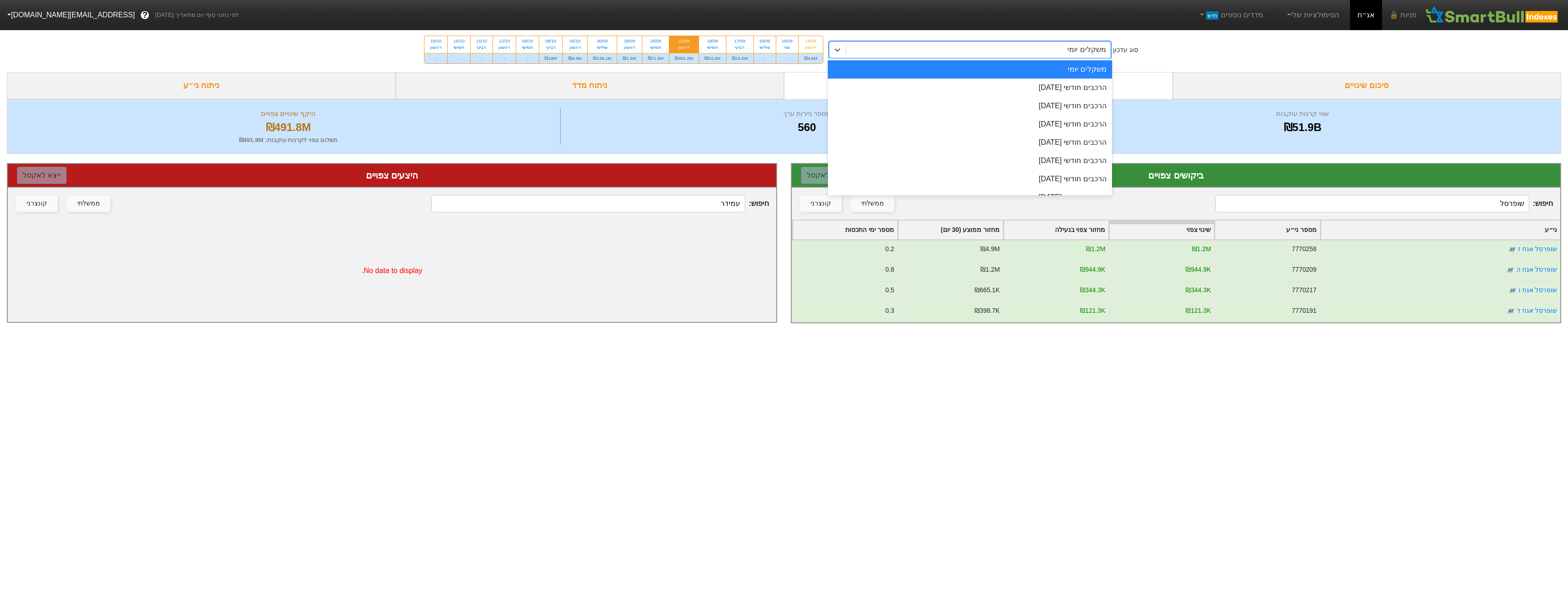
click at [1047, 45] on div "משקלים יומי" at bounding box center [978, 50] width 265 height 17
click at [1049, 89] on div "הרכבים חודשי [DATE]" at bounding box center [970, 88] width 284 height 18
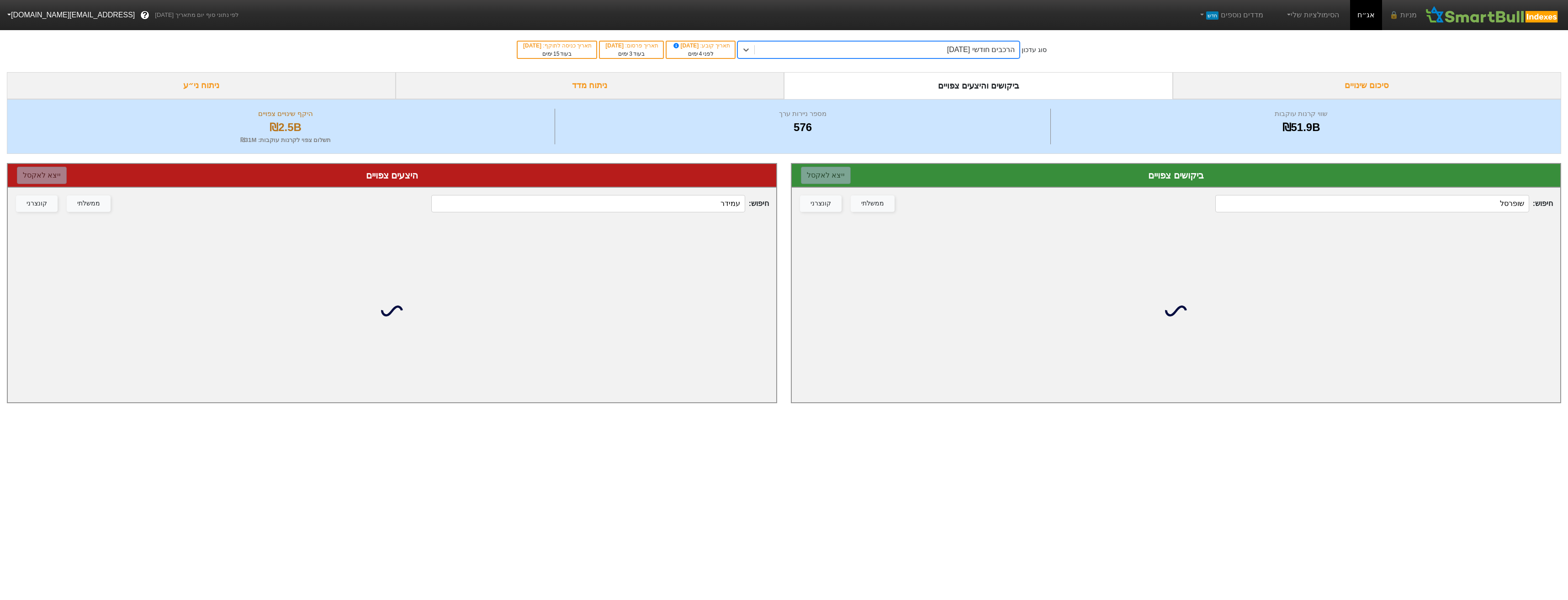
click at [1452, 210] on input "שופרסל" at bounding box center [1372, 204] width 313 height 17
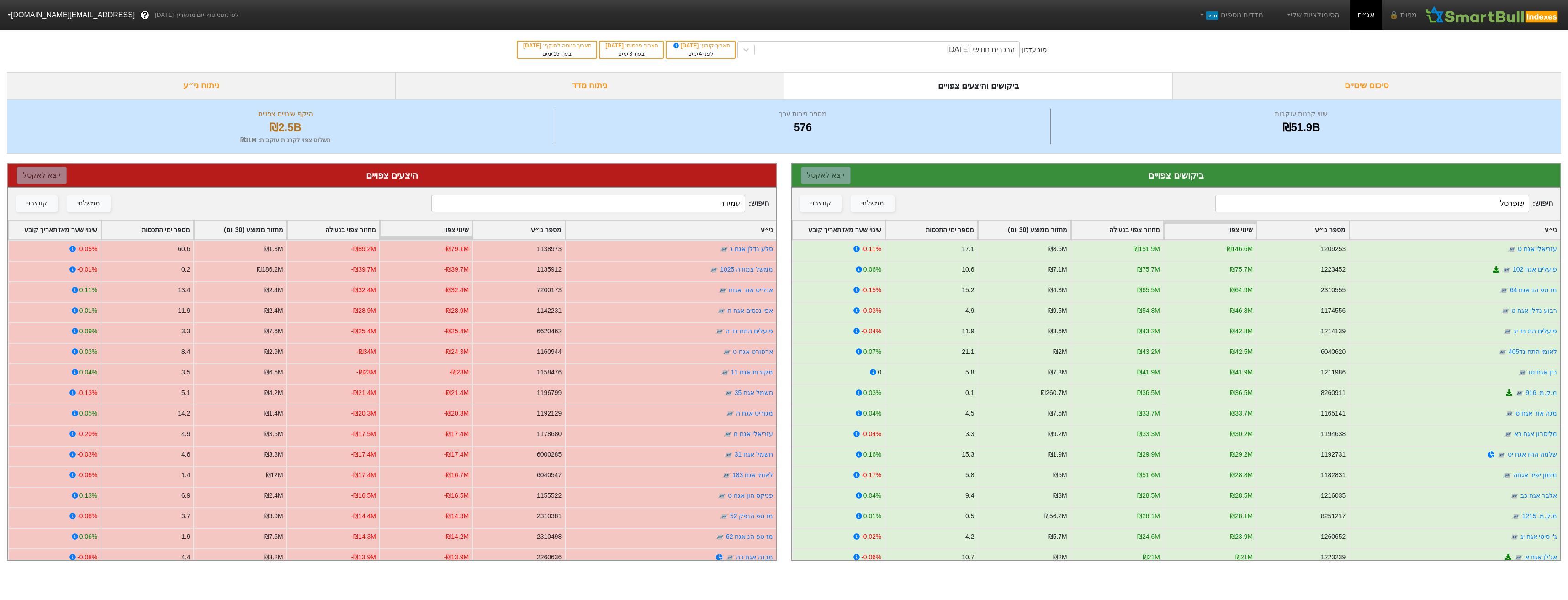
click at [715, 206] on input "עמידר" at bounding box center [588, 204] width 313 height 17
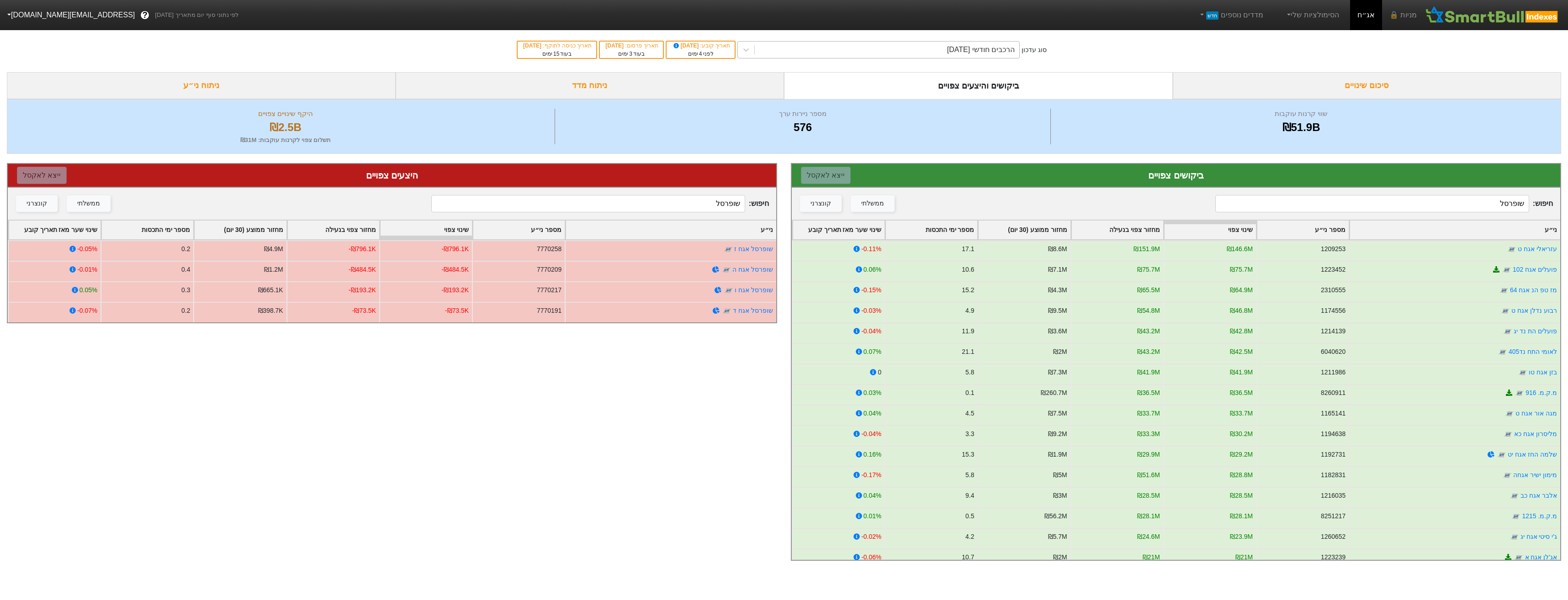
click at [951, 51] on div "הרכבים חודשי [DATE]" at bounding box center [981, 50] width 68 height 11
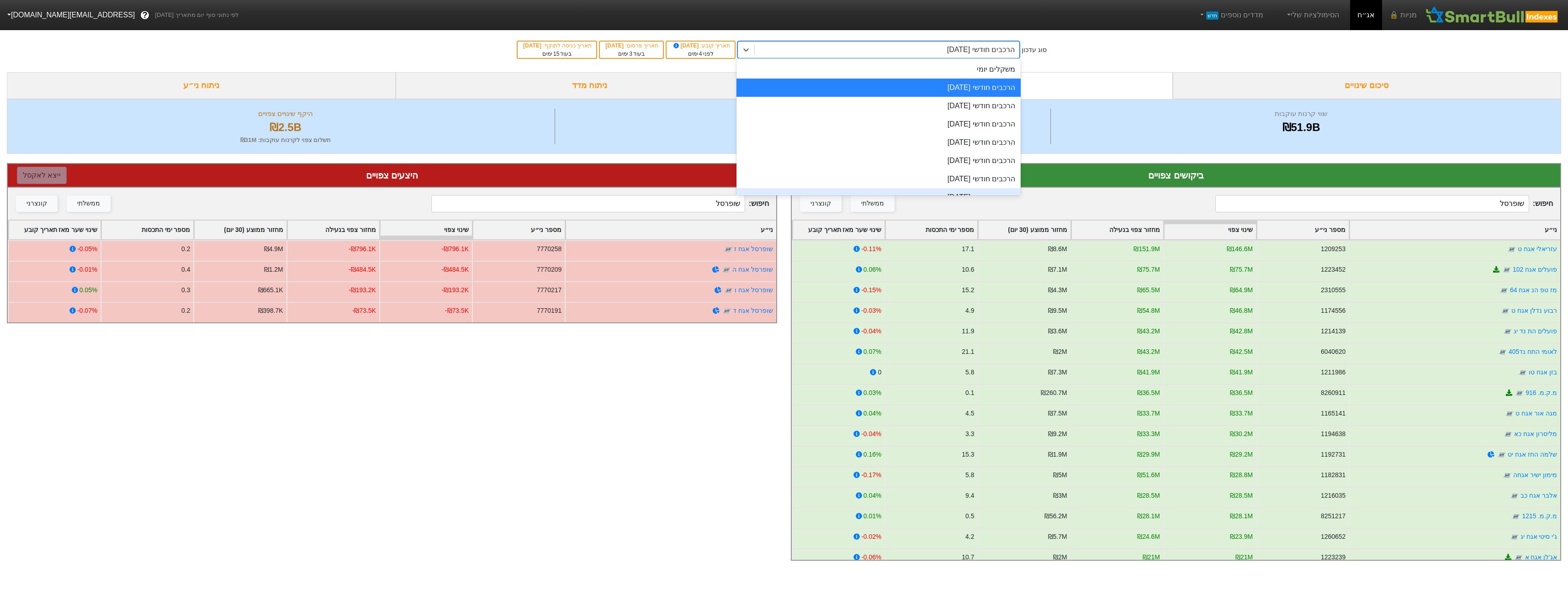
click at [689, 206] on input "שופרסל" at bounding box center [588, 204] width 313 height 17
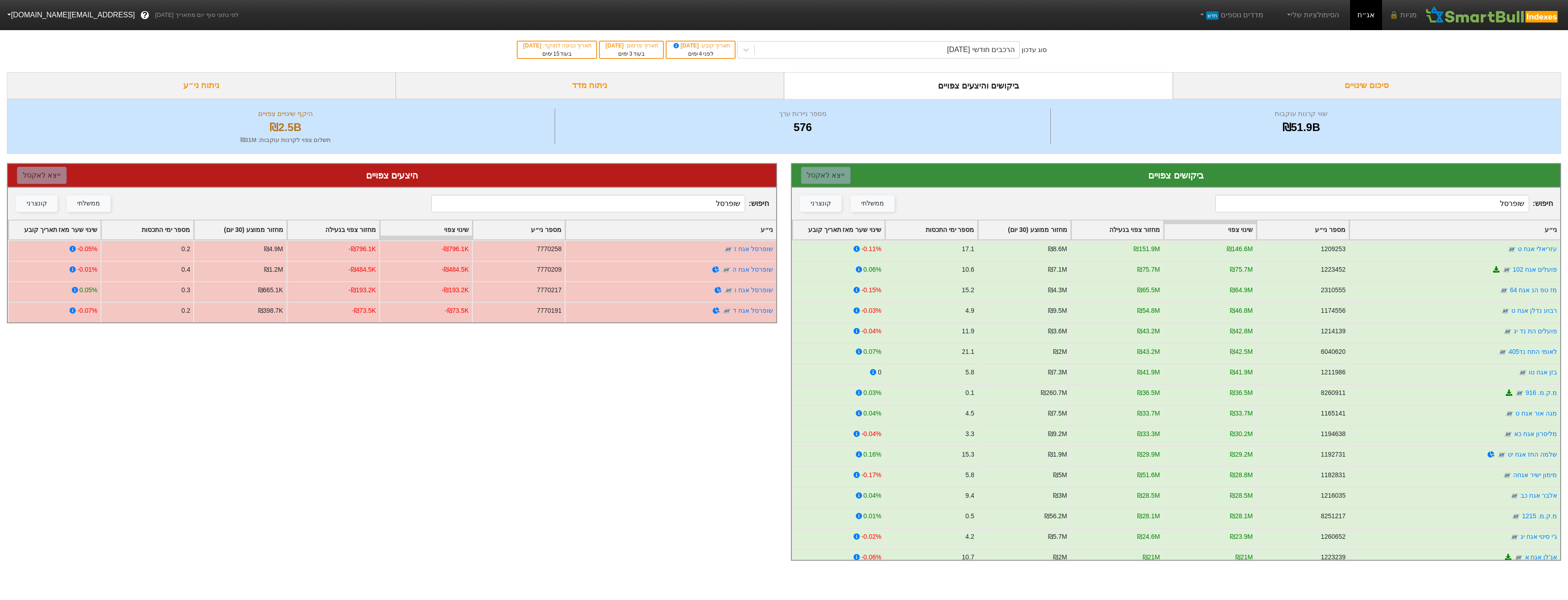
click at [689, 206] on input "שופרסל" at bounding box center [588, 204] width 313 height 17
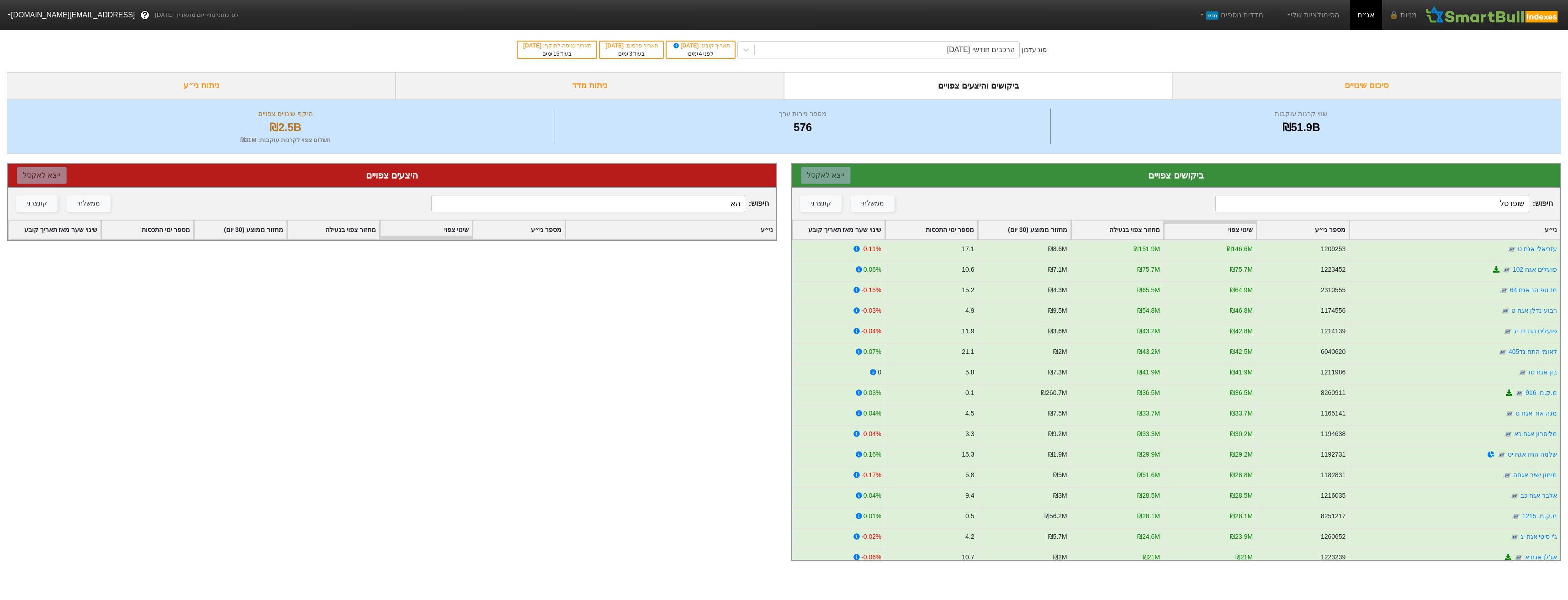
type input "ה"
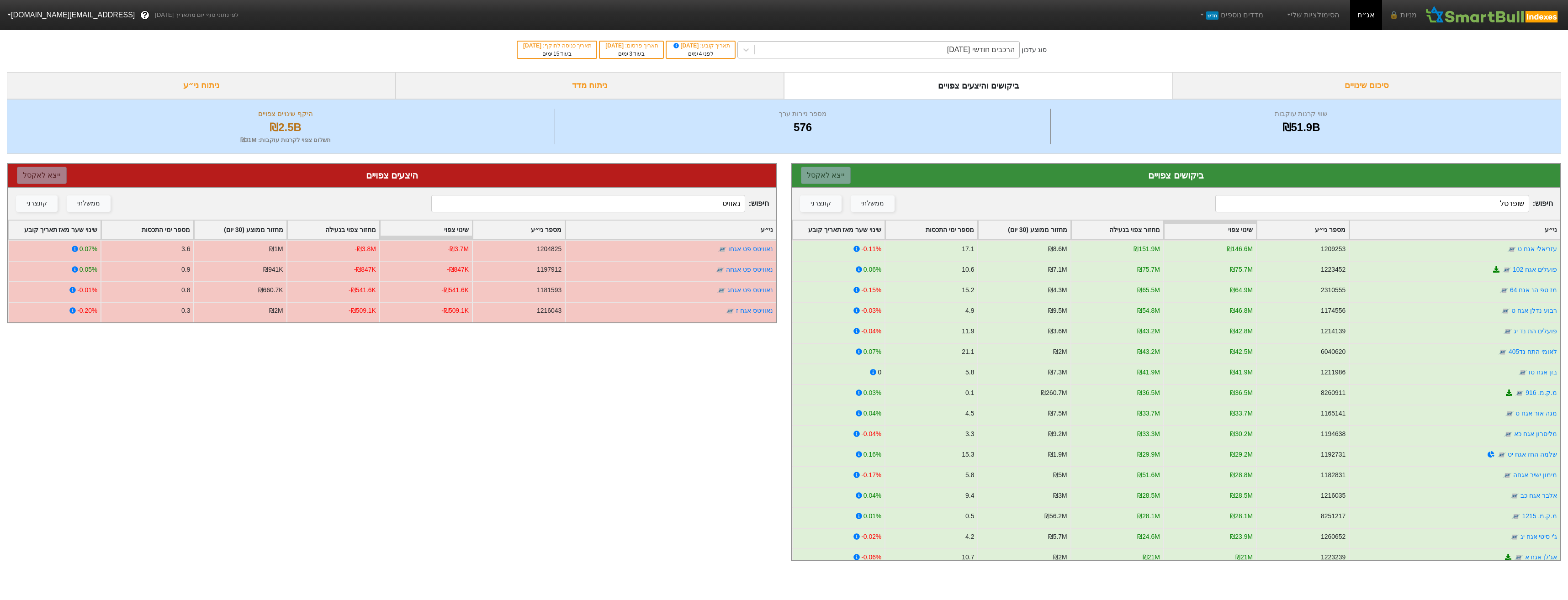
type input "נאוויט"
click at [986, 49] on div "הרכבים חודשי [DATE]" at bounding box center [981, 50] width 68 height 11
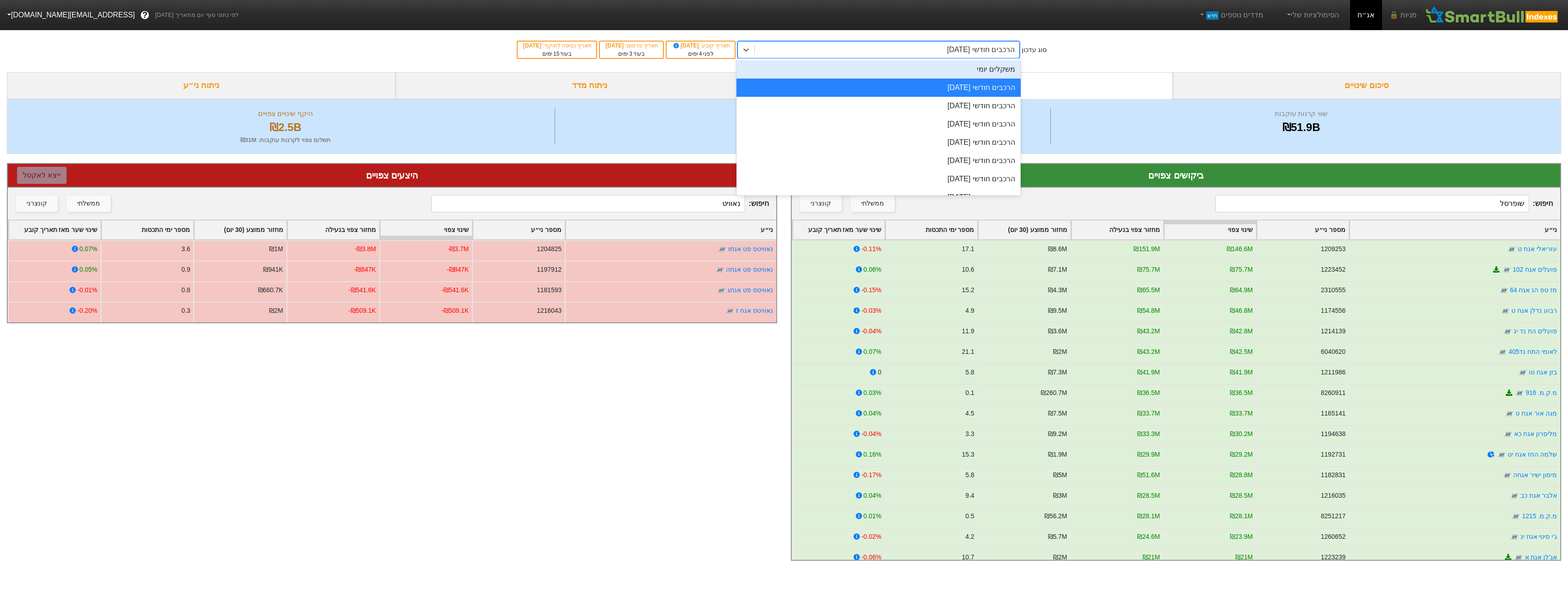
click at [986, 72] on div "משקלים יומי" at bounding box center [878, 70] width 284 height 18
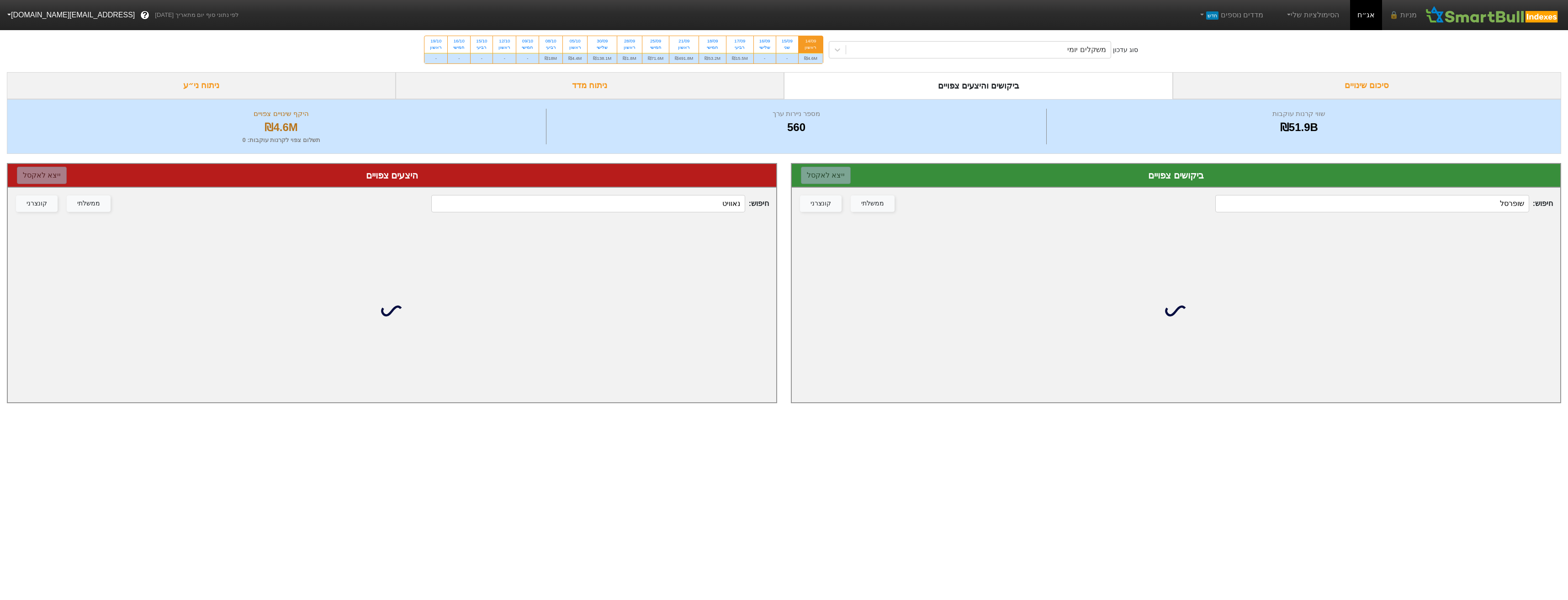
click at [1365, 208] on input "שופרסל" at bounding box center [1372, 204] width 313 height 17
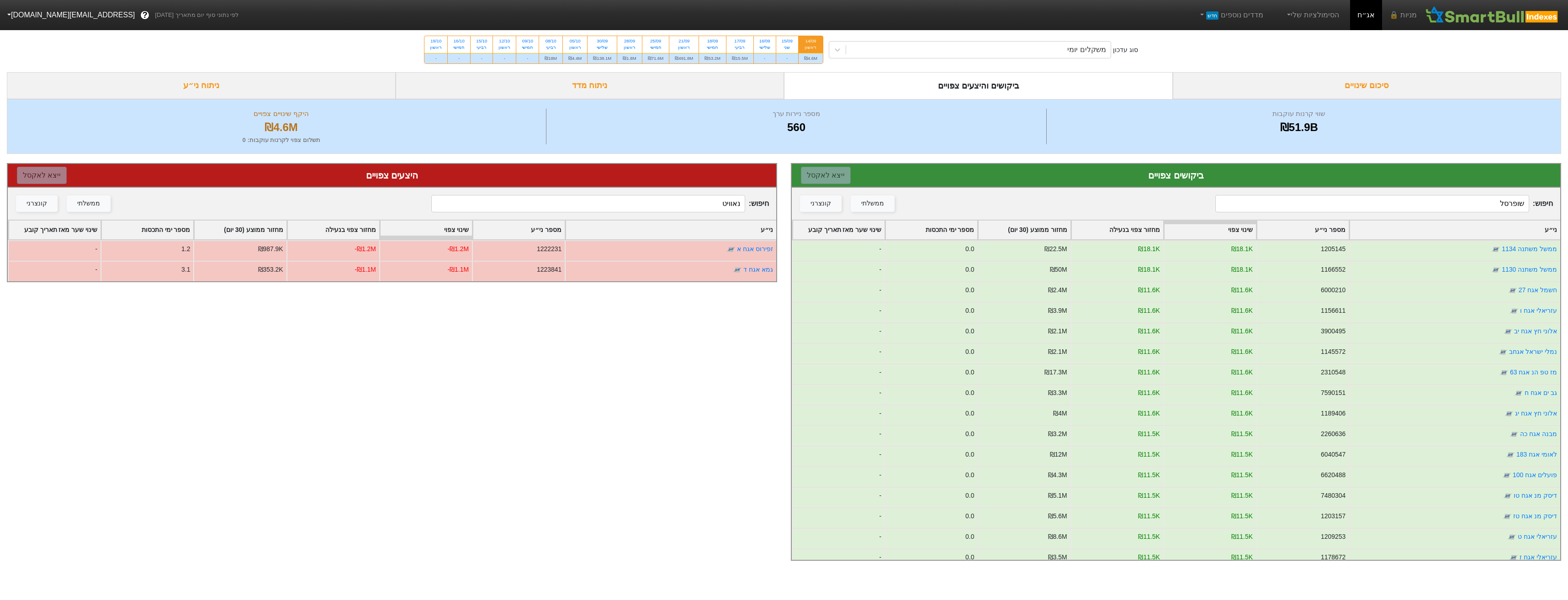
click at [1365, 208] on input "שופרסל" at bounding box center [1372, 204] width 313 height 17
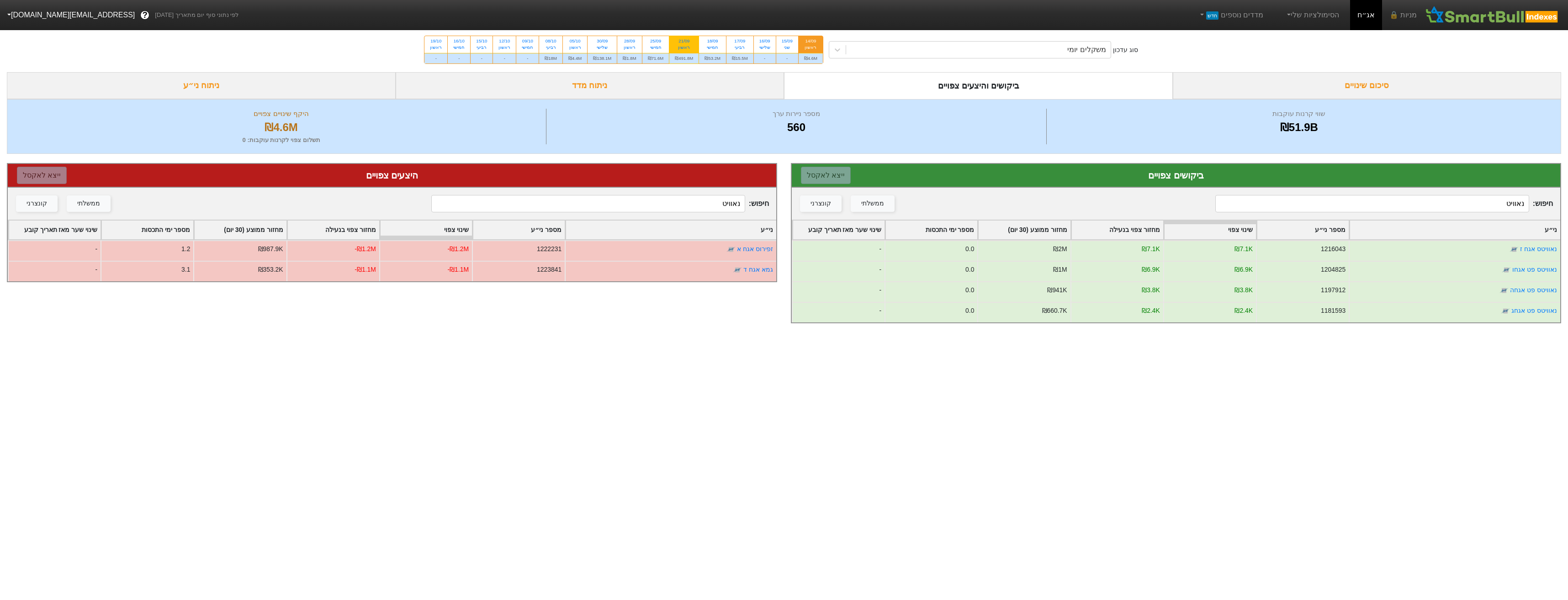
type input "נאוויט"
click at [685, 54] on div "₪491.8M" at bounding box center [683, 58] width 29 height 10
click at [684, 42] on input "21/09 ראשון ₪491.8M" at bounding box center [681, 39] width 6 height 6
radio input "true"
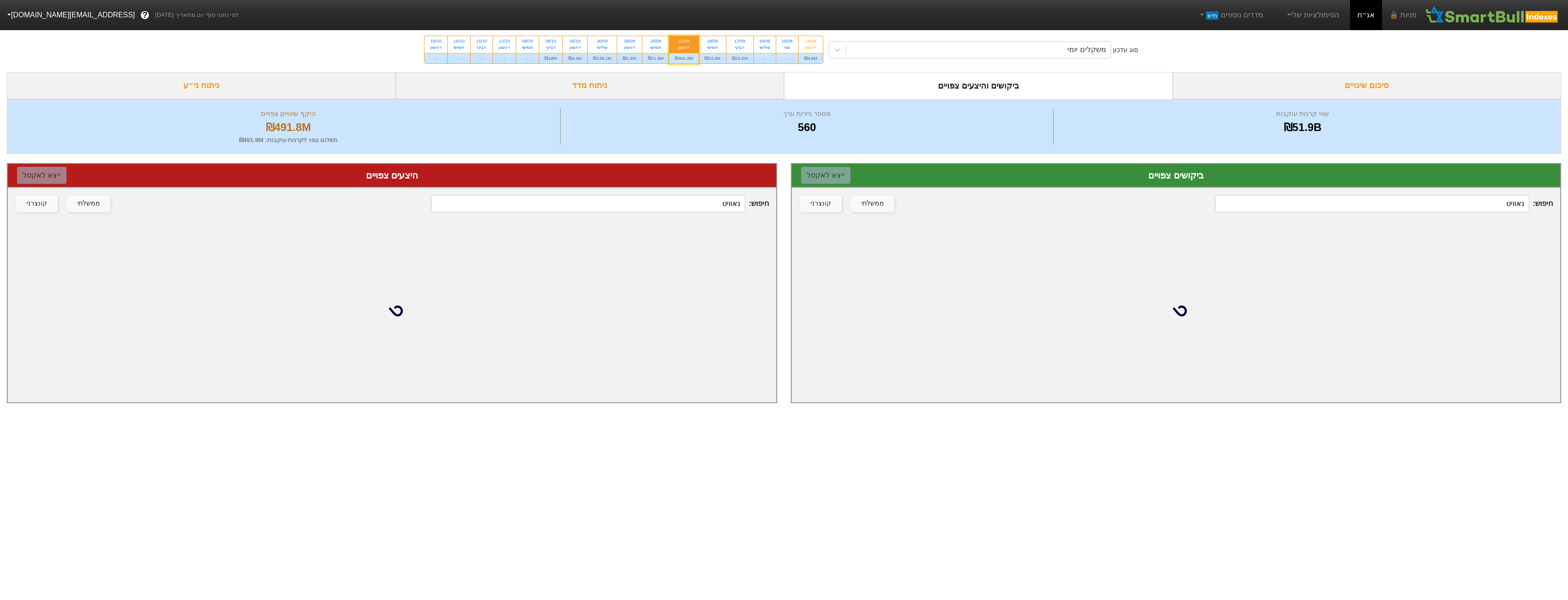
click at [1476, 212] on input "נאוויט" at bounding box center [1372, 204] width 313 height 17
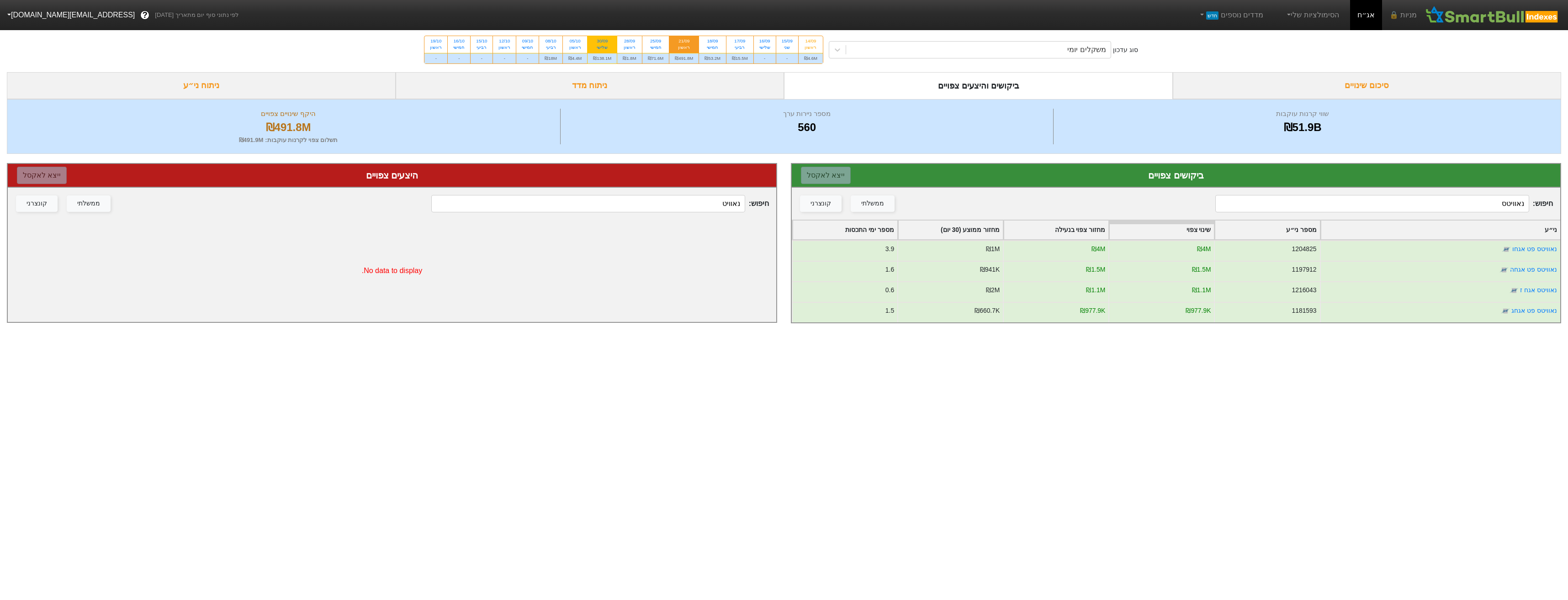
type input "נאוויטס"
click at [610, 59] on div "₪138.1M" at bounding box center [601, 58] width 29 height 10
click at [602, 42] on input "30/09 שלישי ₪138.1M" at bounding box center [599, 39] width 6 height 6
radio input "true"
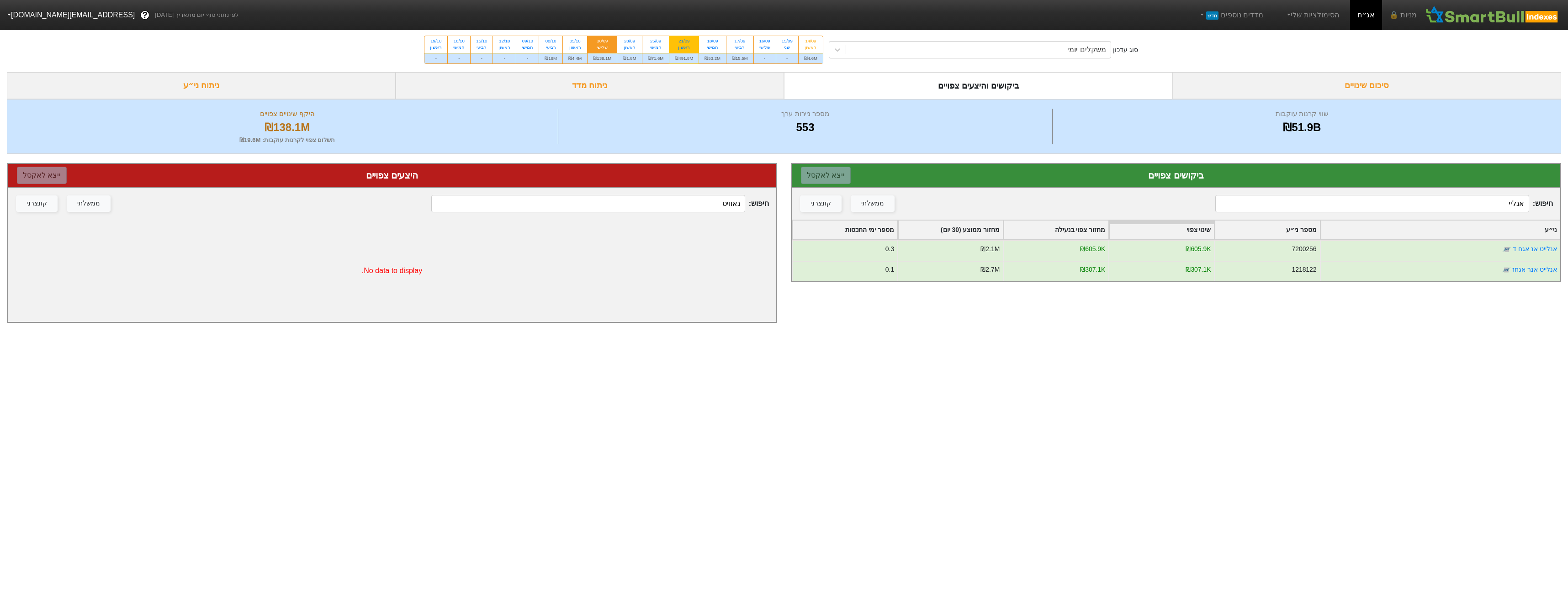
type input "אנליי"
click at [677, 56] on div "₪491.8M" at bounding box center [683, 58] width 29 height 10
click at [678, 42] on input "21/09 ראשון ₪491.8M" at bounding box center [681, 39] width 6 height 6
radio input "true"
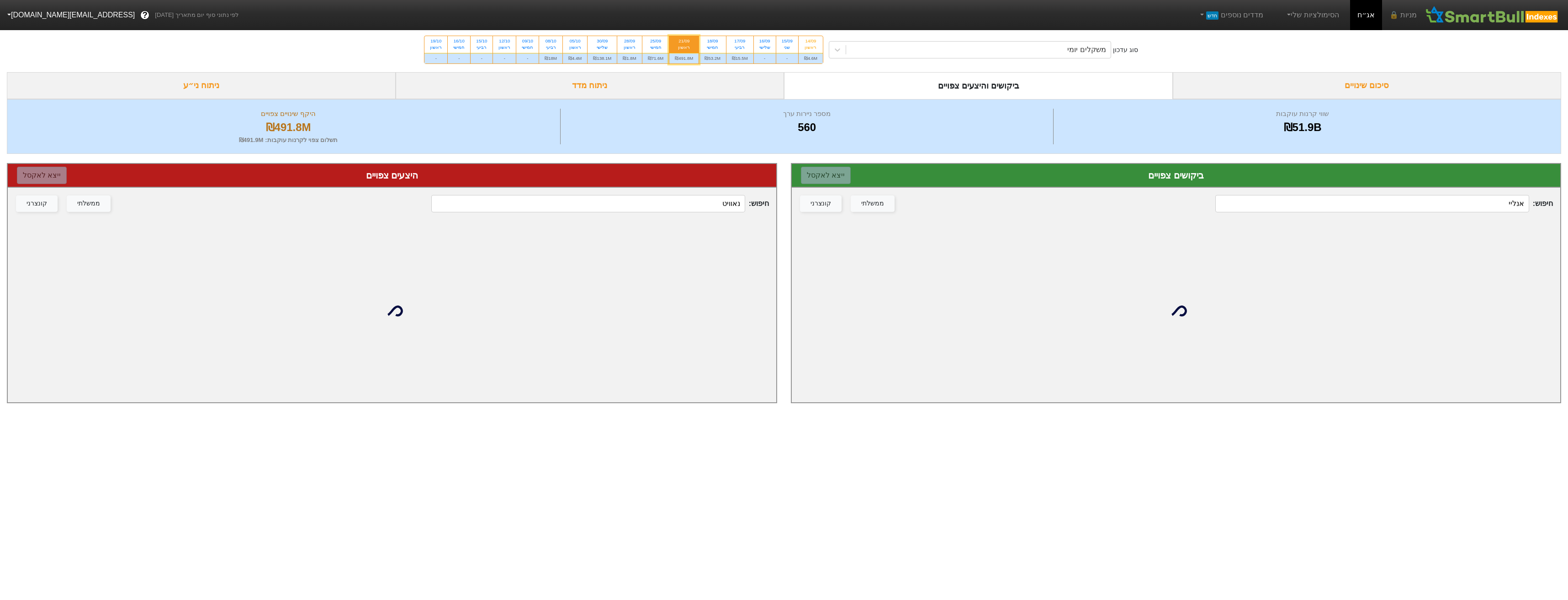
click at [1455, 191] on div "חיפוש : אנליי ממשלתי קונצרני" at bounding box center [1176, 204] width 768 height 32
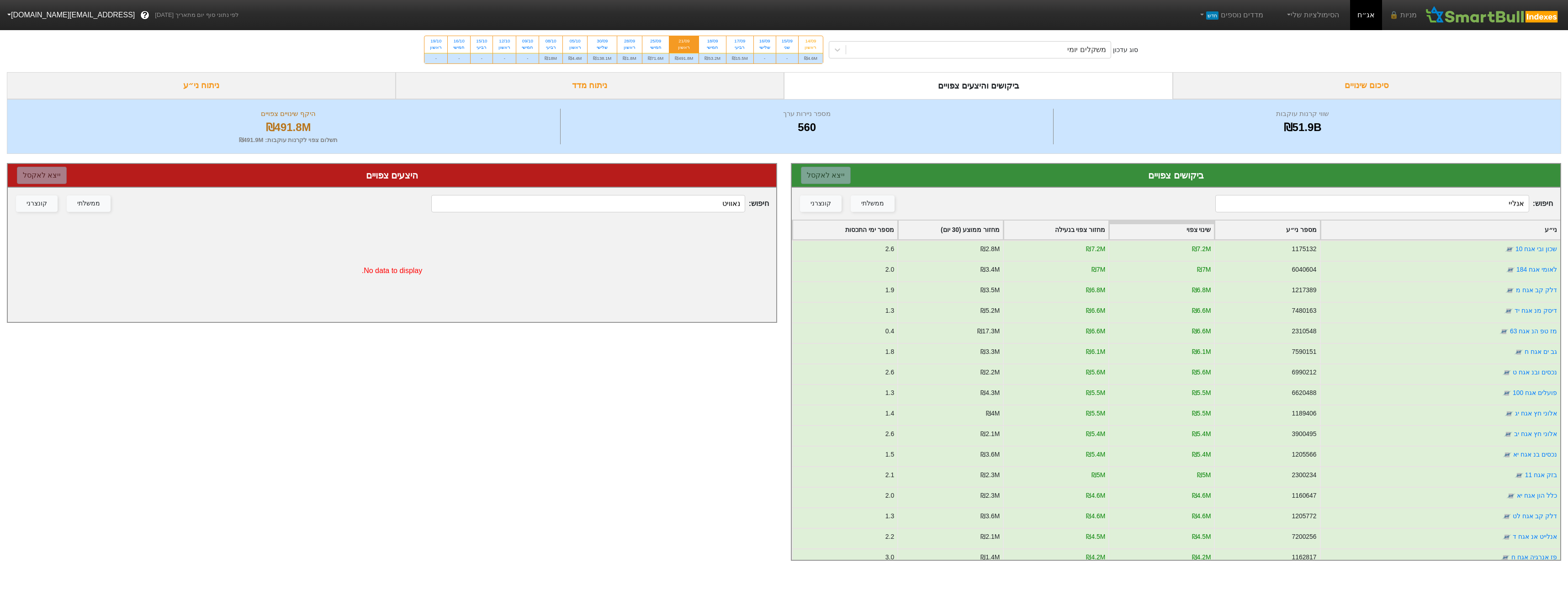
click at [1468, 201] on input "אנליי" at bounding box center [1372, 204] width 313 height 17
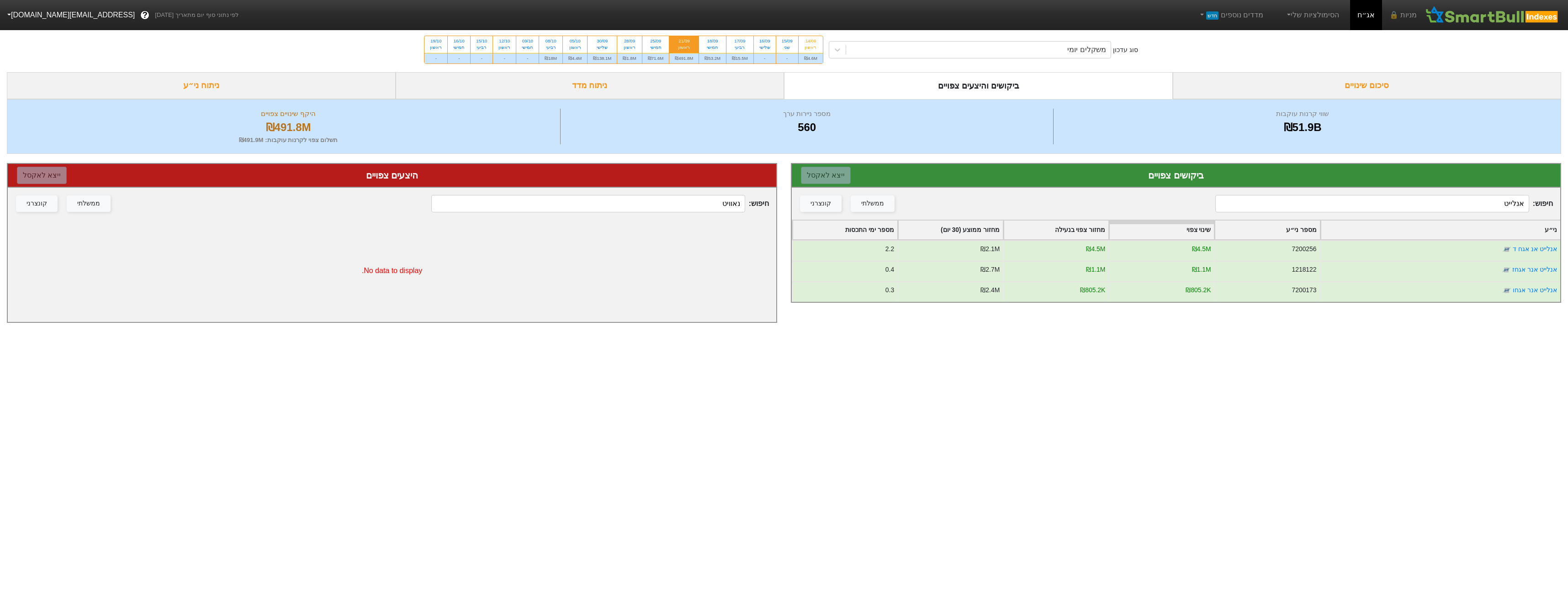
click at [1360, 198] on input "אנלייט" at bounding box center [1372, 204] width 313 height 17
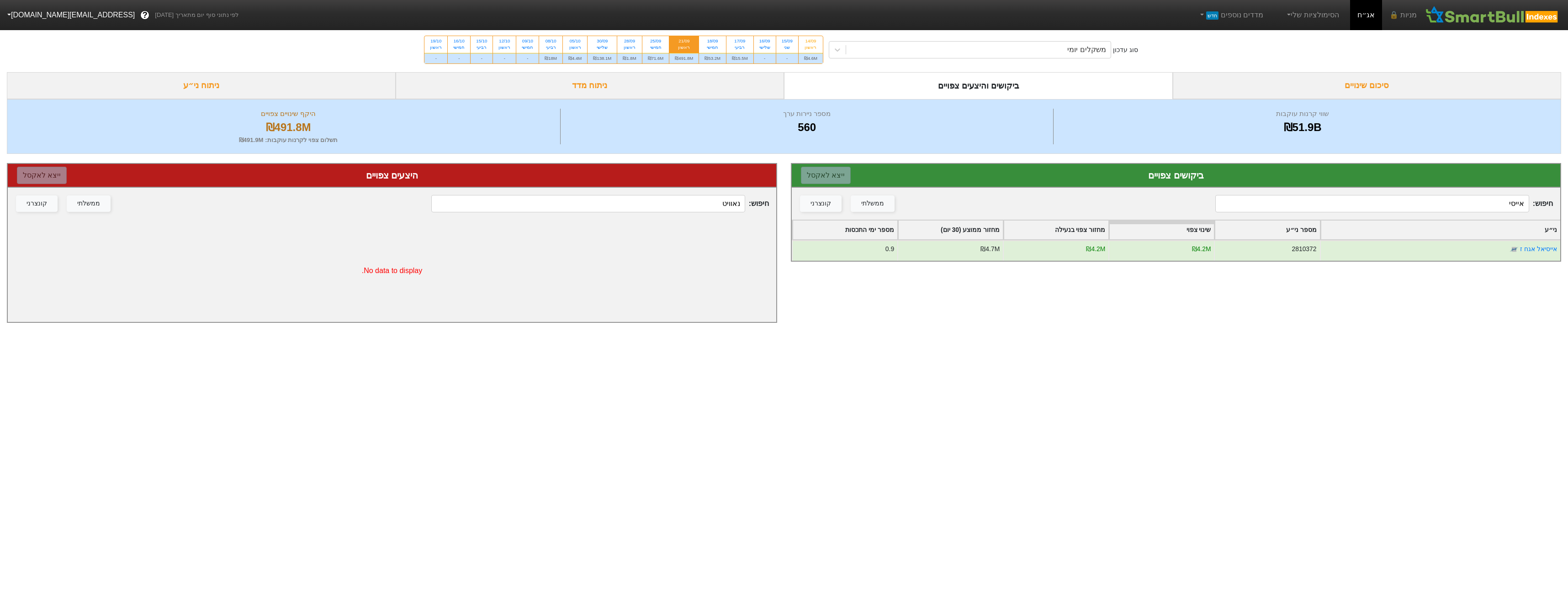
click at [1440, 214] on div "חיפוש : אייסי ממשלתי קונצרני" at bounding box center [1176, 204] width 768 height 32
click at [1430, 203] on input "אייסי" at bounding box center [1372, 204] width 313 height 17
click at [1431, 202] on input "אייסי" at bounding box center [1372, 204] width 313 height 17
type input "ז"
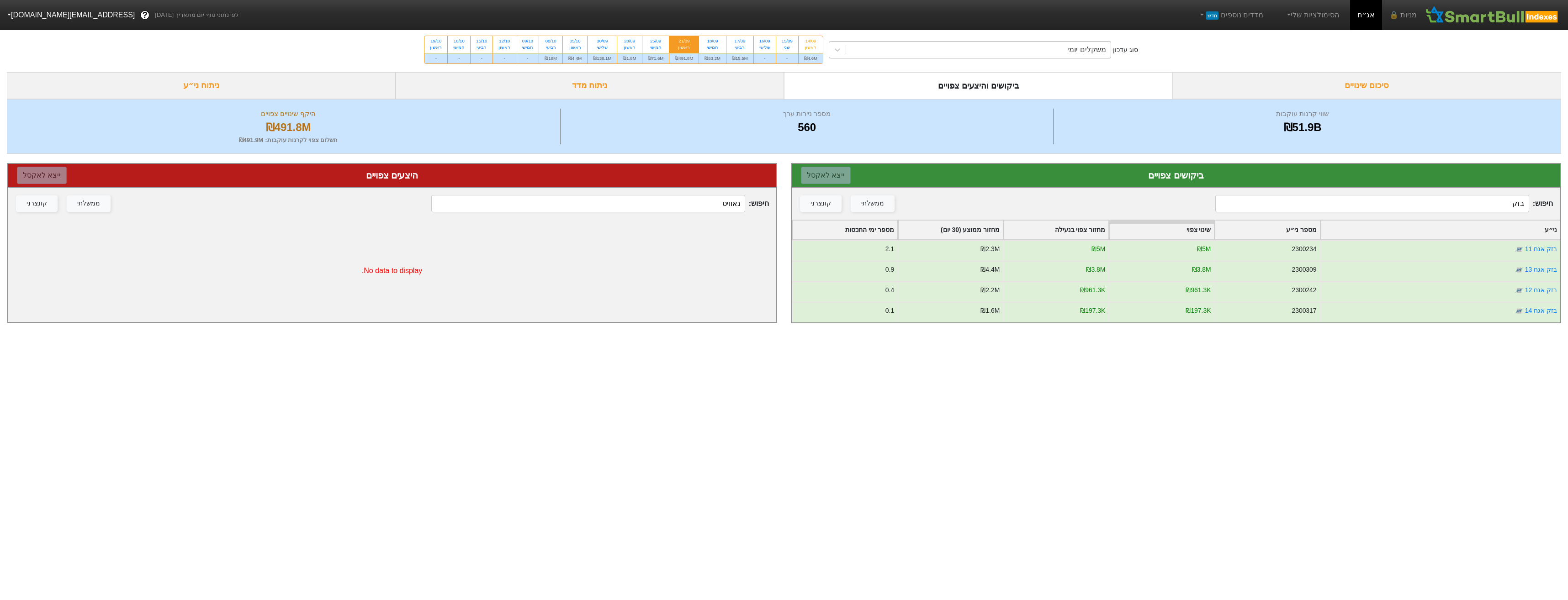
type input "בזק"
click at [1018, 54] on div "משקלים יומי" at bounding box center [978, 50] width 265 height 17
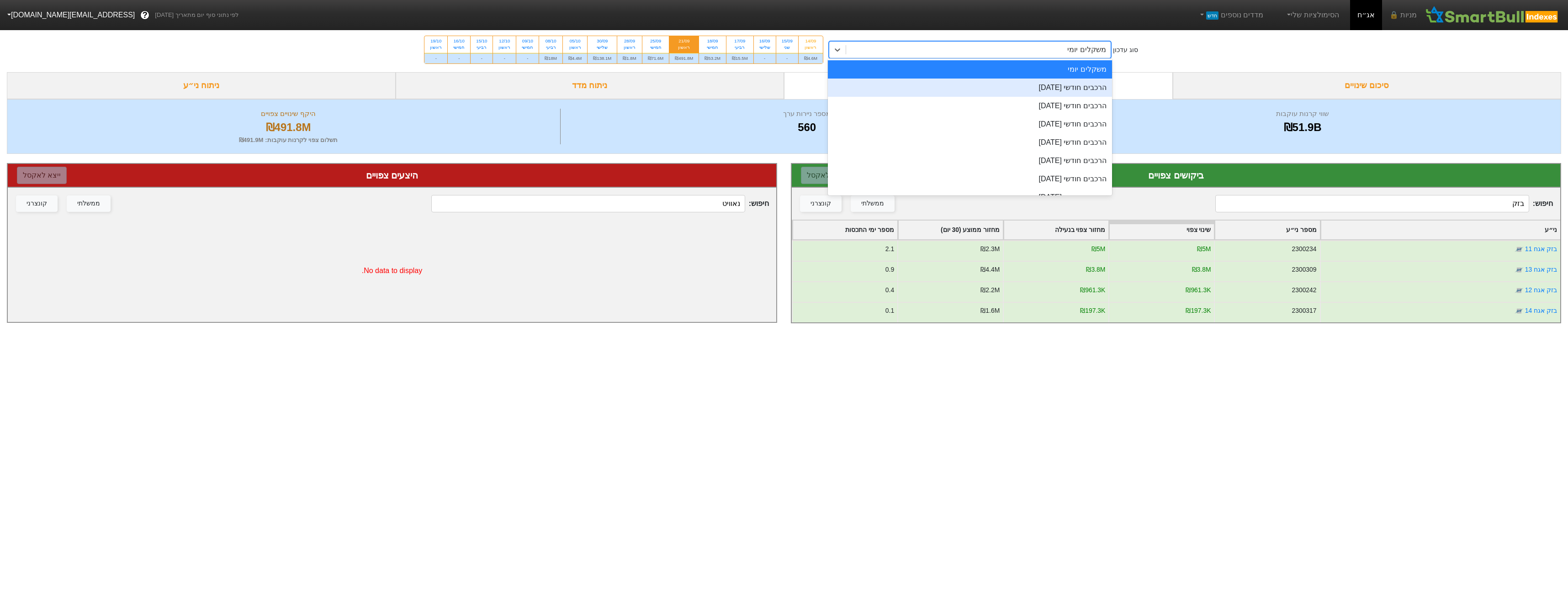
click at [1057, 85] on div "הרכבים חודשי [DATE]" at bounding box center [970, 88] width 284 height 18
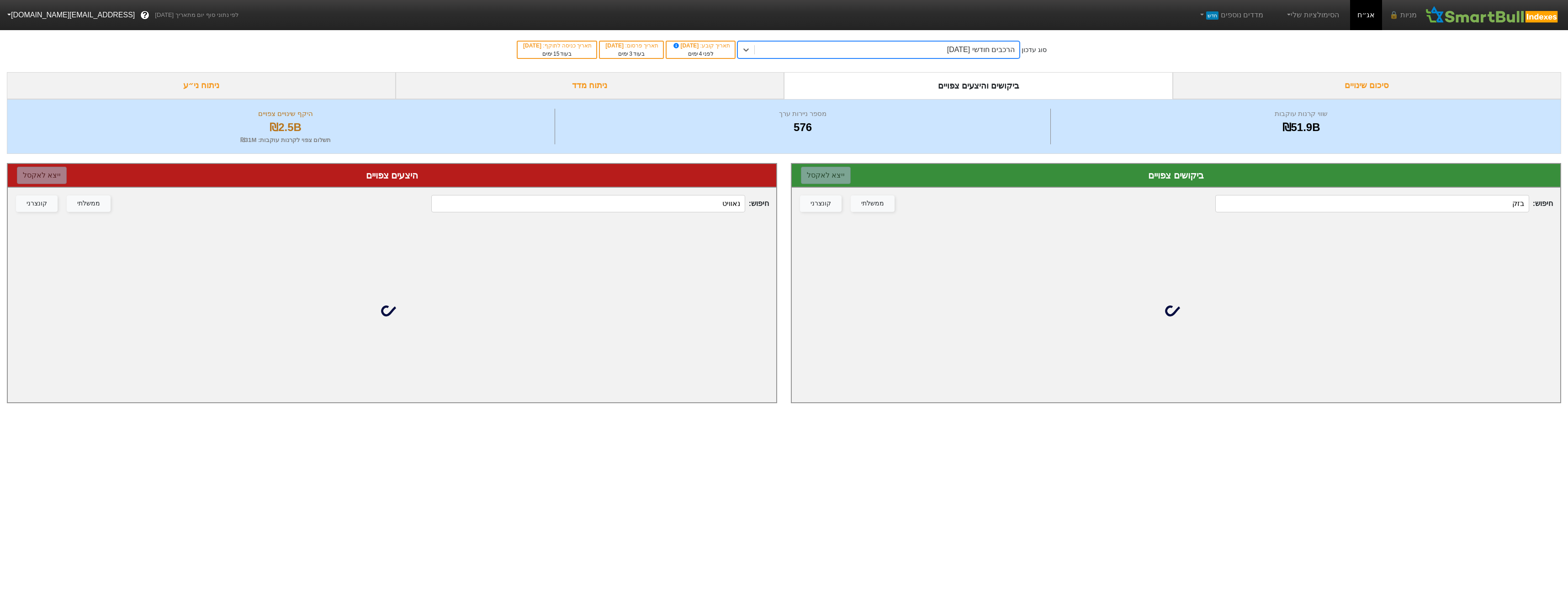
click at [718, 204] on input "נאוויט" at bounding box center [588, 204] width 313 height 17
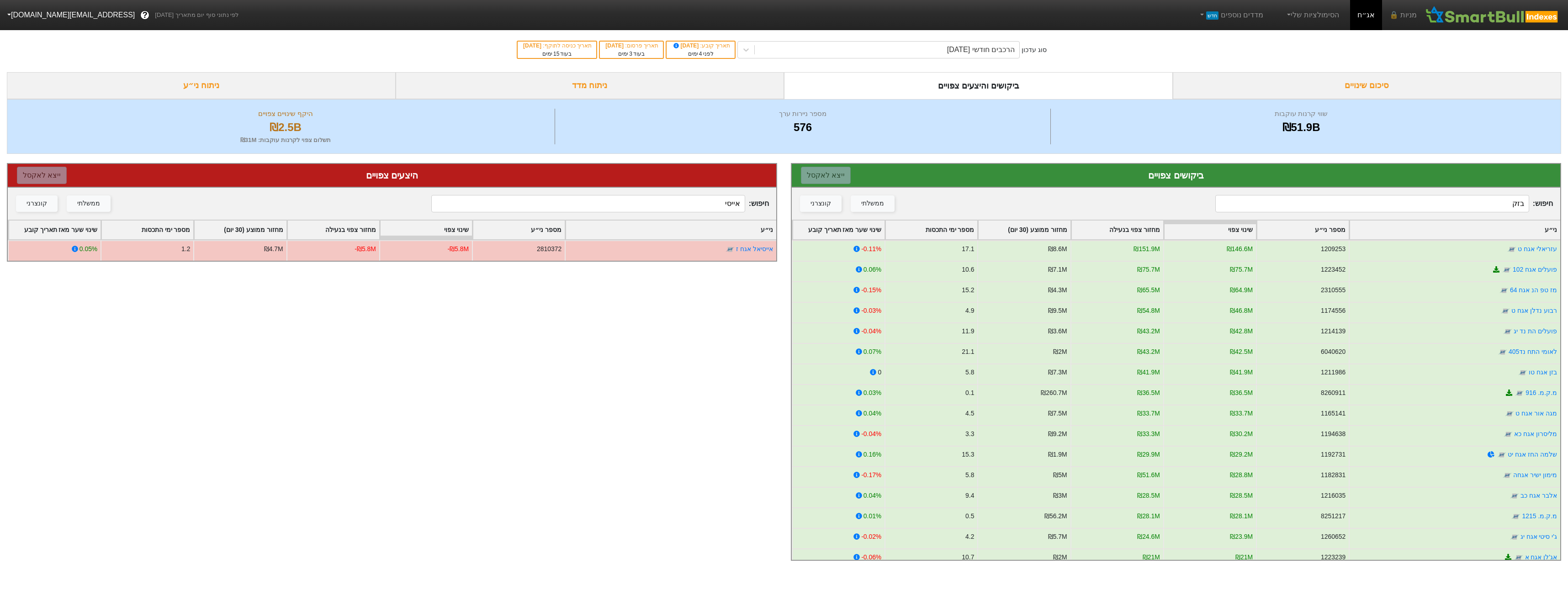
click at [694, 206] on input "אייסי" at bounding box center [588, 204] width 313 height 17
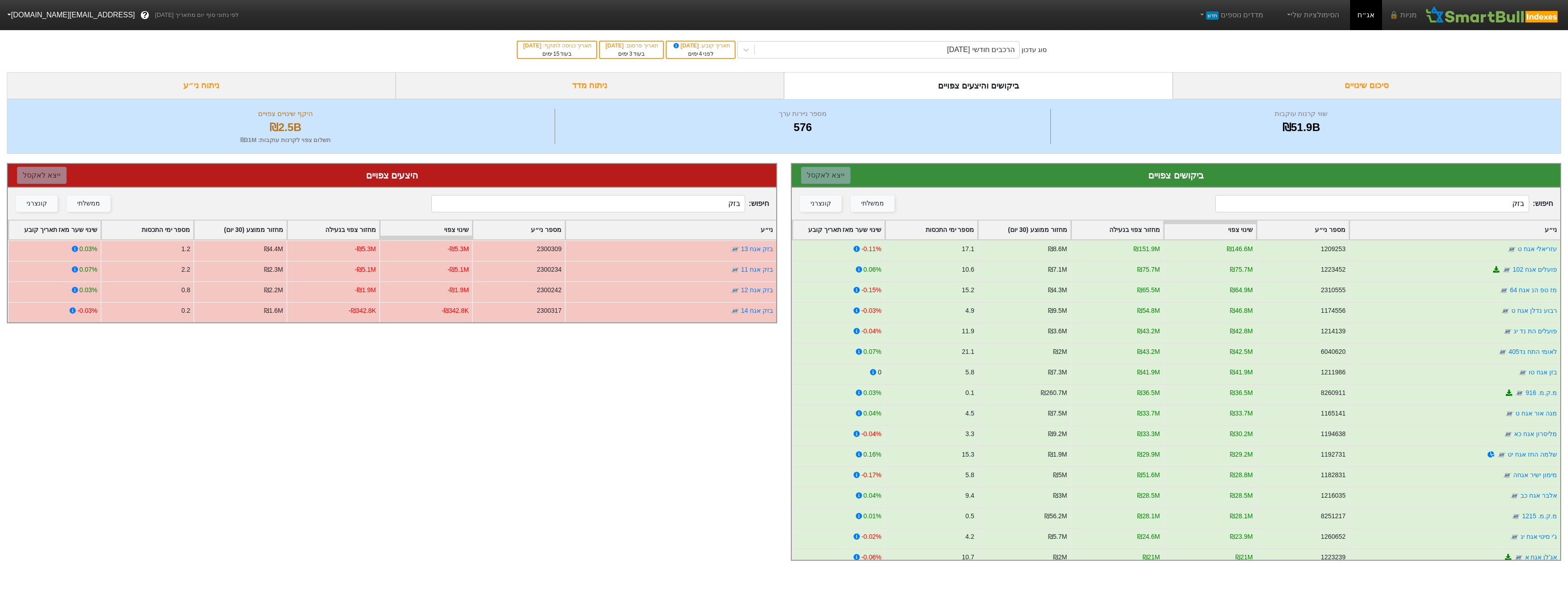
click at [1272, 205] on input "בזק" at bounding box center [1372, 204] width 313 height 17
click at [813, 50] on div "הרכבים חודשי [DATE]" at bounding box center [887, 50] width 265 height 17
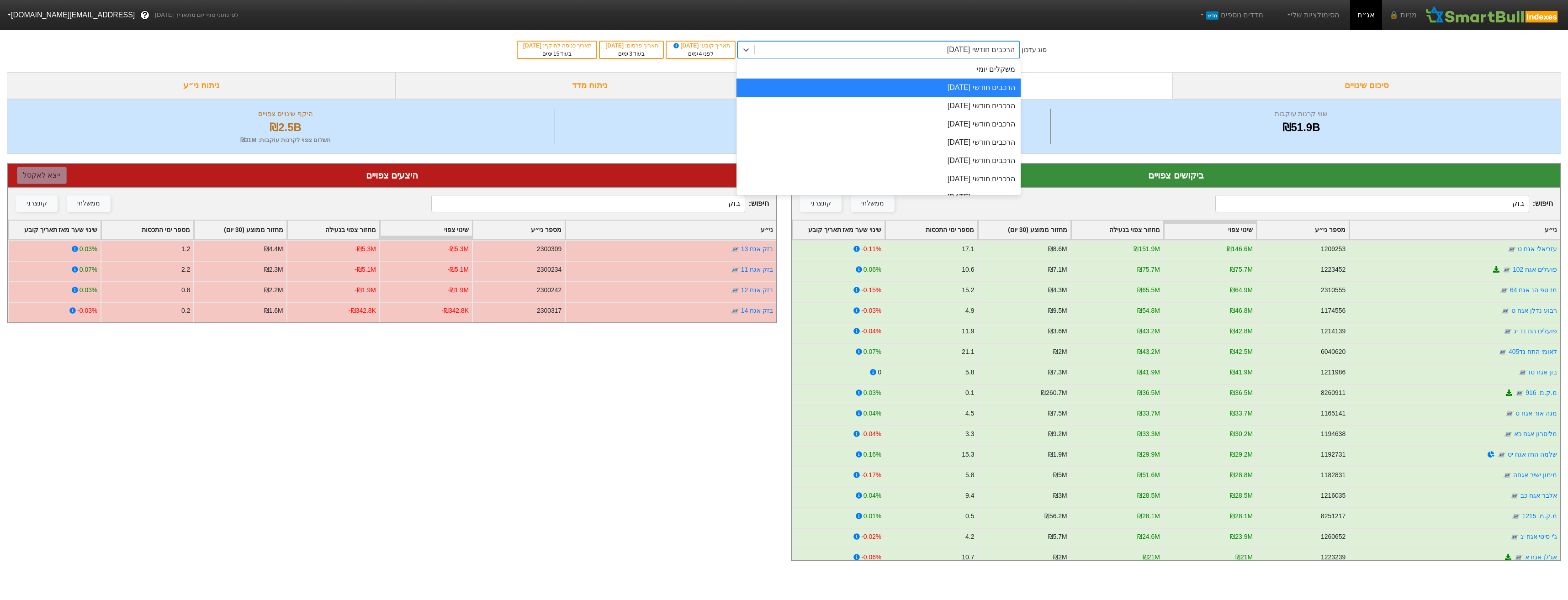
click at [851, 86] on div "הרכבים חודשי [DATE]" at bounding box center [878, 88] width 284 height 18
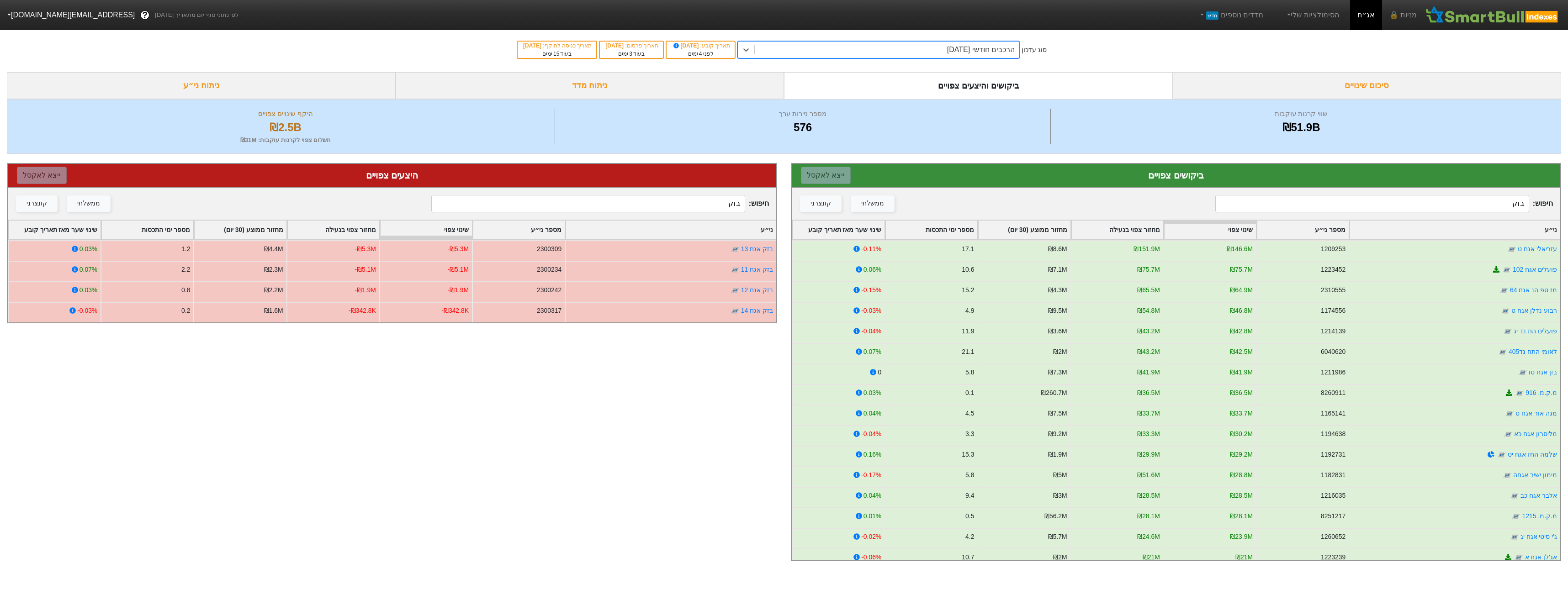
click at [672, 195] on input "בזק" at bounding box center [588, 204] width 313 height 17
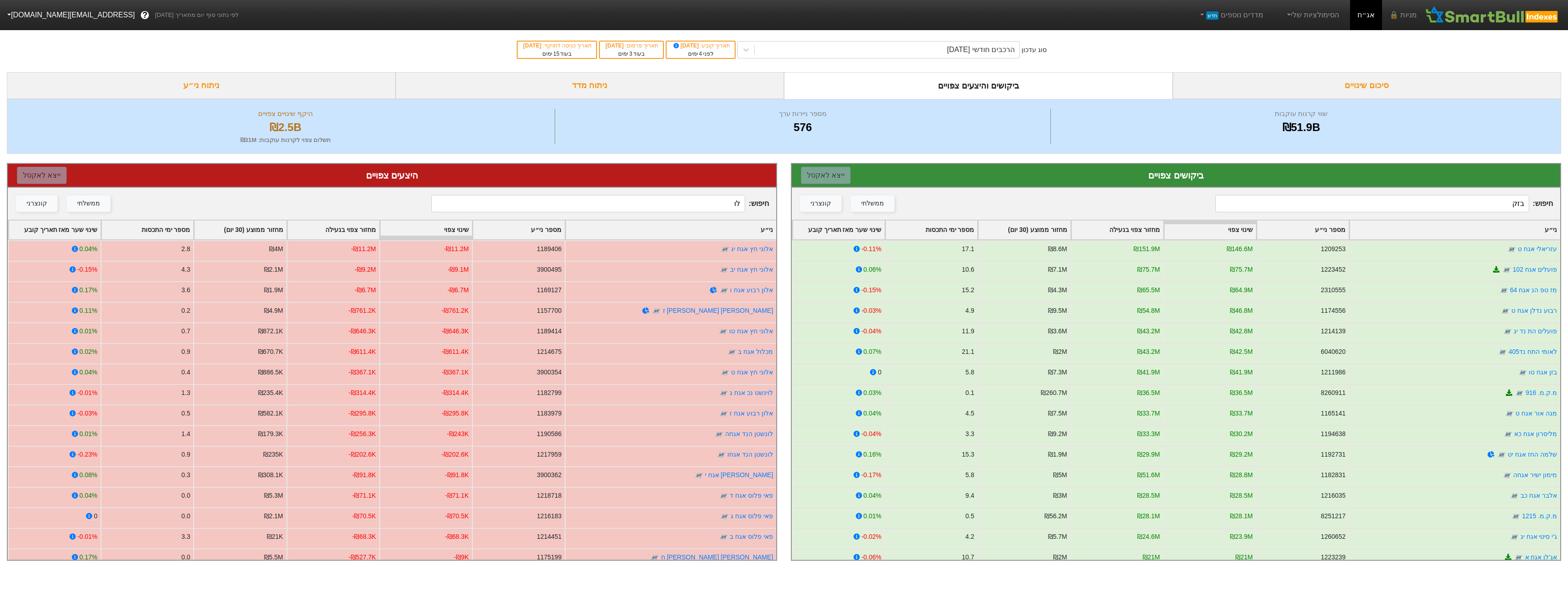
type input "לו"
click at [1463, 208] on input "בזק" at bounding box center [1372, 204] width 313 height 17
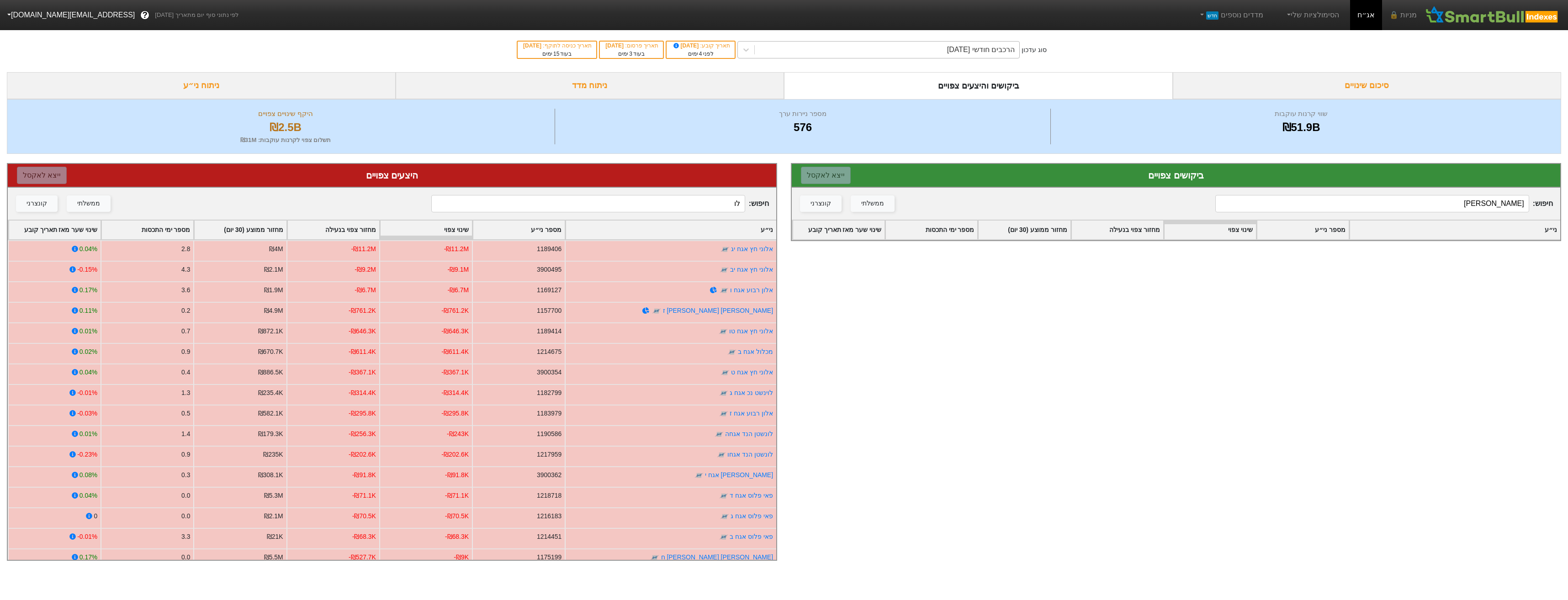
type input "[PERSON_NAME]"
click at [941, 41] on div "הרכבים חודשי [DATE]" at bounding box center [878, 50] width 283 height 17
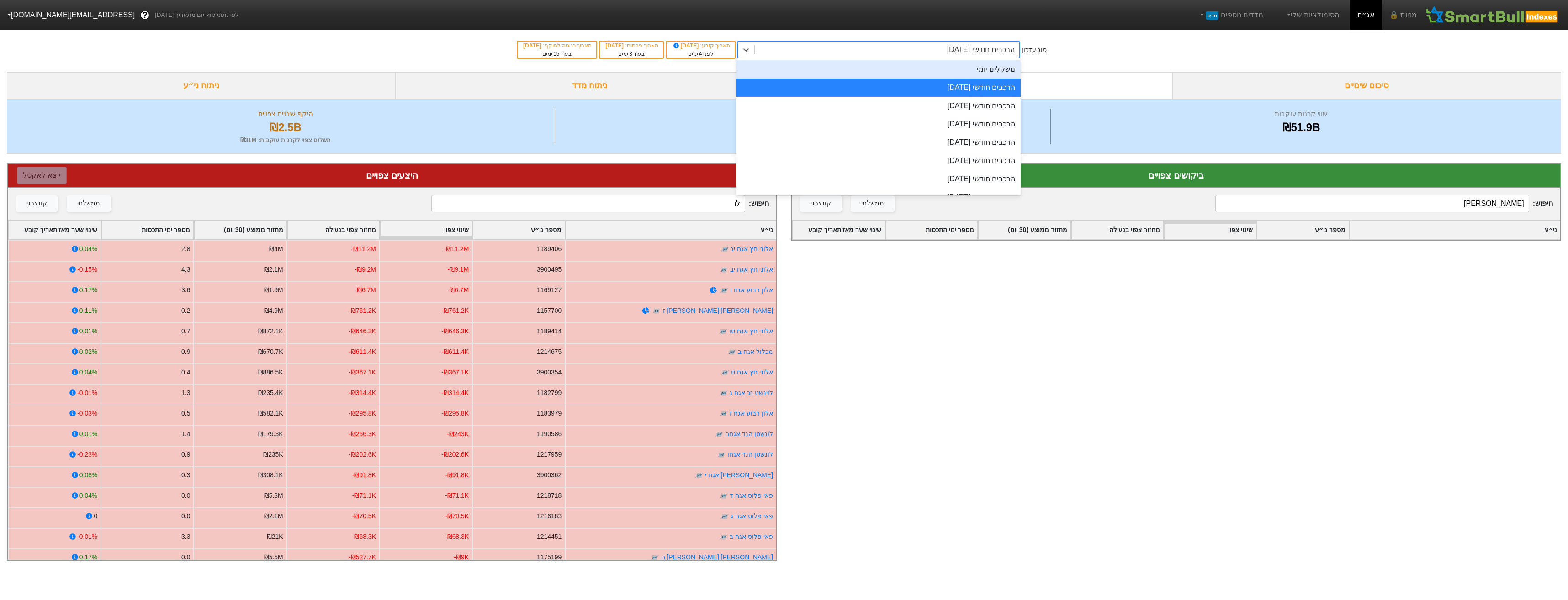
click at [938, 76] on div "משקלים יומי" at bounding box center [878, 70] width 284 height 18
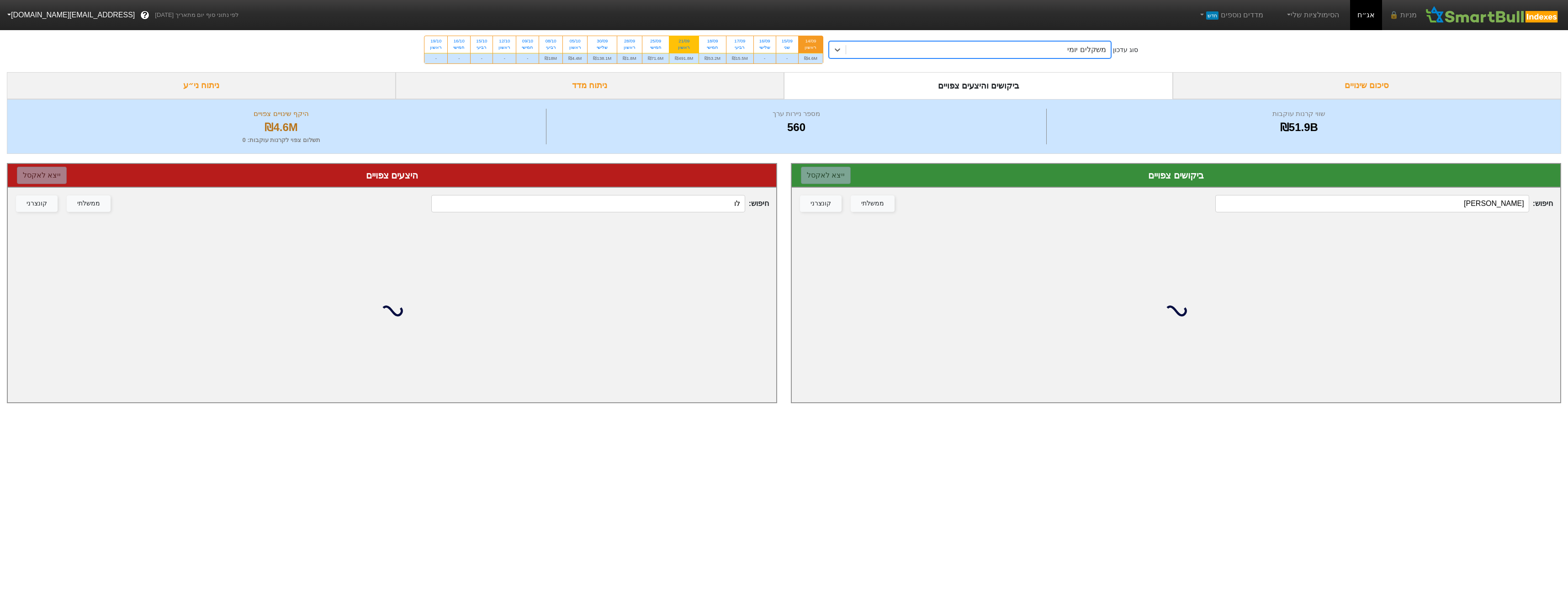
click at [682, 57] on div "₪491.8M" at bounding box center [683, 58] width 29 height 10
click at [682, 42] on input "21/09 ראשון ₪491.8M" at bounding box center [681, 39] width 6 height 6
radio input "true"
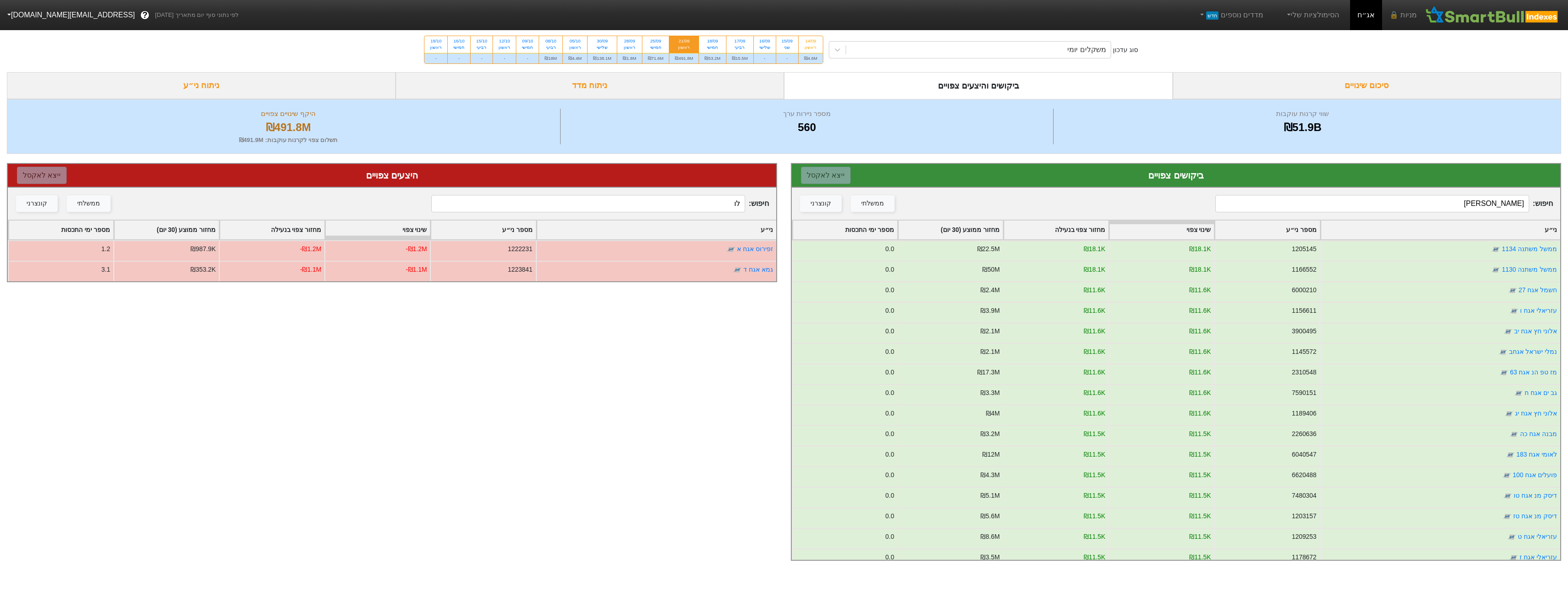
click at [1425, 210] on input "[PERSON_NAME]" at bounding box center [1372, 204] width 313 height 17
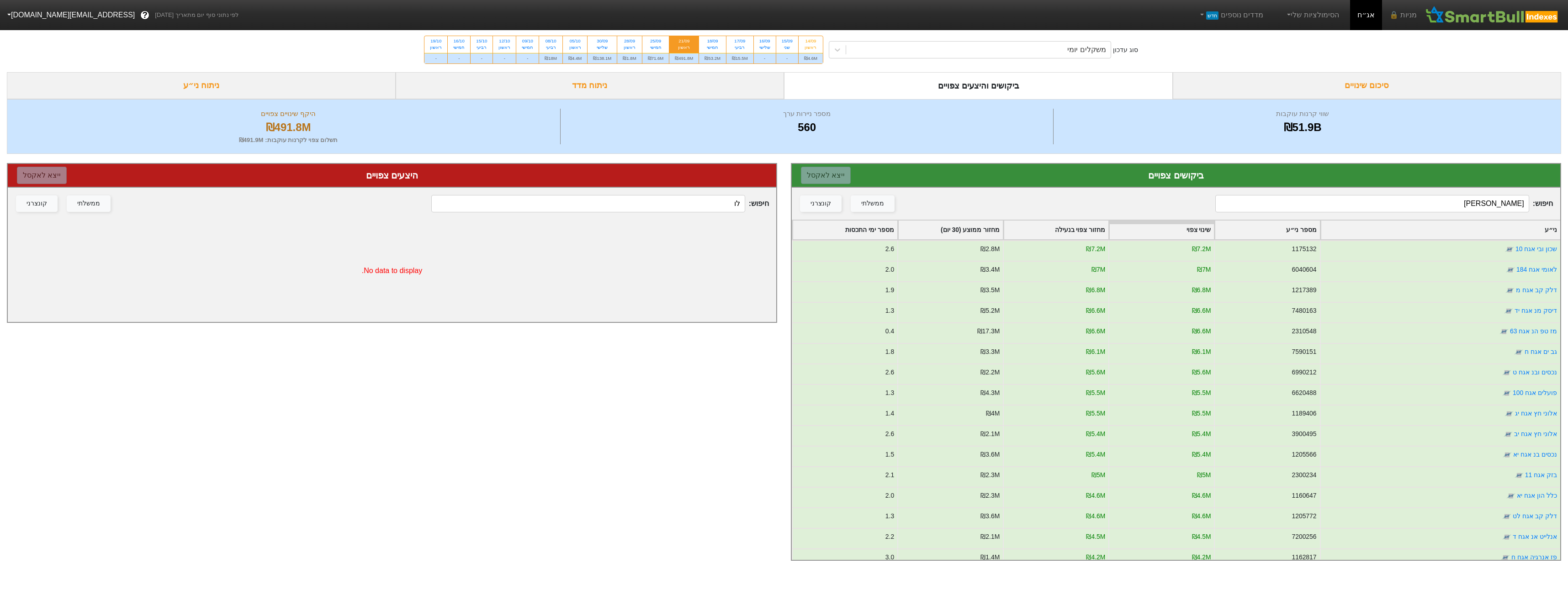
type input "[PERSON_NAME]"
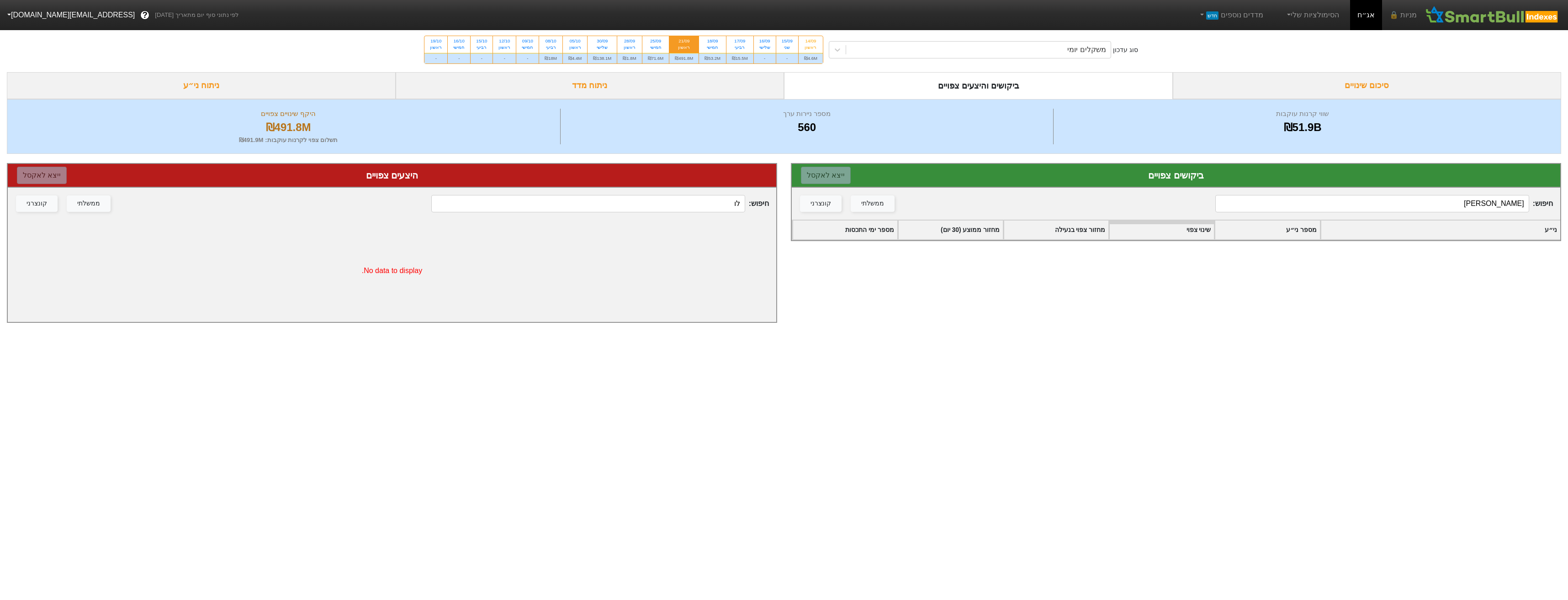
click at [664, 210] on input "לו" at bounding box center [588, 204] width 313 height 17
click at [665, 210] on input "לו" at bounding box center [588, 204] width 313 height 17
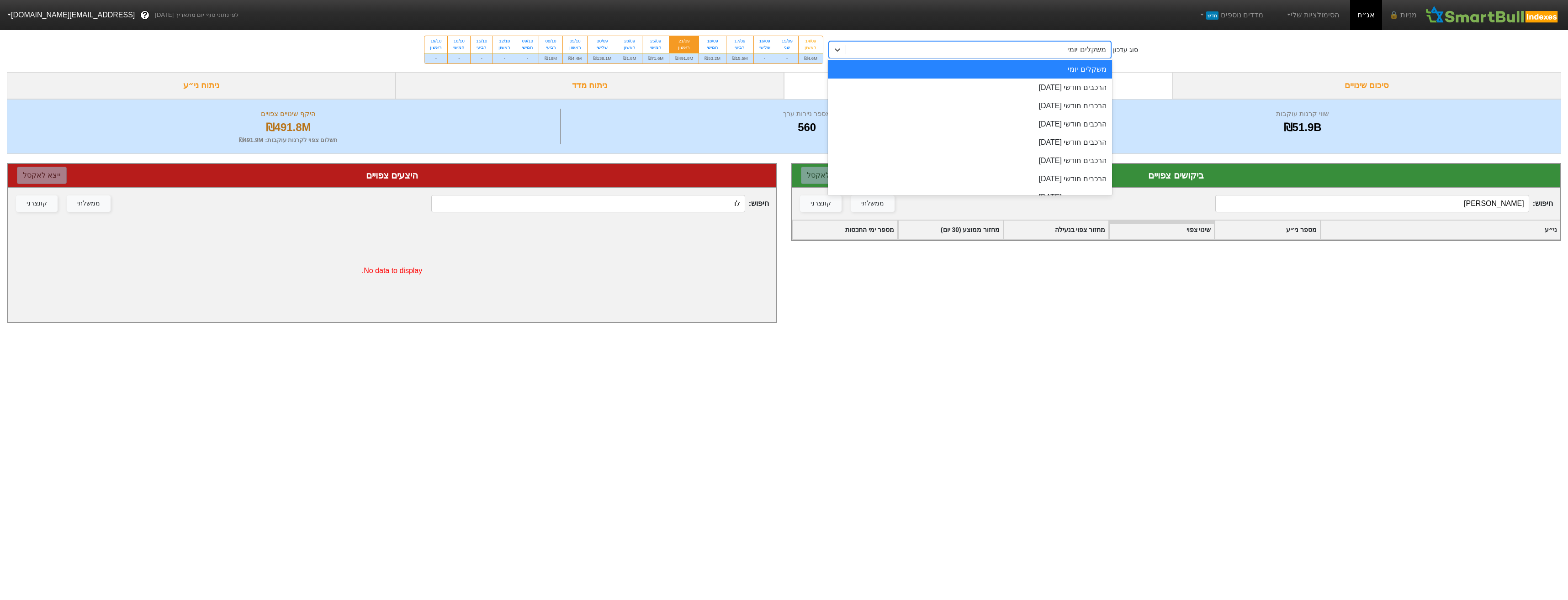
click at [1071, 47] on div "משקלים יומי" at bounding box center [1087, 50] width 38 height 11
click at [1076, 90] on div "הרכבים חודשי [DATE]" at bounding box center [970, 88] width 284 height 18
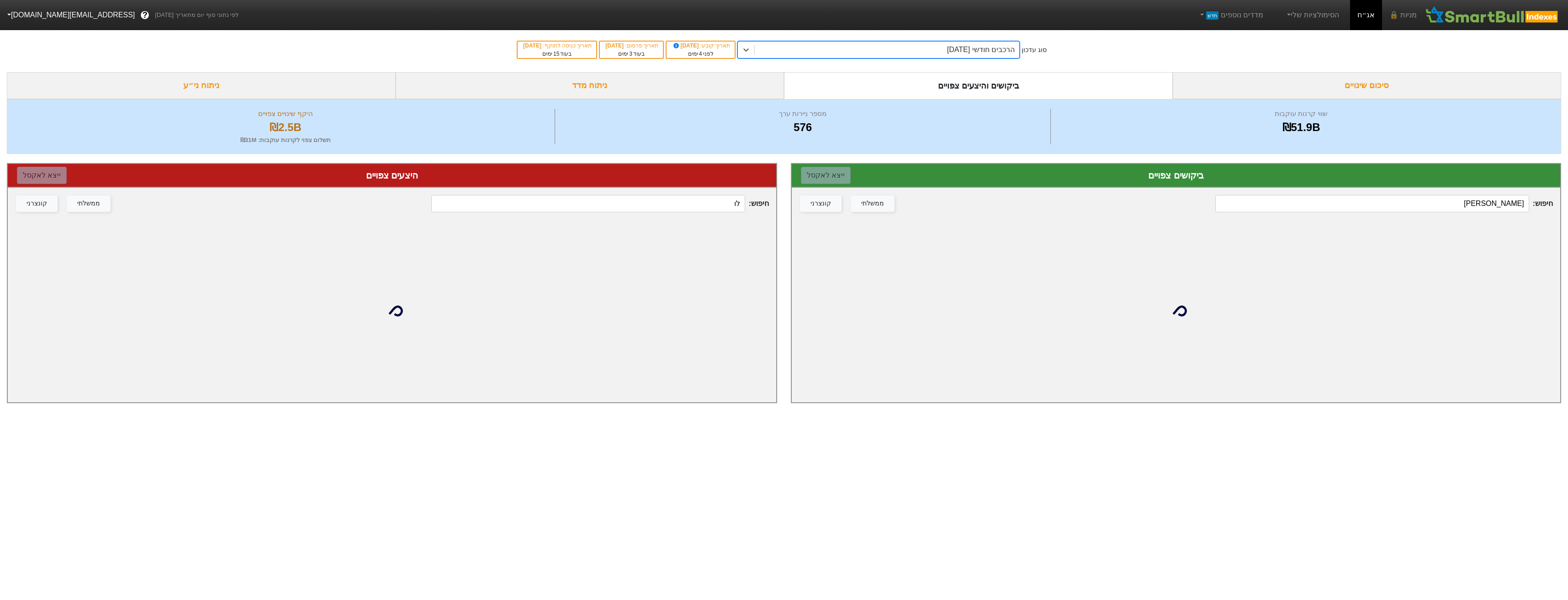
click at [704, 210] on input "לו" at bounding box center [588, 204] width 313 height 17
click at [705, 210] on input "לו" at bounding box center [588, 204] width 313 height 17
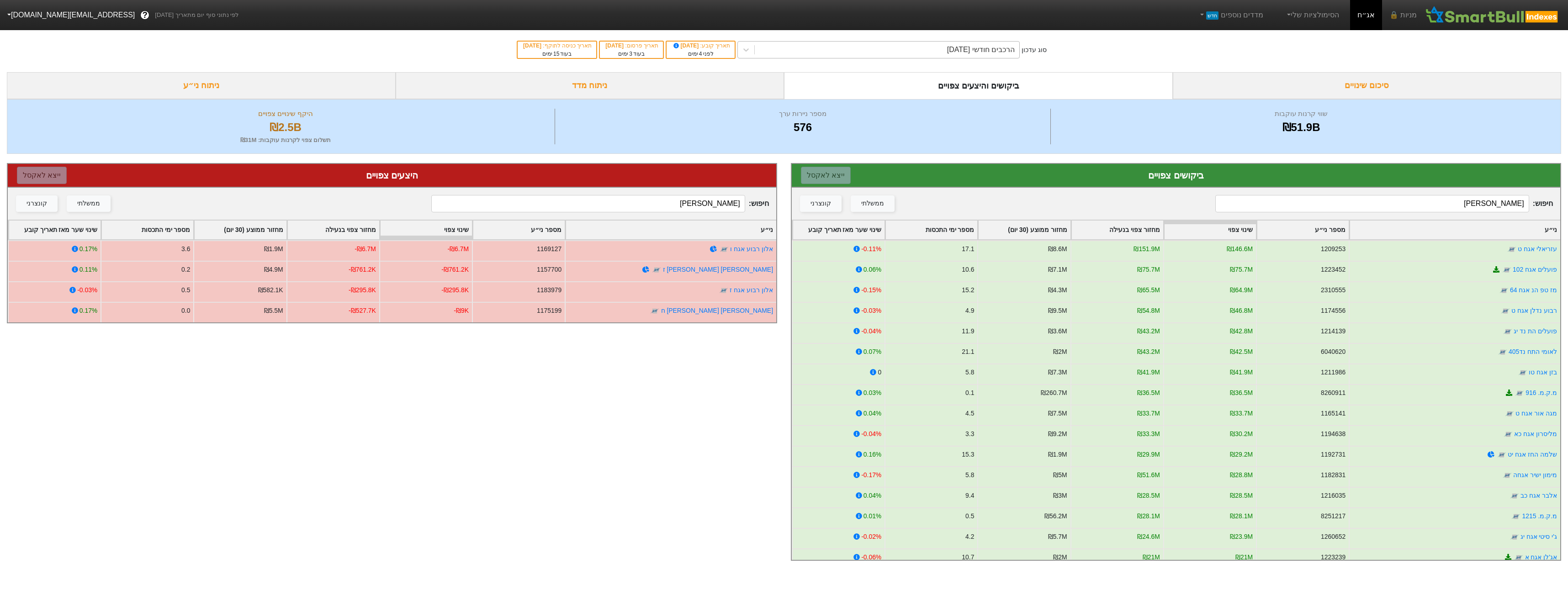
type input "[PERSON_NAME]"
click at [986, 52] on div "הרכבים חודשי [DATE]" at bounding box center [981, 50] width 68 height 11
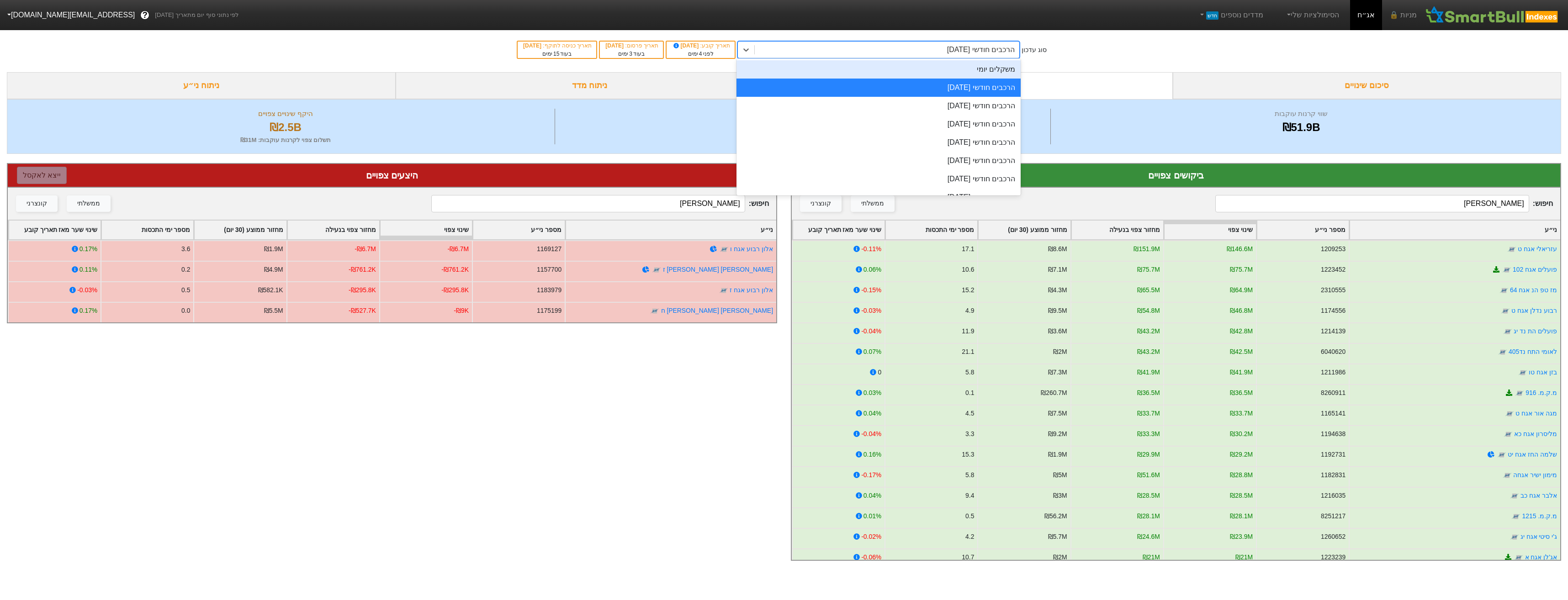
click at [935, 71] on div "משקלים יומי" at bounding box center [878, 70] width 284 height 18
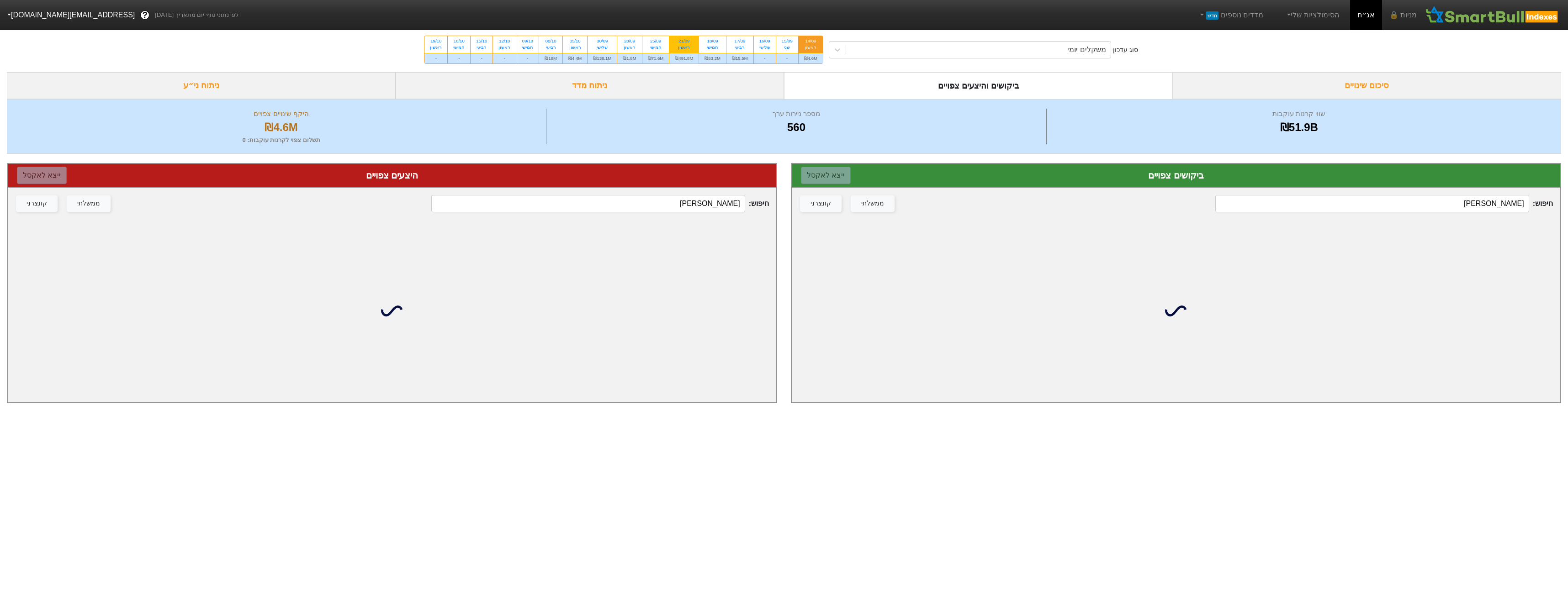
click at [675, 49] on div "ראשון" at bounding box center [684, 47] width 18 height 6
click at [678, 42] on input "21/09 ראשון ₪491.8M" at bounding box center [681, 39] width 6 height 6
radio input "true"
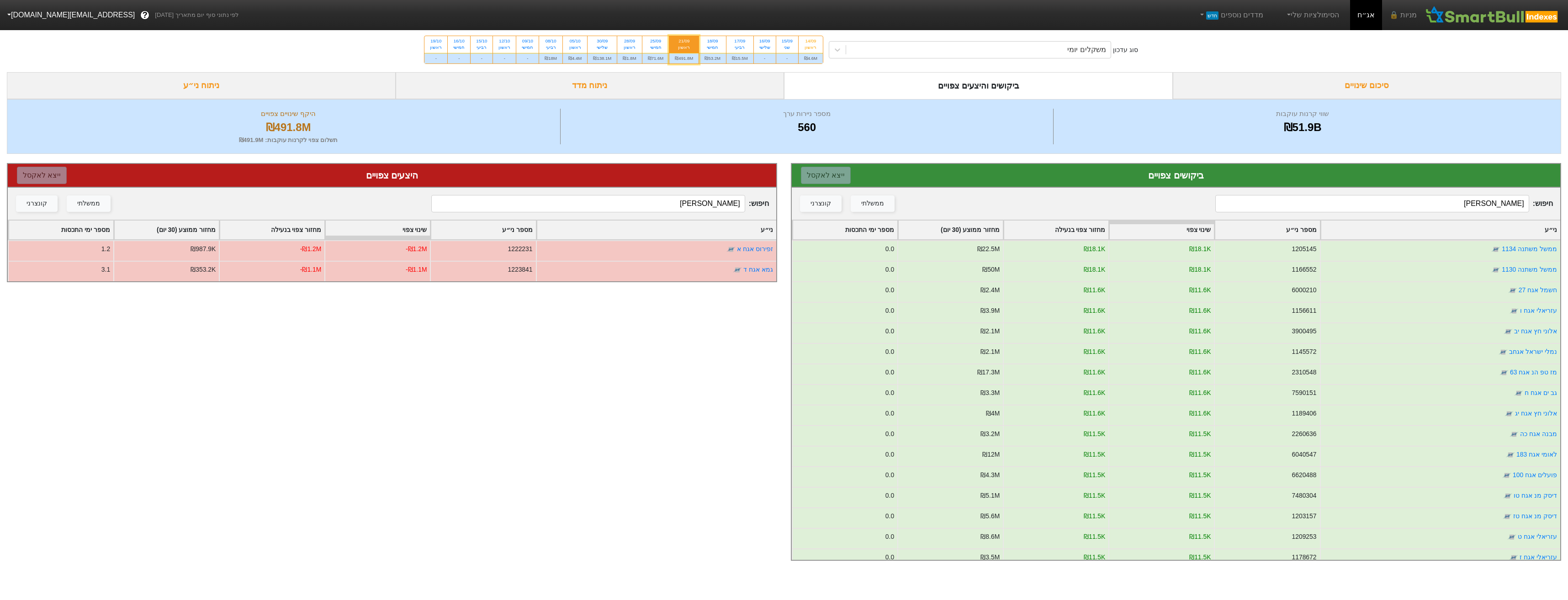
drag, startPoint x: 1409, startPoint y: 194, endPoint x: 1412, endPoint y: 208, distance: 14.3
click at [1409, 194] on div "חיפוש : [PERSON_NAME] ממשלתי קונצרני" at bounding box center [1176, 204] width 768 height 32
click at [1413, 209] on input "[PERSON_NAME]" at bounding box center [1372, 204] width 313 height 17
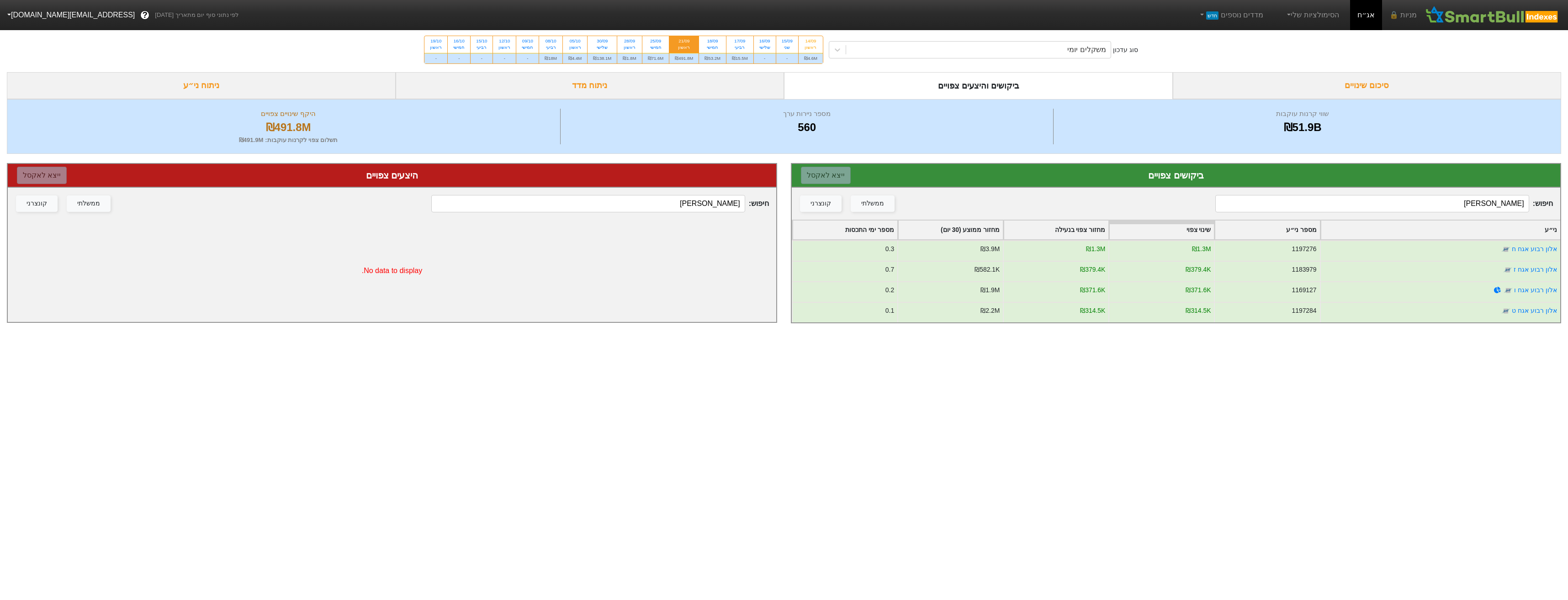
type input "[PERSON_NAME]"
click at [1002, 50] on div "משקלים יומי" at bounding box center [978, 50] width 265 height 17
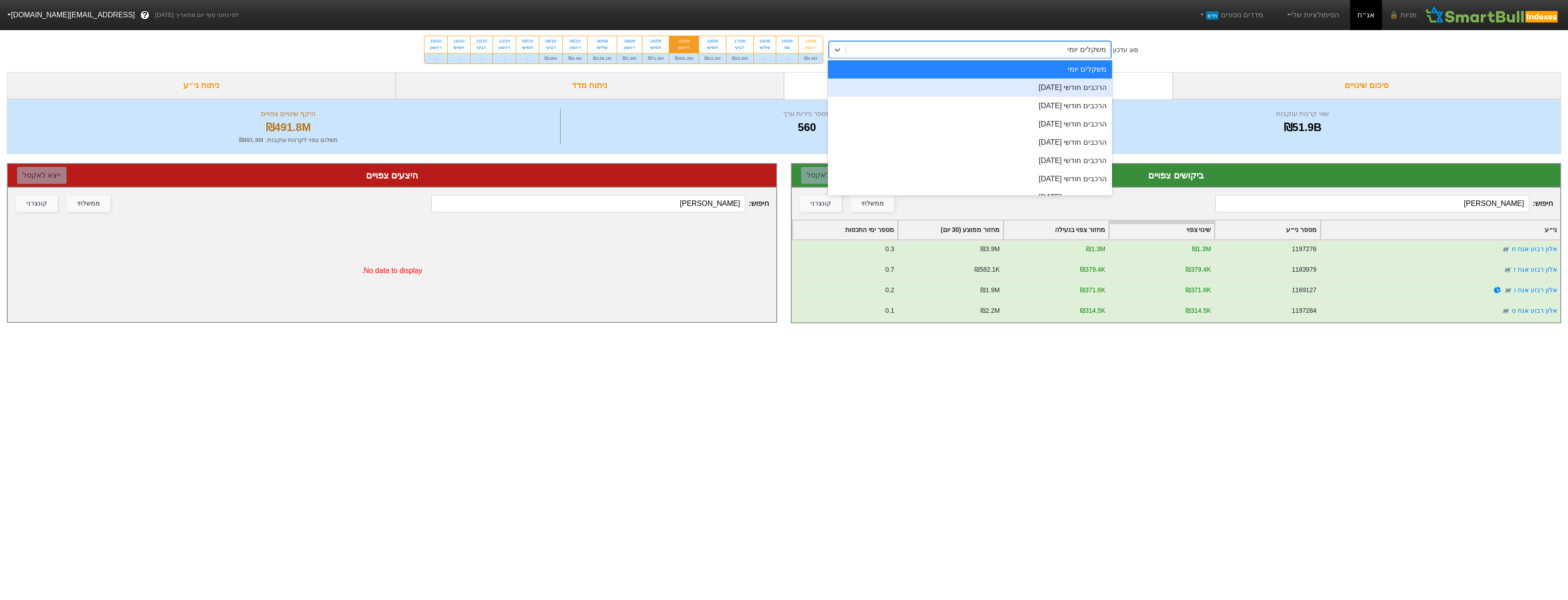
click at [1065, 93] on div "הרכבים חודשי [DATE]" at bounding box center [970, 88] width 284 height 18
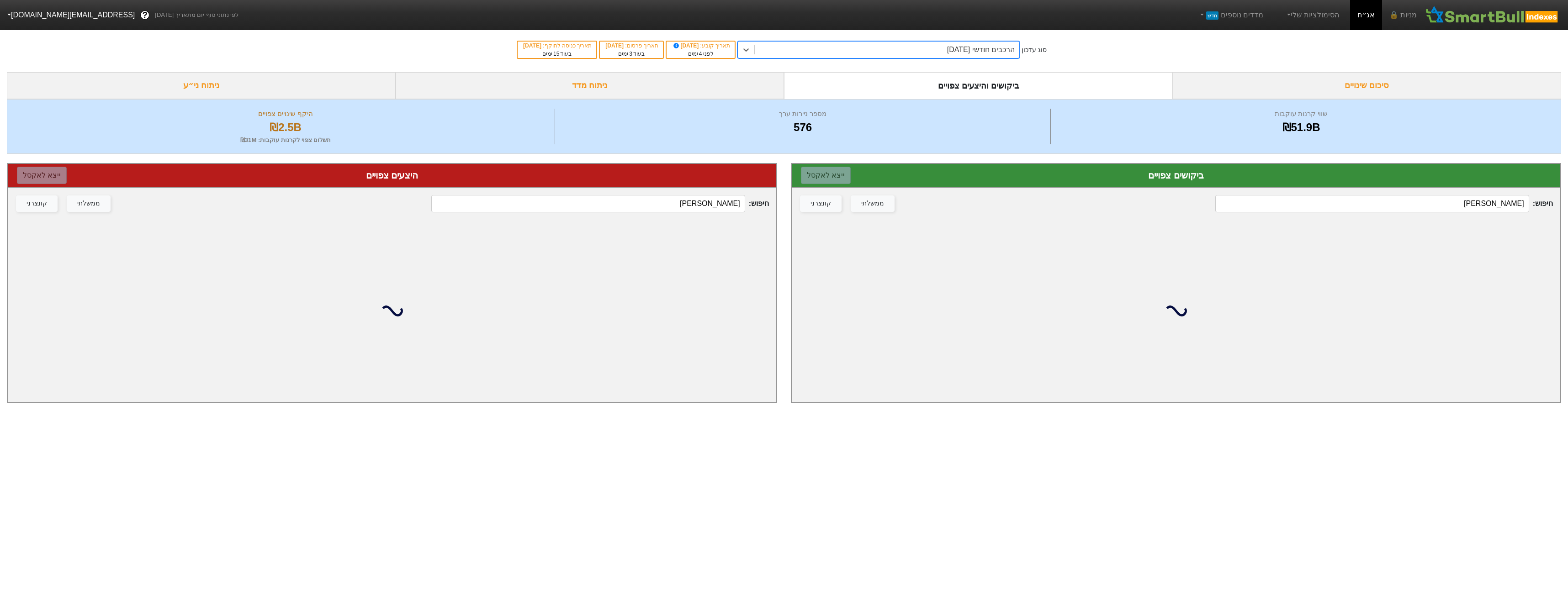
click at [712, 207] on input "[PERSON_NAME]" at bounding box center [588, 204] width 313 height 17
click at [710, 206] on input "[PERSON_NAME]" at bounding box center [588, 204] width 313 height 17
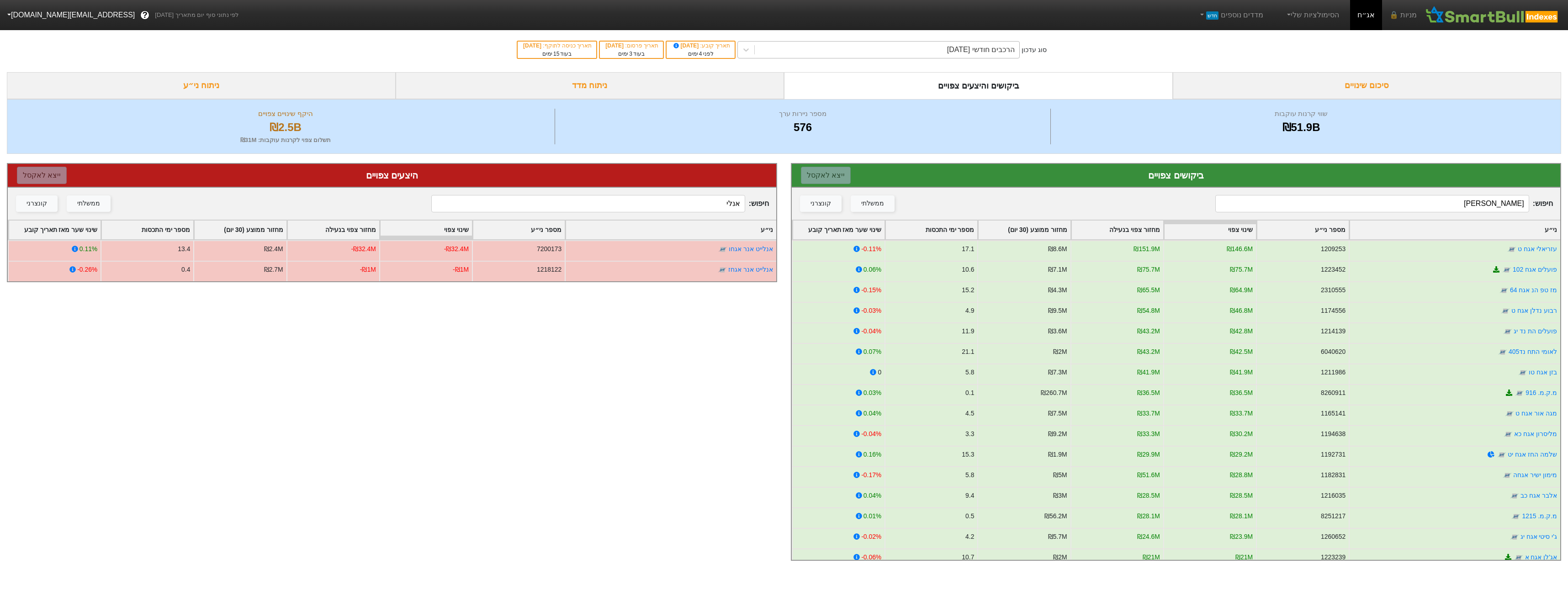
type input "אנלי"
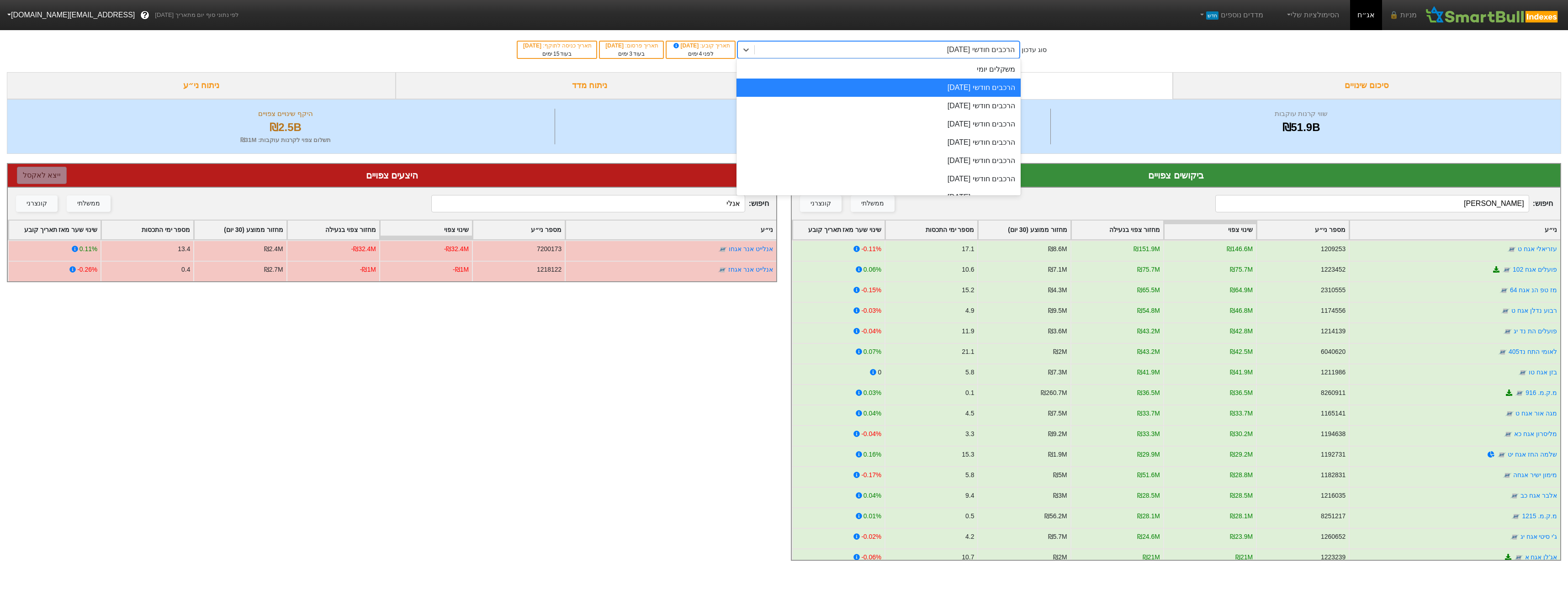
click at [930, 47] on div "הרכבים חודשי [DATE]" at bounding box center [887, 50] width 265 height 17
drag, startPoint x: 933, startPoint y: 68, endPoint x: 948, endPoint y: 86, distance: 23.4
click at [934, 70] on div "משקלים יומי" at bounding box center [878, 70] width 284 height 18
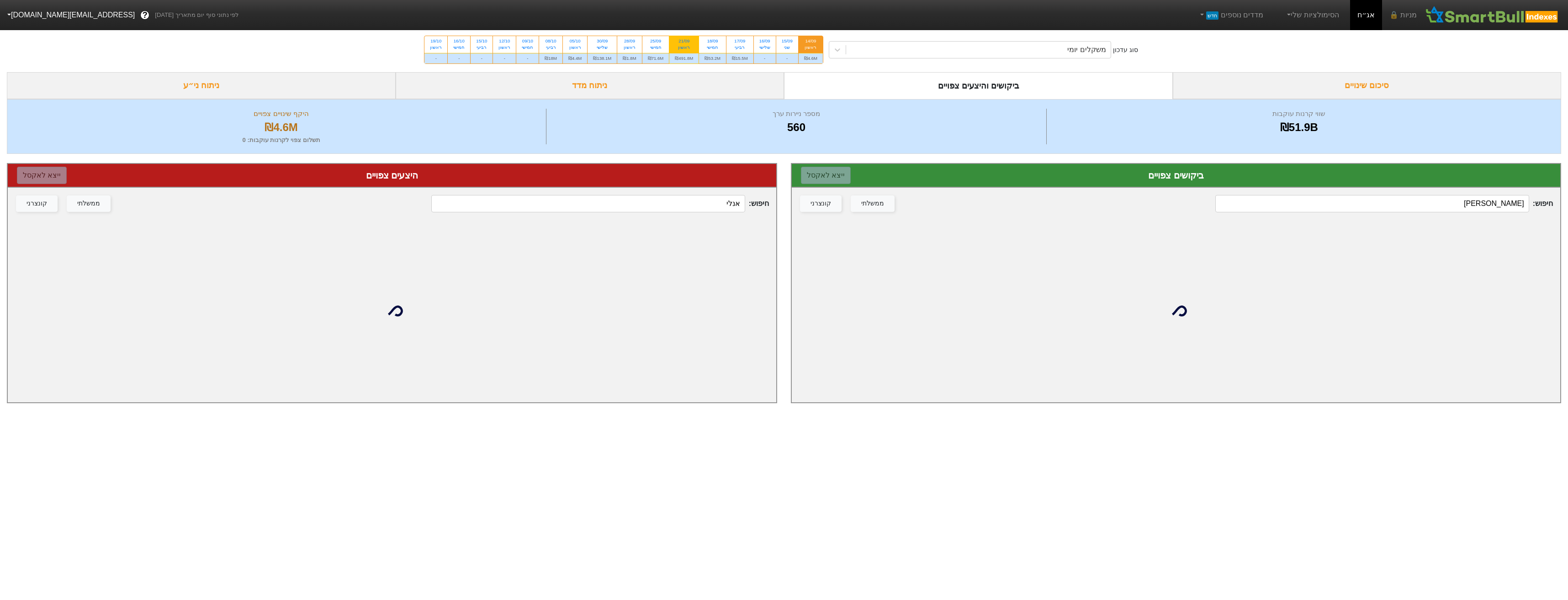
click at [681, 53] on div "₪491.8M" at bounding box center [683, 58] width 29 height 10
click at [681, 42] on input "21/09 ראשון ₪491.8M" at bounding box center [681, 39] width 6 height 6
radio input "true"
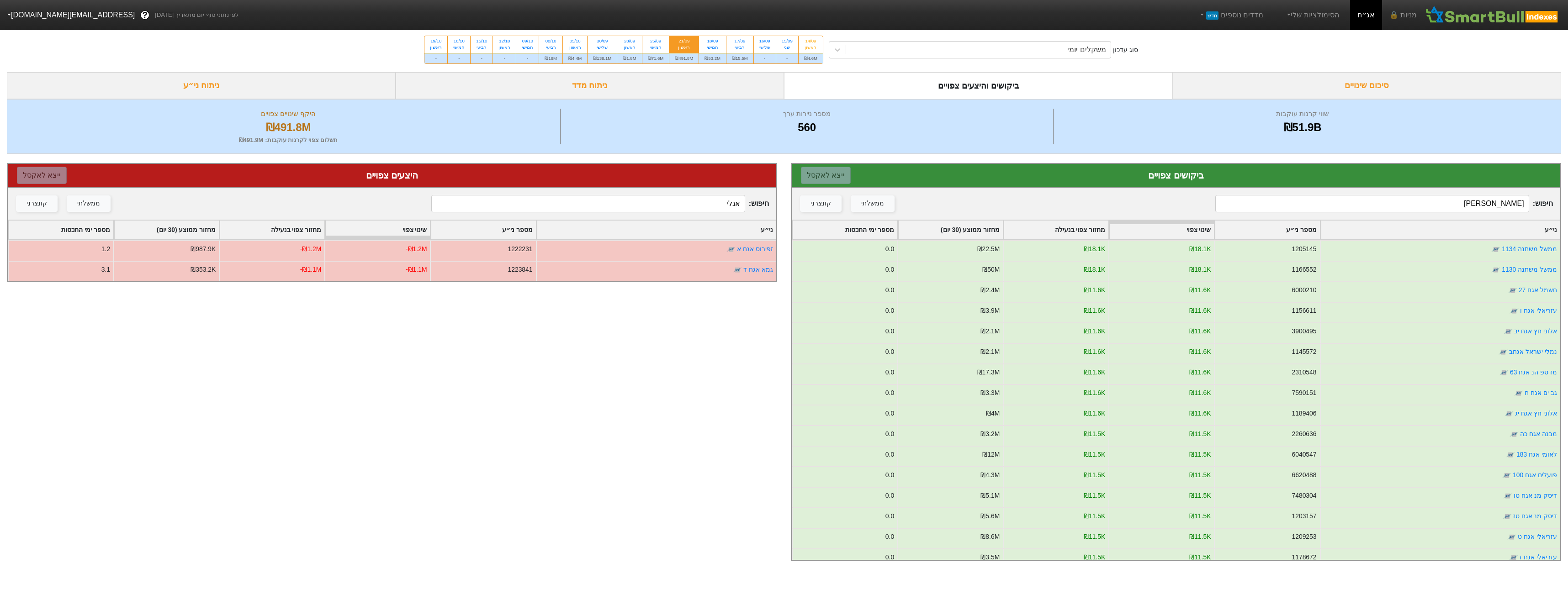
click at [1376, 194] on div "חיפוש : [PERSON_NAME] ממשלתי קונצרני" at bounding box center [1176, 204] width 768 height 32
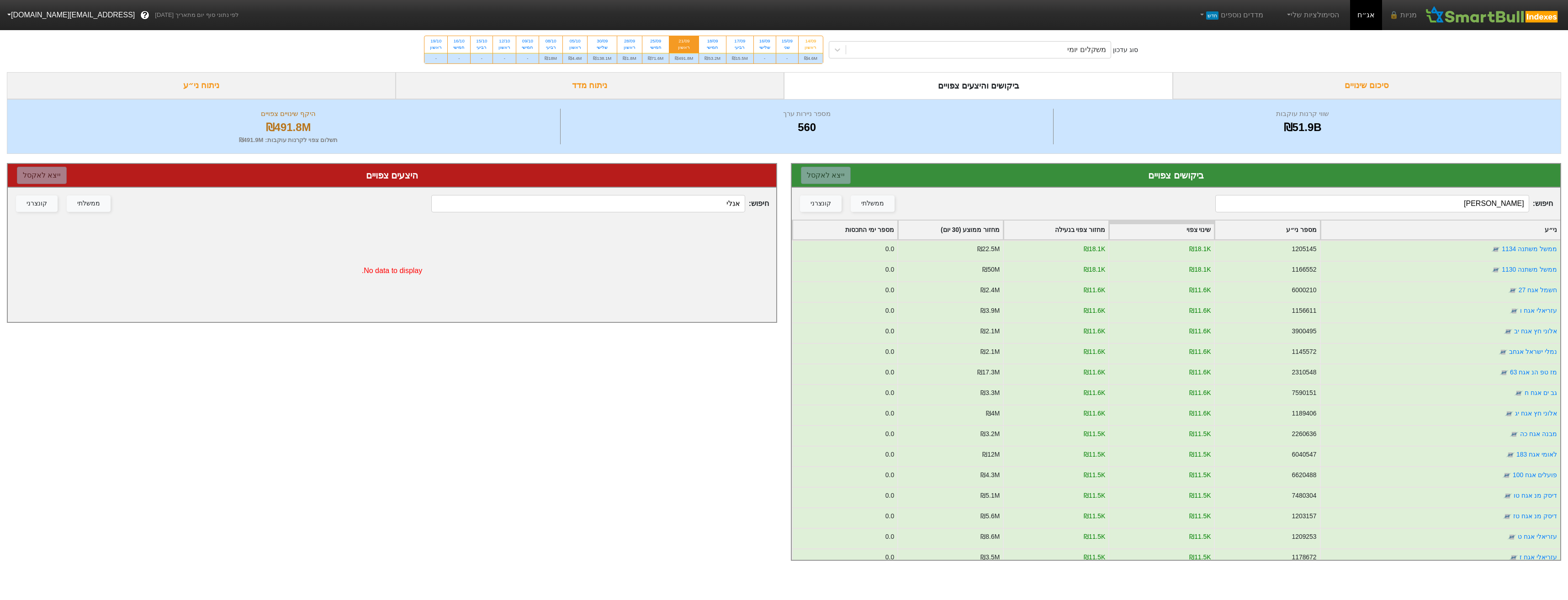
click at [1384, 203] on input "[PERSON_NAME]" at bounding box center [1372, 204] width 313 height 17
click at [1384, 204] on input "[PERSON_NAME]" at bounding box center [1372, 204] width 313 height 17
click at [1367, 194] on div "חיפוש : [PERSON_NAME] ממשלתי קונצרני" at bounding box center [1176, 204] width 768 height 32
click at [1382, 204] on input "[PERSON_NAME]" at bounding box center [1372, 204] width 313 height 17
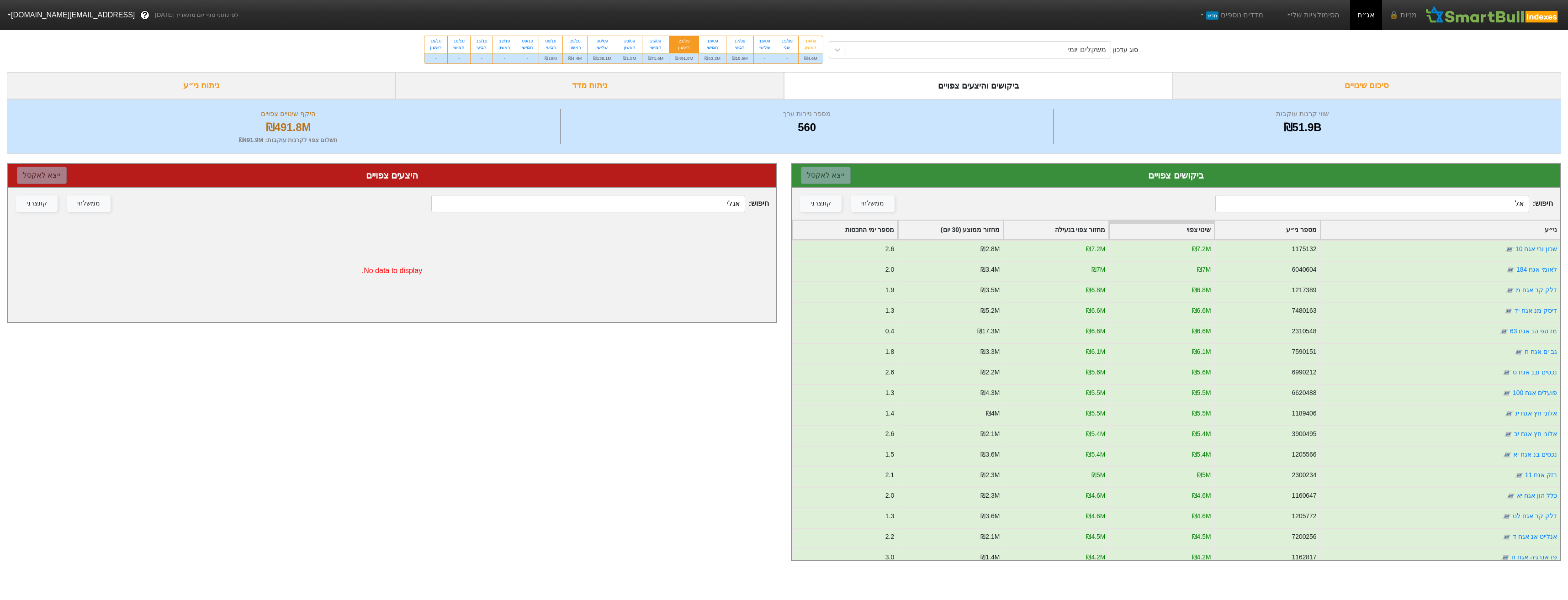
type input "א"
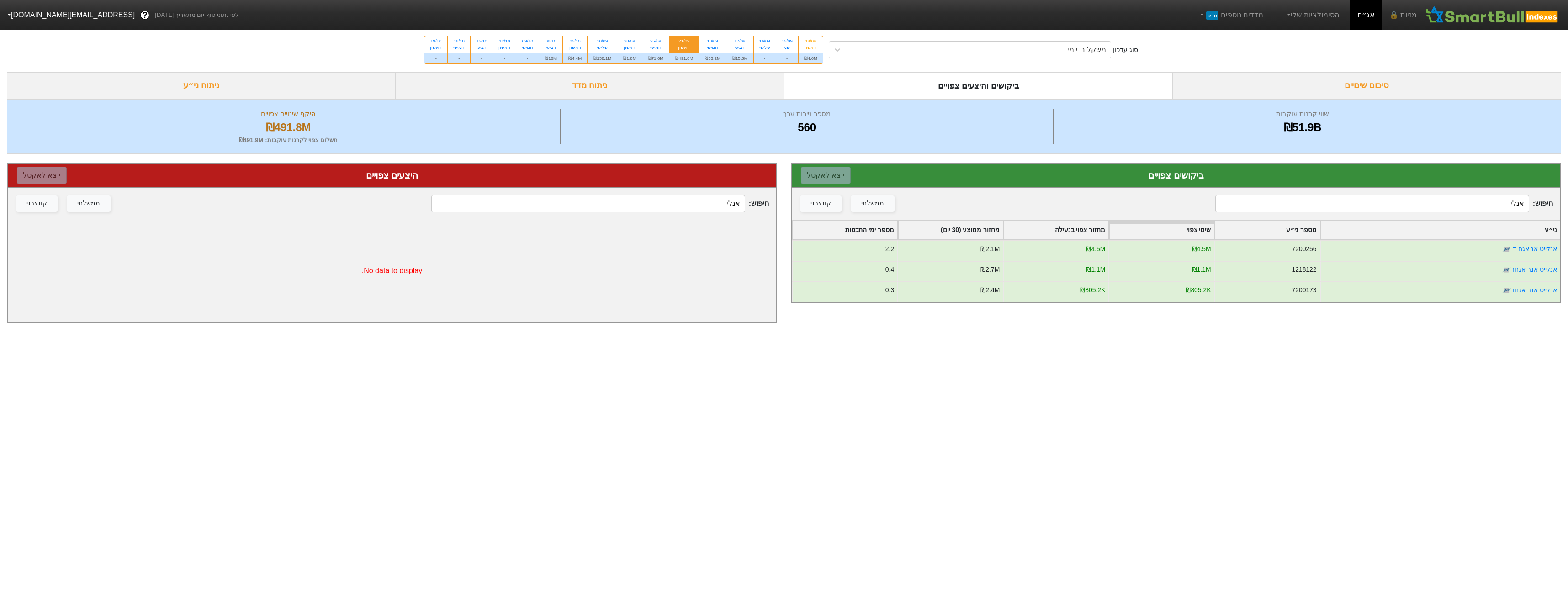
type input "אנלי"
